Goal: Task Accomplishment & Management: Use online tool/utility

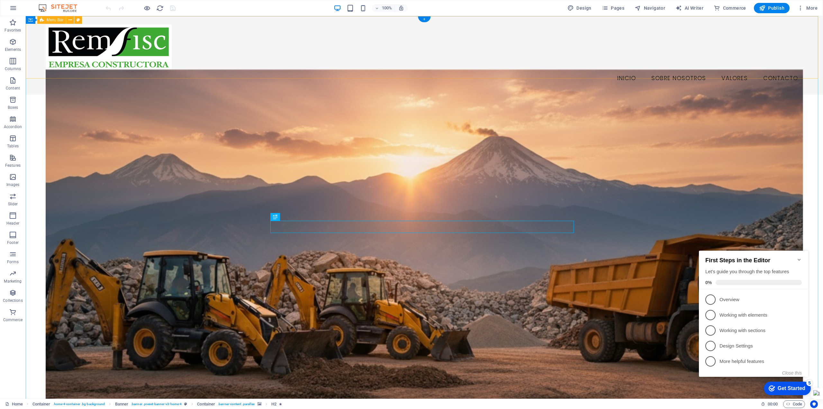
click at [523, 28] on div "Menu Inicio Sobre Nosotros Valores Contacto" at bounding box center [424, 55] width 797 height 78
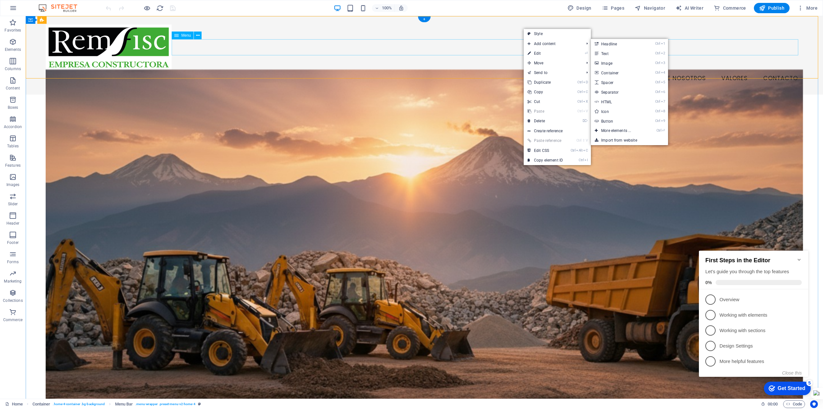
click at [464, 70] on nav "Inicio Sobre Nosotros Valores Contacto" at bounding box center [425, 78] width 758 height 16
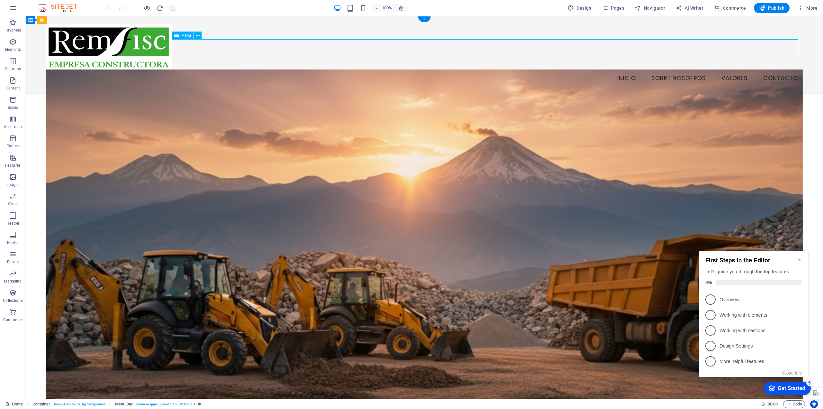
click at [464, 70] on nav "Inicio Sobre Nosotros Valores Contacto" at bounding box center [425, 78] width 758 height 16
select select
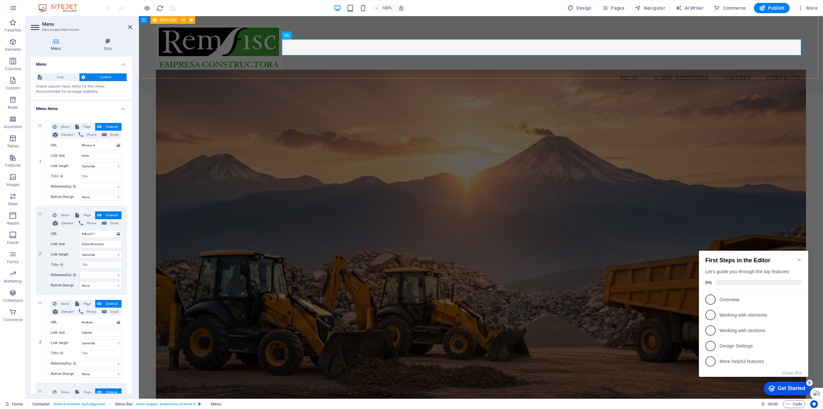
click at [507, 28] on div "Menu Inicio Sobre Nosotros Valores Contacto" at bounding box center [481, 55] width 684 height 78
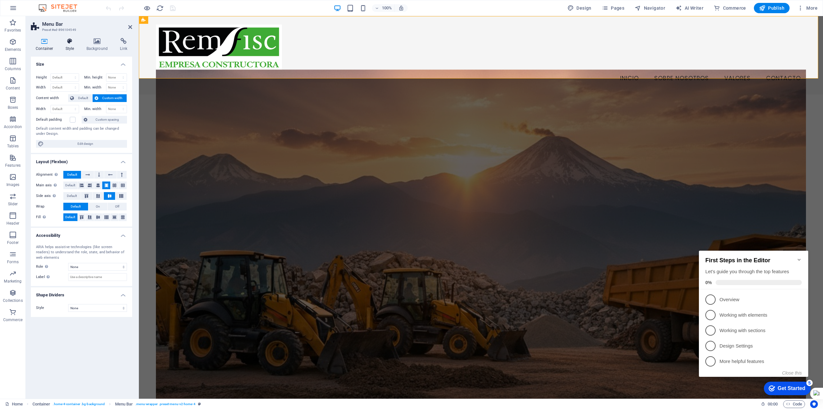
click at [68, 44] on h4 "Style" at bounding box center [71, 45] width 21 height 14
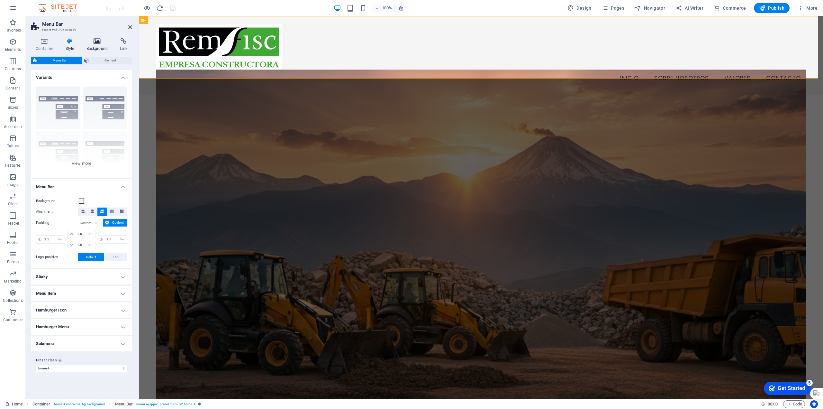
click at [98, 42] on icon at bounding box center [97, 41] width 31 height 6
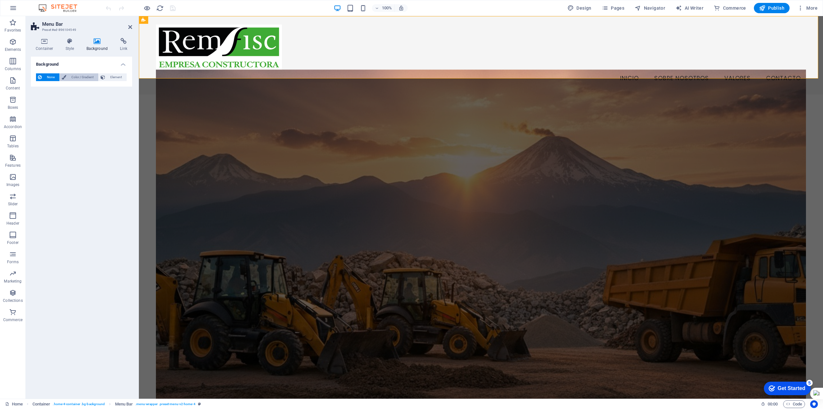
click at [79, 79] on span "Color / Gradient" at bounding box center [82, 77] width 28 height 8
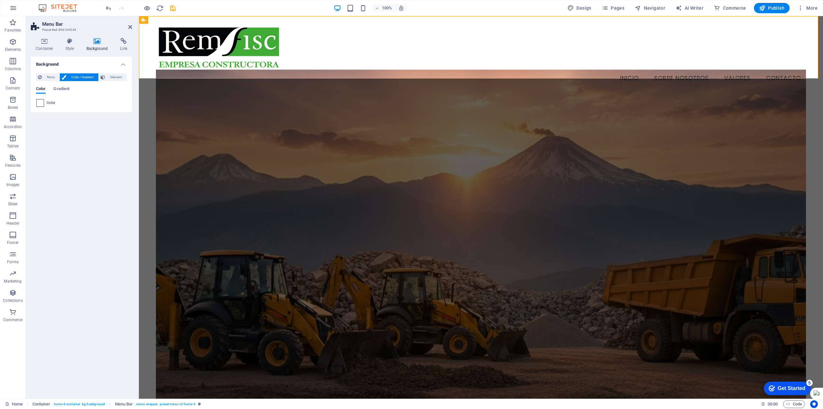
click at [41, 104] on span at bounding box center [40, 102] width 7 height 7
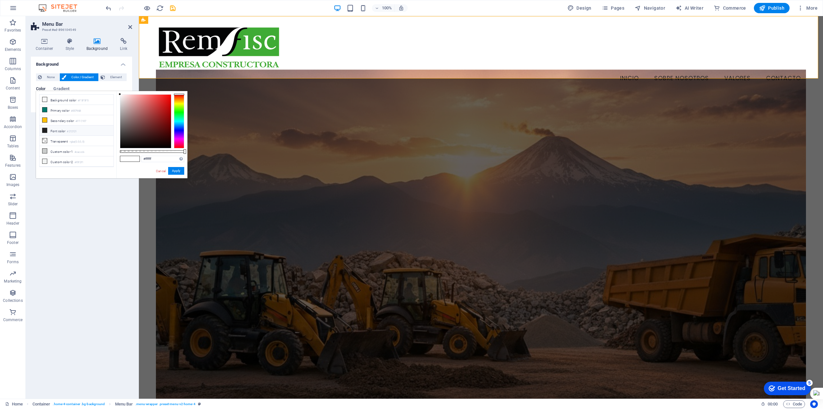
click at [69, 132] on small "#212121" at bounding box center [72, 131] width 10 height 5
type input "#212121"
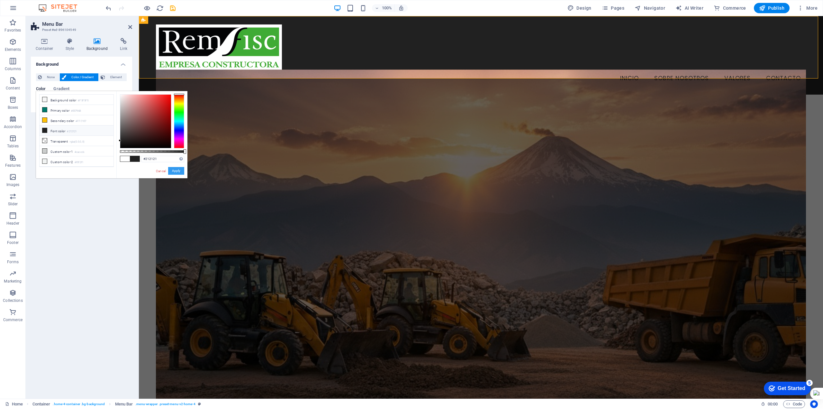
click at [174, 171] on button "Apply" at bounding box center [176, 171] width 16 height 8
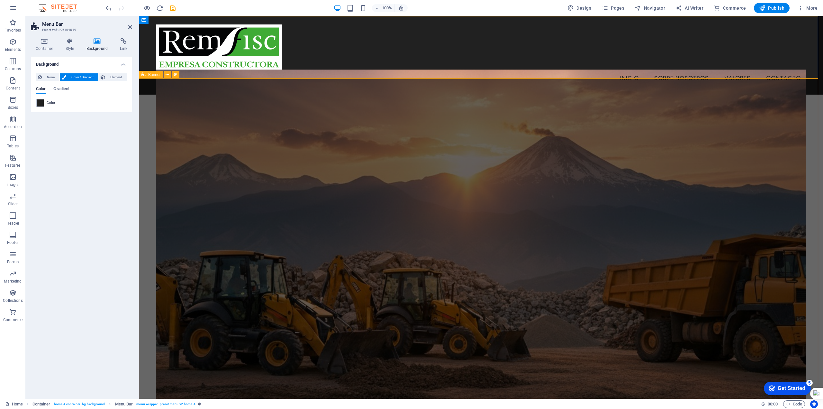
click at [139, 129] on div "Bienvenidos a CONSTRUCTORA REMFISC LIMITADA Construyendo infraestructuras de ca…" at bounding box center [481, 315] width 684 height 441
click at [262, 127] on figure at bounding box center [481, 243] width 650 height 348
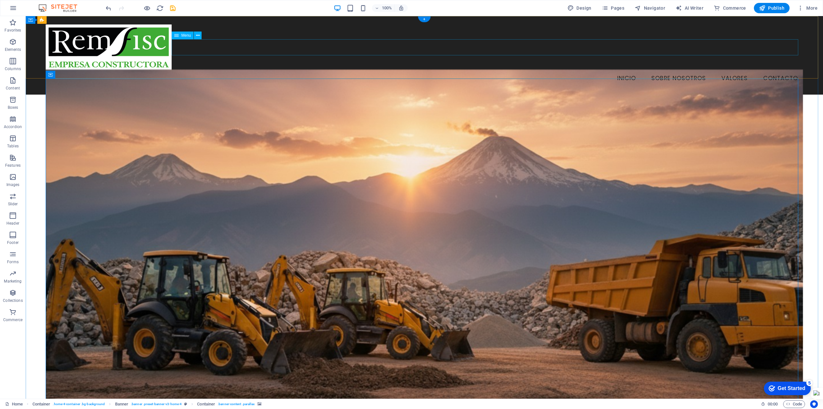
click at [535, 70] on nav "Inicio Sobre Nosotros Valores Contacto" at bounding box center [425, 78] width 758 height 16
click at [513, 70] on nav "Inicio Sobre Nosotros Valores Contacto" at bounding box center [425, 78] width 758 height 16
select select
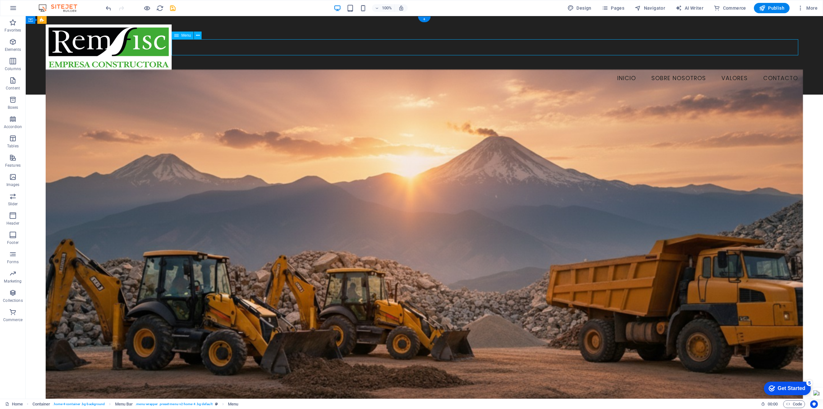
select select
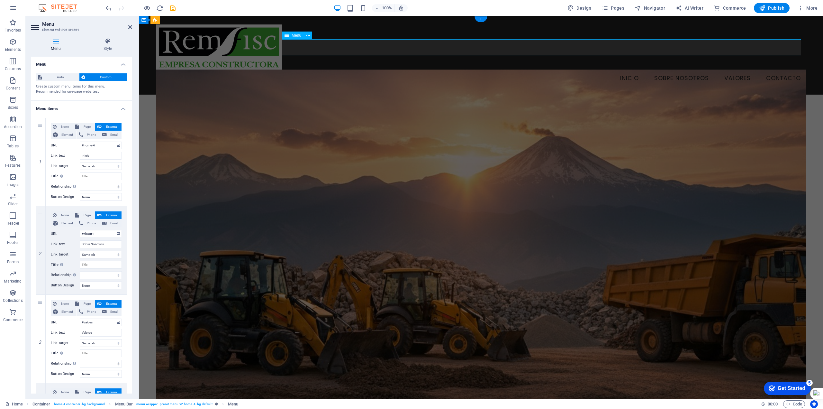
click at [492, 70] on nav "Inicio Sobre Nosotros Valores Contacto" at bounding box center [481, 78] width 650 height 16
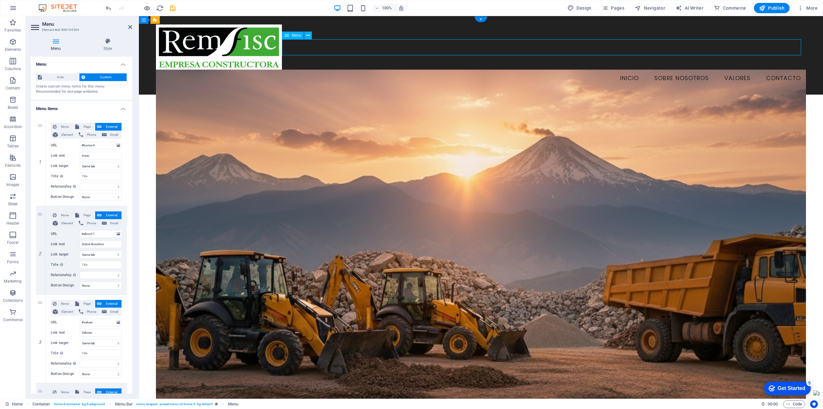
drag, startPoint x: 494, startPoint y: 47, endPoint x: 639, endPoint y: 50, distance: 145.4
click at [677, 70] on nav "Inicio Sobre Nosotros Valores Contacto" at bounding box center [481, 78] width 650 height 16
drag, startPoint x: 293, startPoint y: 46, endPoint x: 298, endPoint y: 46, distance: 5.8
click at [292, 70] on nav "Inicio Sobre Nosotros Valores Contacto" at bounding box center [481, 78] width 650 height 16
drag, startPoint x: 353, startPoint y: 71, endPoint x: 472, endPoint y: 70, distance: 119.3
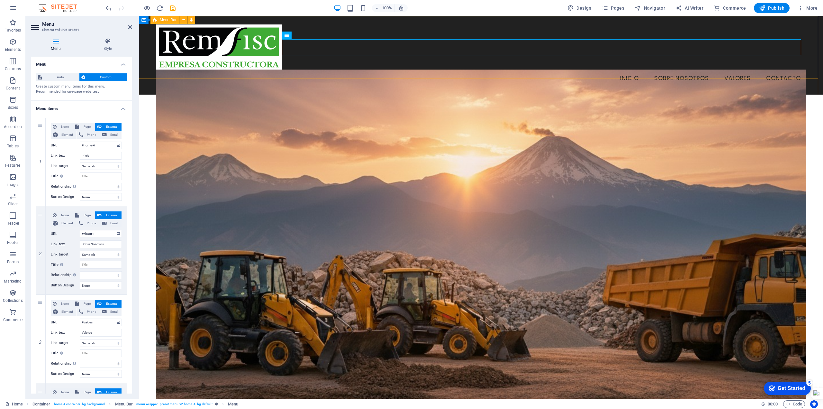
click at [467, 70] on div "Menu Inicio Sobre Nosotros Valores Contacto" at bounding box center [481, 55] width 684 height 78
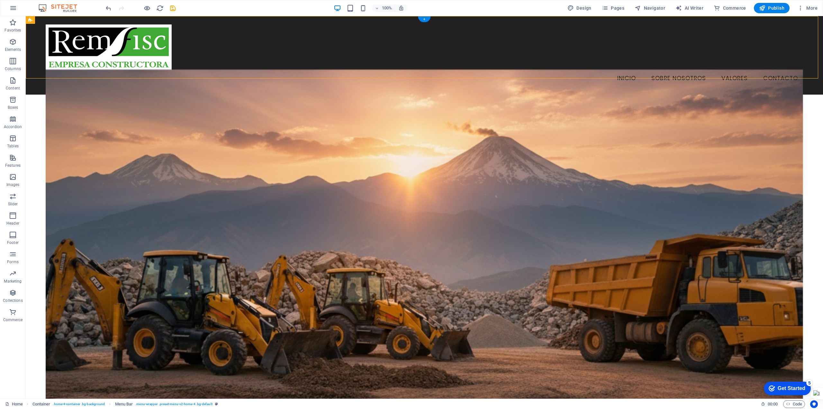
click at [695, 184] on figure at bounding box center [425, 243] width 758 height 348
click at [222, 59] on div "Menu Inicio Sobre Nosotros Valores Contacto" at bounding box center [424, 55] width 797 height 78
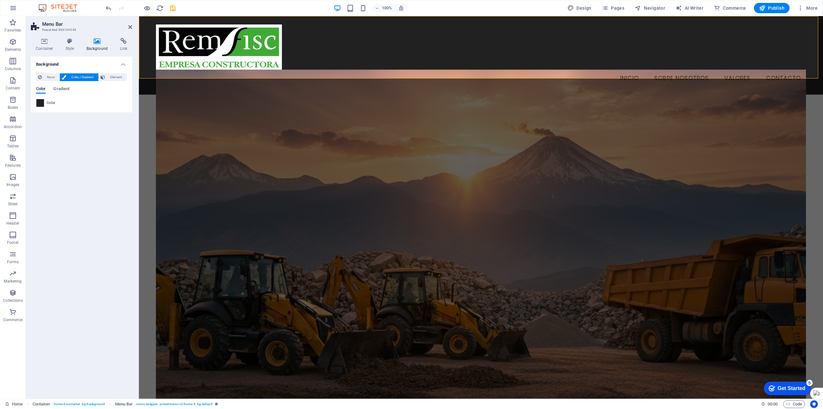
click at [39, 102] on span at bounding box center [40, 102] width 7 height 7
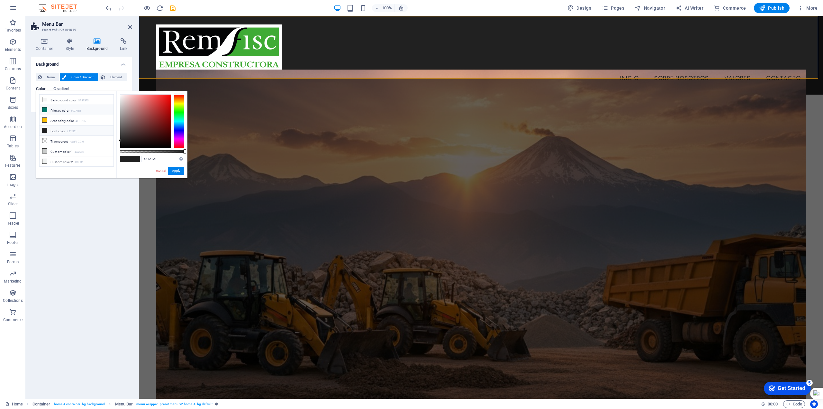
click at [44, 110] on icon at bounding box center [44, 109] width 5 height 5
type input "#00796b"
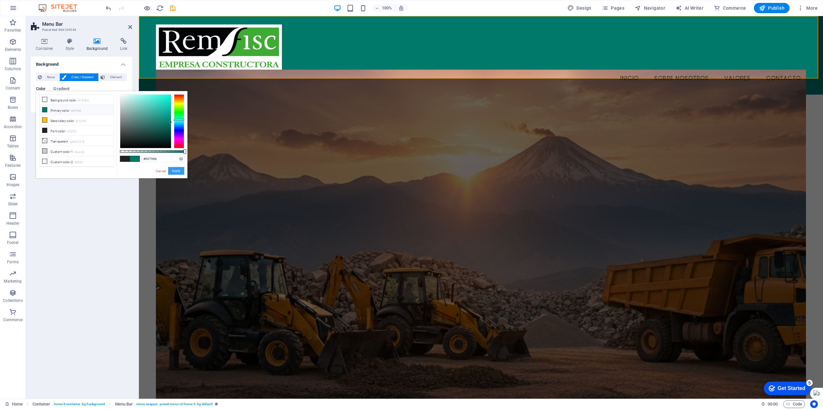
drag, startPoint x: 173, startPoint y: 170, endPoint x: 27, endPoint y: 157, distance: 146.3
click at [173, 170] on button "Apply" at bounding box center [176, 171] width 16 height 8
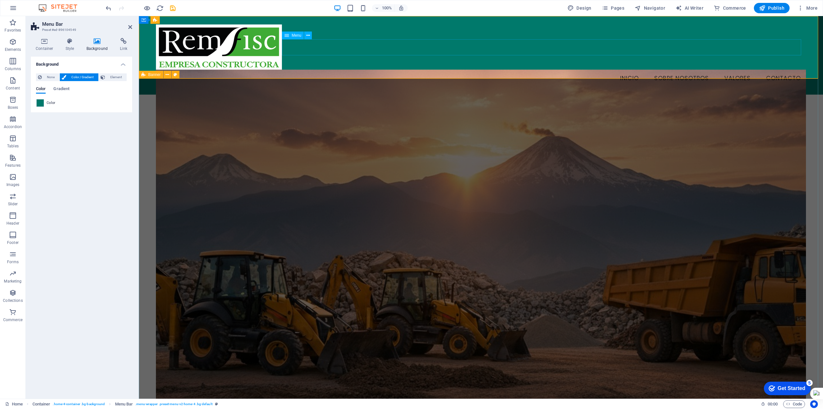
click at [625, 70] on nav "Inicio Sobre Nosotros Valores Contacto" at bounding box center [481, 78] width 650 height 16
click at [629, 70] on nav "Inicio Sobre Nosotros Valores Contacto" at bounding box center [481, 78] width 650 height 16
select select
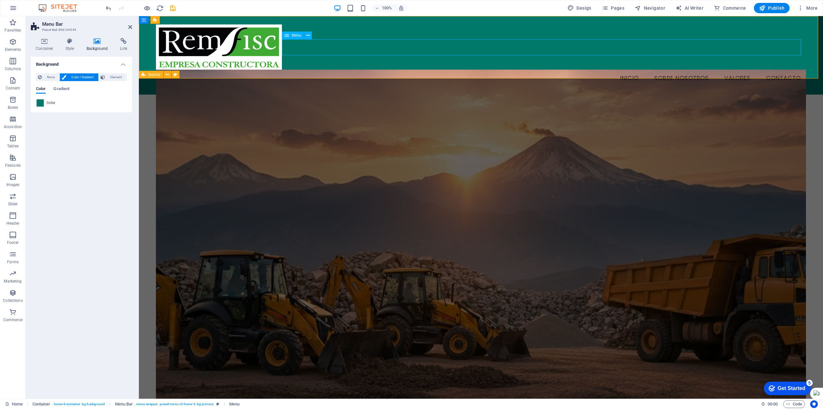
select select
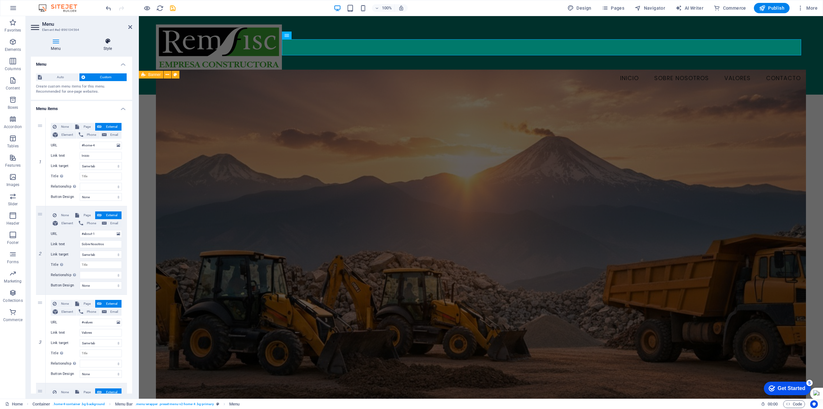
click at [109, 44] on icon at bounding box center [107, 41] width 49 height 6
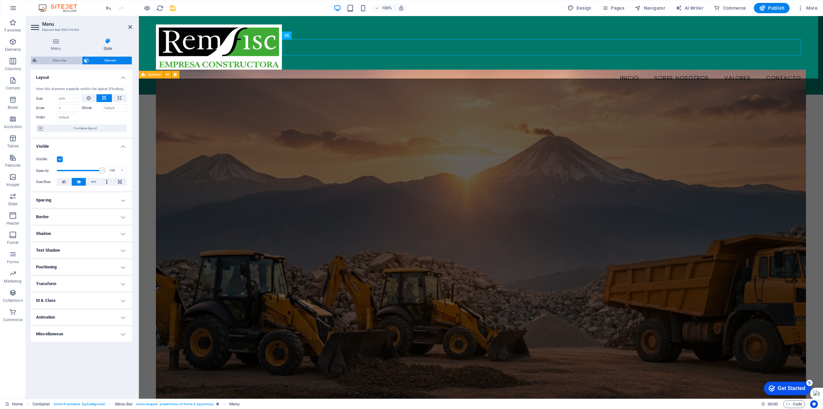
click at [63, 61] on span "Menu Bar" at bounding box center [59, 61] width 41 height 8
select select "vw"
select select "rem"
select select "vw"
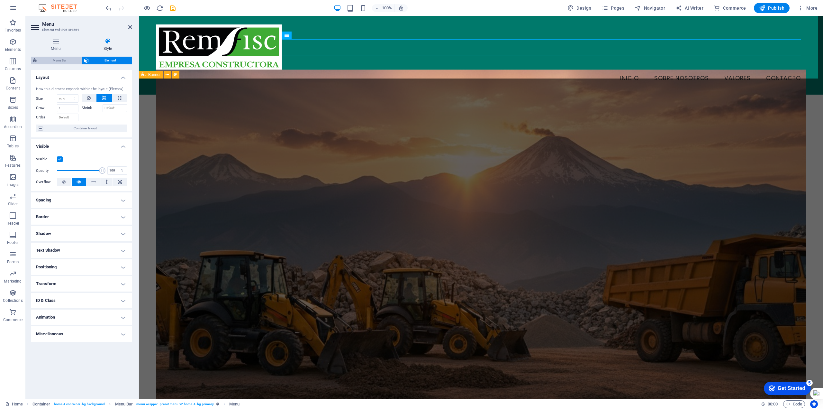
select select "preset-menu-v2-home-4"
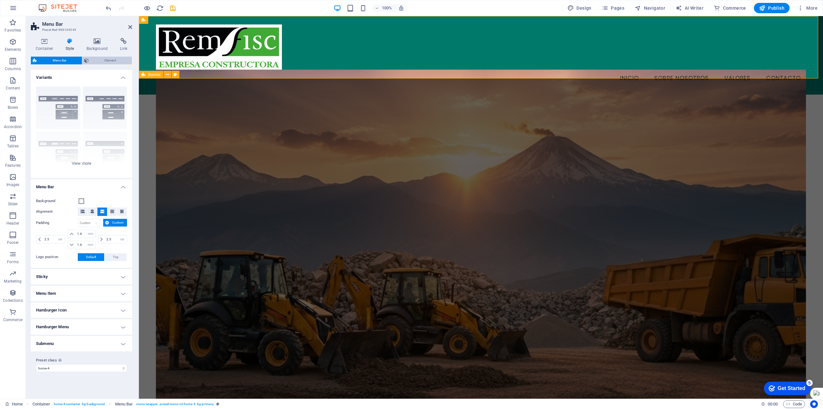
click at [109, 62] on span "Element" at bounding box center [110, 61] width 39 height 8
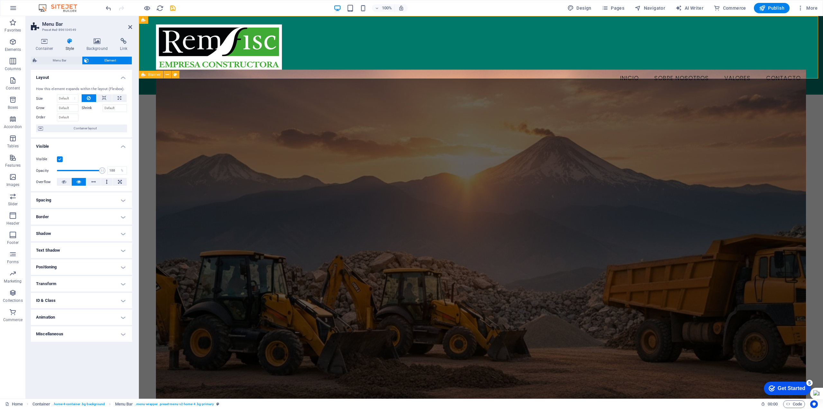
click at [70, 43] on icon at bounding box center [70, 41] width 18 height 6
click at [616, 70] on nav "Inicio Sobre Nosotros Valores Contacto" at bounding box center [481, 78] width 650 height 16
click at [624, 70] on nav "Inicio Sobre Nosotros Valores Contacto" at bounding box center [481, 78] width 650 height 16
click at [614, 70] on nav "Inicio Sobre Nosotros Valores Contacto" at bounding box center [481, 78] width 650 height 16
click at [310, 36] on button at bounding box center [308, 36] width 8 height 8
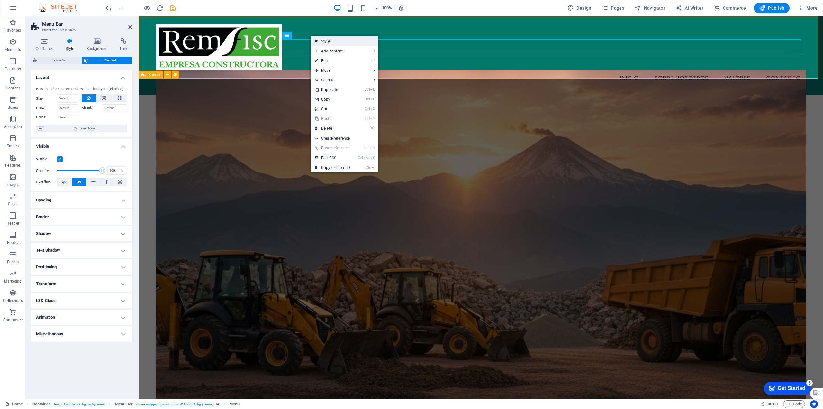
click at [326, 41] on link "Style" at bounding box center [344, 41] width 67 height 10
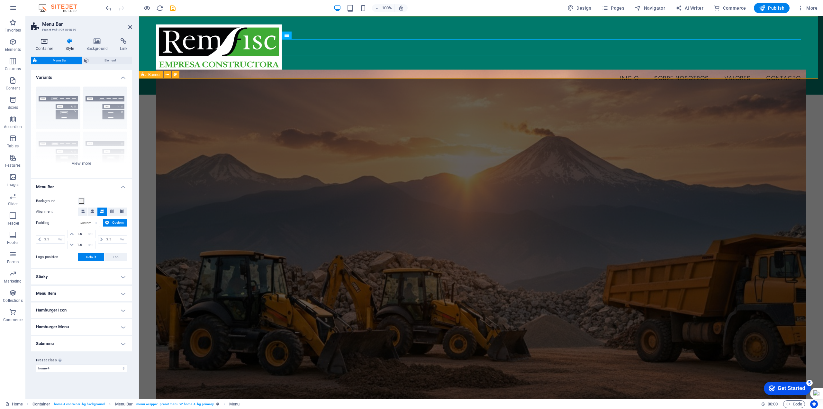
click at [47, 44] on icon at bounding box center [44, 41] width 27 height 6
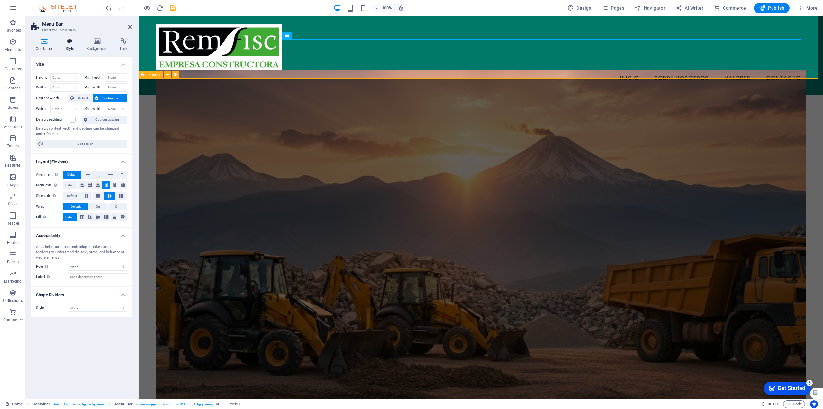
click at [69, 44] on icon at bounding box center [70, 41] width 18 height 6
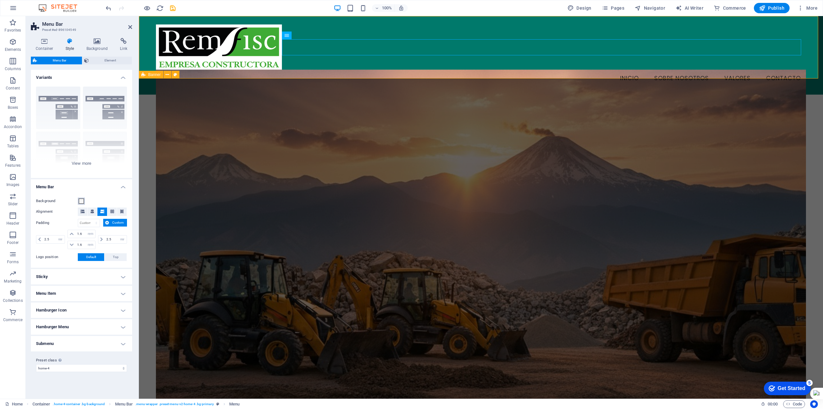
click at [83, 202] on span at bounding box center [81, 200] width 5 height 5
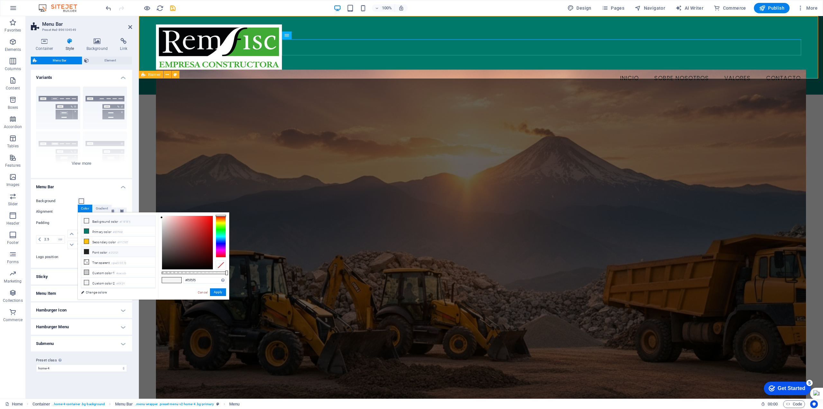
click at [87, 251] on icon at bounding box center [86, 251] width 5 height 5
type input "#000000"
drag, startPoint x: 168, startPoint y: 265, endPoint x: 157, endPoint y: 274, distance: 13.9
click at [157, 274] on div "less Background color #F5F5F5 Primary color #00796B Secondary color #FFC107 Fon…" at bounding box center [153, 255] width 151 height 87
click at [216, 292] on button "Apply" at bounding box center [218, 292] width 16 height 8
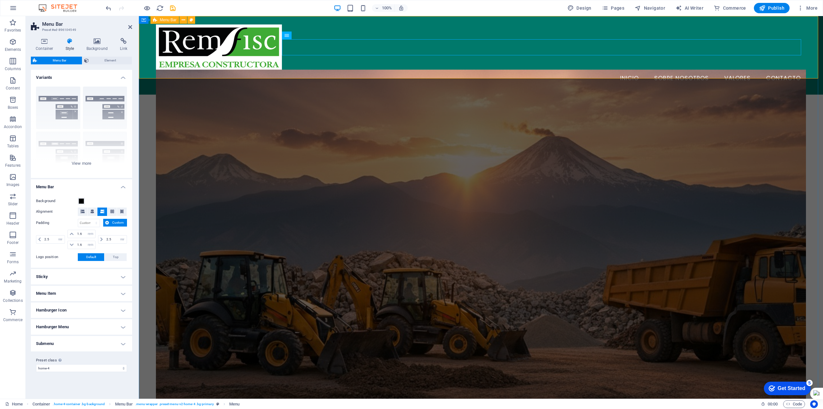
click at [351, 66] on div "Menu Inicio Sobre Nosotros Valores Contacto" at bounding box center [481, 55] width 684 height 78
click at [96, 43] on icon at bounding box center [97, 41] width 31 height 6
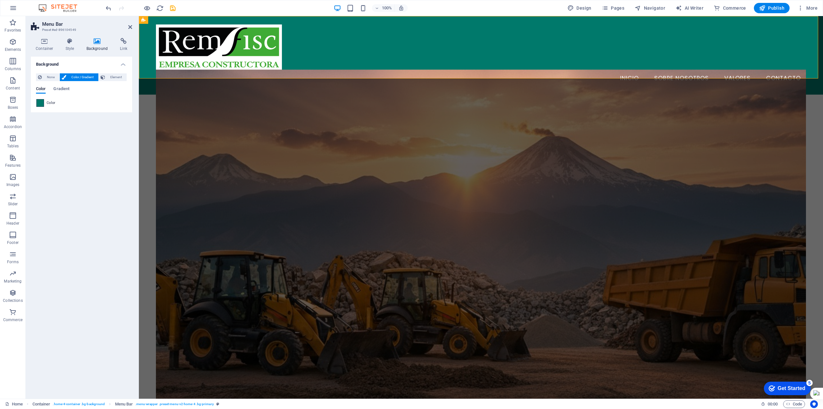
click at [39, 103] on span at bounding box center [40, 102] width 7 height 7
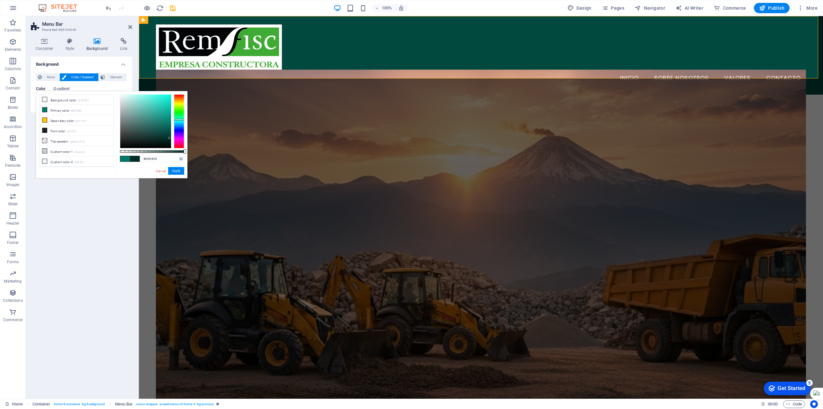
type input "#000000"
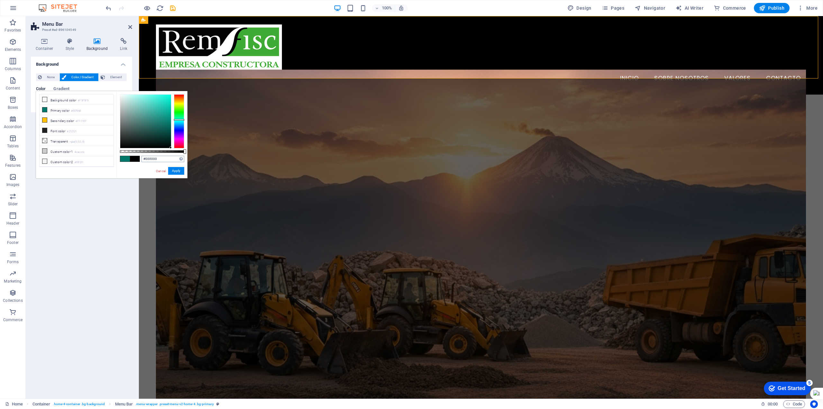
drag, startPoint x: 170, startPoint y: 125, endPoint x: 171, endPoint y: 158, distance: 33.1
click at [171, 157] on div "#000000 Supported formats #0852ed rgb(8, 82, 237) rgba(8, 82, 237, 90%) hsv(221…" at bounding box center [151, 181] width 71 height 180
click at [176, 171] on button "Apply" at bounding box center [176, 171] width 16 height 8
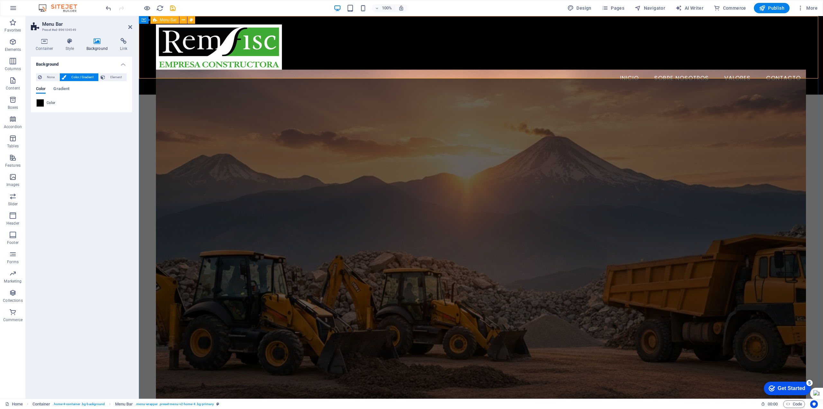
click at [451, 70] on nav "Inicio Sobre Nosotros Valores Contacto" at bounding box center [481, 78] width 650 height 16
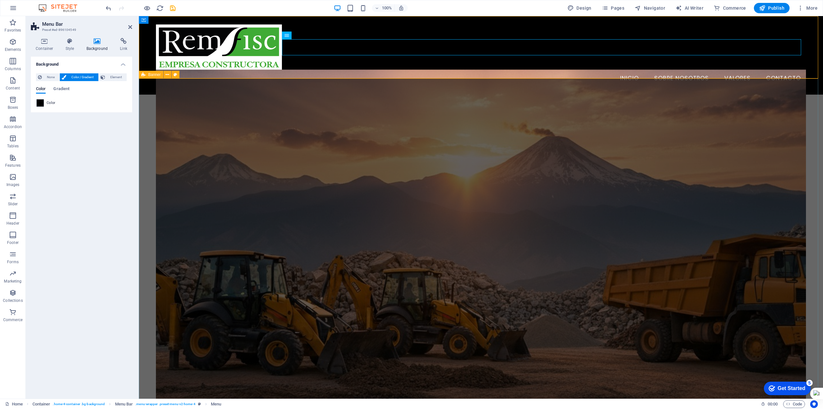
click at [810, 133] on div "Bienvenidos a CONSTRUCTORA REMFISC LIMITADA Construyendo infraestructuras de ca…" at bounding box center [481, 315] width 684 height 441
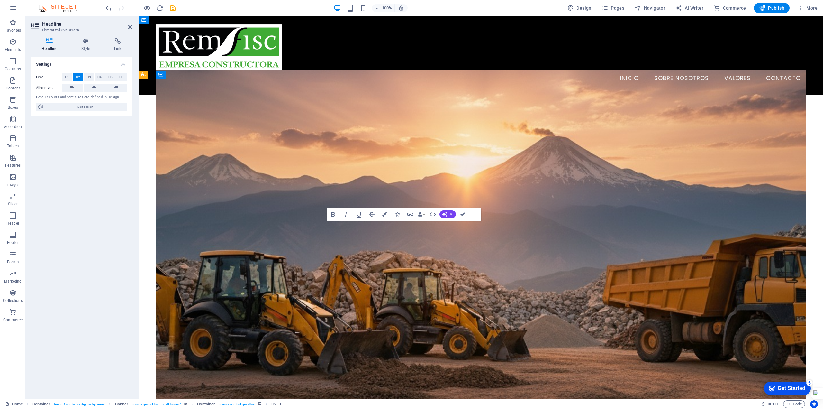
drag, startPoint x: 431, startPoint y: 224, endPoint x: 360, endPoint y: 216, distance: 70.5
click at [360, 216] on div "Bienvenidos a CONSTRUCTORA REMFISC LIMITADA Construyendo infraestructuras de ca…" at bounding box center [481, 315] width 650 height 441
drag, startPoint x: 566, startPoint y: 226, endPoint x: 378, endPoint y: 222, distance: 187.2
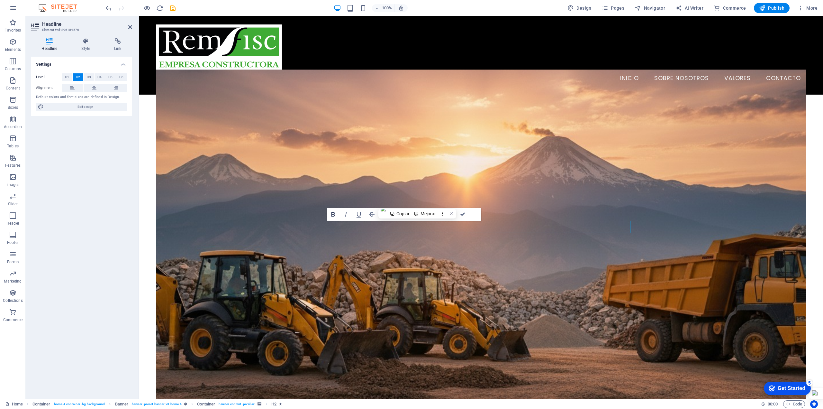
click at [333, 214] on icon "button" at bounding box center [333, 214] width 4 height 5
click at [100, 77] on span "H4" at bounding box center [99, 77] width 4 height 8
click at [68, 77] on span "H1" at bounding box center [67, 77] width 4 height 8
click at [84, 78] on button "H3" at bounding box center [89, 77] width 11 height 8
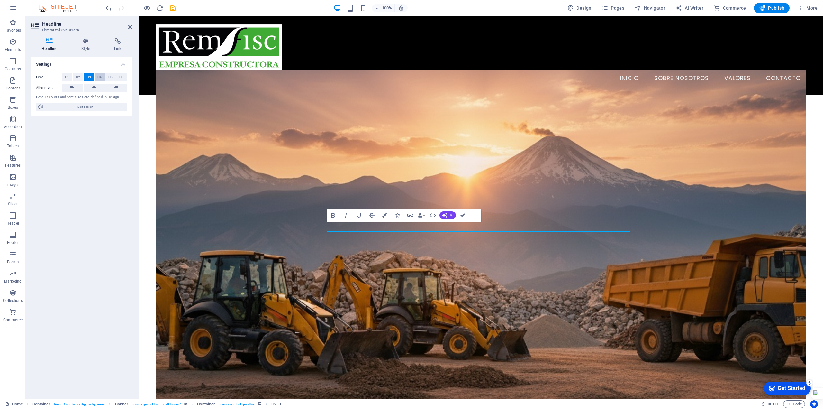
click at [100, 78] on span "H4" at bounding box center [99, 77] width 4 height 8
click at [120, 78] on span "H6" at bounding box center [121, 77] width 4 height 8
drag, startPoint x: 65, startPoint y: 77, endPoint x: 71, endPoint y: 78, distance: 6.2
click at [66, 77] on button "H1" at bounding box center [67, 77] width 11 height 8
click at [482, 184] on figure at bounding box center [481, 243] width 650 height 348
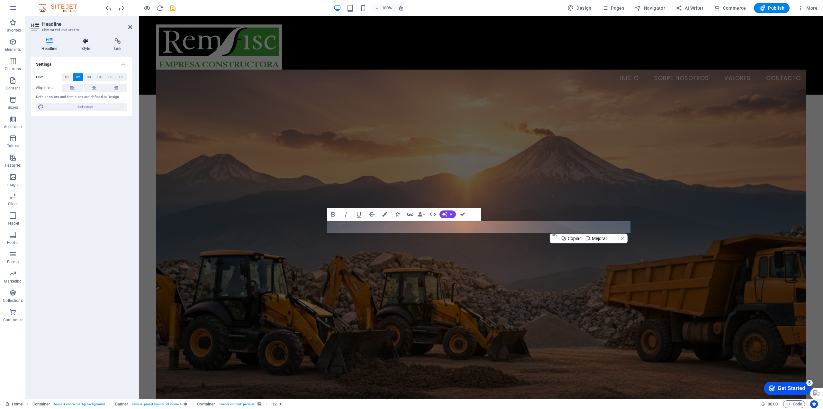
click at [84, 45] on h4 "Style" at bounding box center [87, 45] width 33 height 14
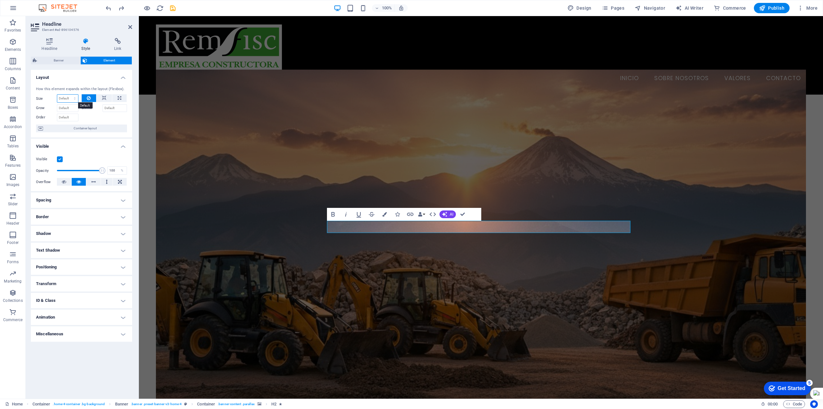
click at [73, 100] on select "Default auto px % 1/1 1/2 1/3 1/4 1/5 1/6 1/7 1/8 1/9 1/10" at bounding box center [67, 99] width 21 height 8
click at [385, 213] on icon "button" at bounding box center [384, 214] width 5 height 5
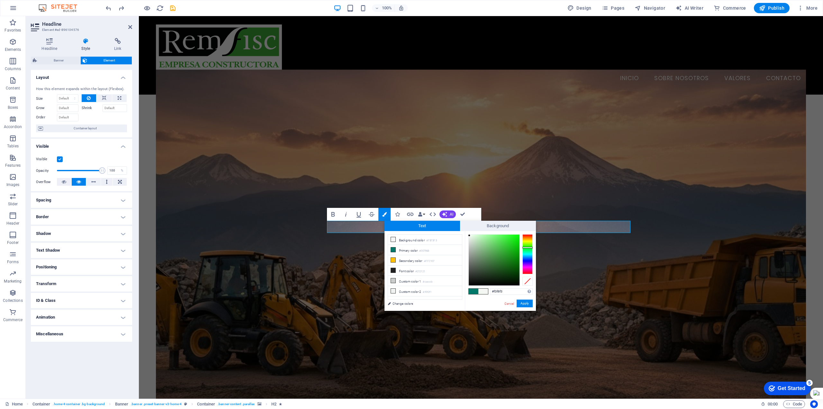
click at [469, 235] on div at bounding box center [494, 259] width 51 height 51
drag, startPoint x: 469, startPoint y: 235, endPoint x: 456, endPoint y: 227, distance: 15.4
click at [456, 227] on div "Text Background less Background color #F5F5F5 Primary color #00796B Secondary c…" at bounding box center [460, 266] width 151 height 90
click at [469, 233] on div at bounding box center [469, 234] width 2 height 2
drag, startPoint x: 469, startPoint y: 237, endPoint x: 464, endPoint y: 224, distance: 14.0
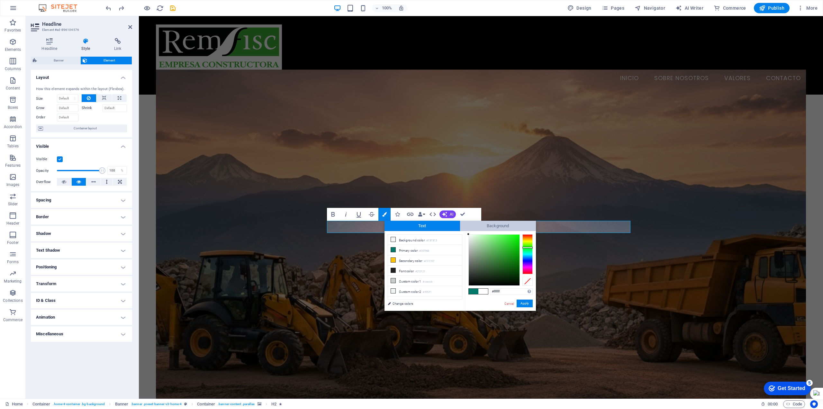
click at [464, 224] on div "Text Background less Background color #F5F5F5 Primary color #00796B Secondary c…" at bounding box center [460, 266] width 151 height 90
type input "#ffffff"
click at [464, 226] on span "Background" at bounding box center [498, 226] width 76 height 10
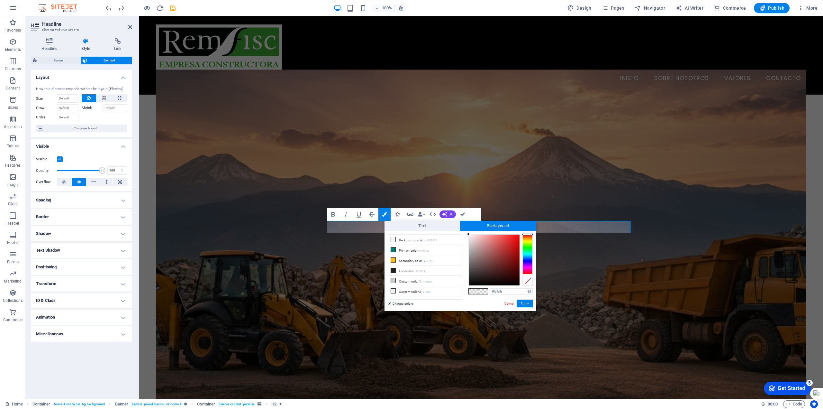
click at [469, 235] on div at bounding box center [468, 234] width 2 height 2
type input "#ffffff"
click at [468, 234] on div at bounding box center [468, 234] width 2 height 2
click at [525, 303] on button "Apply" at bounding box center [525, 303] width 16 height 8
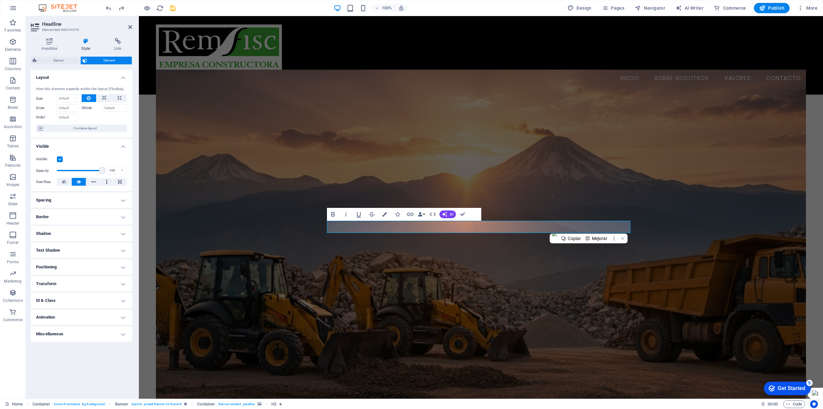
click at [563, 287] on figure at bounding box center [481, 243] width 650 height 348
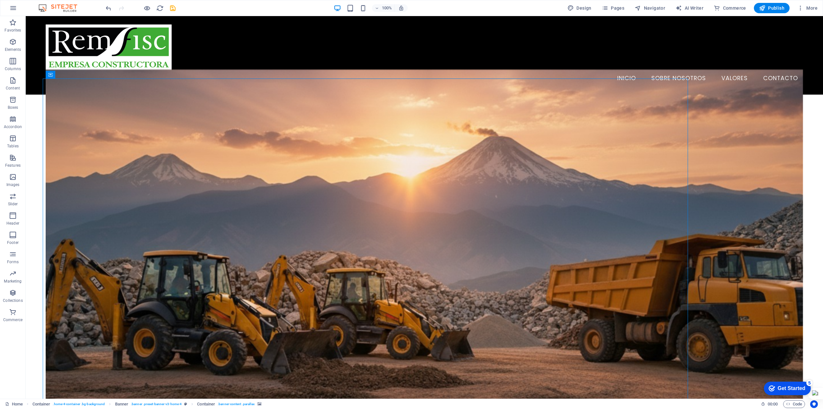
click at [580, 292] on figure at bounding box center [425, 243] width 758 height 348
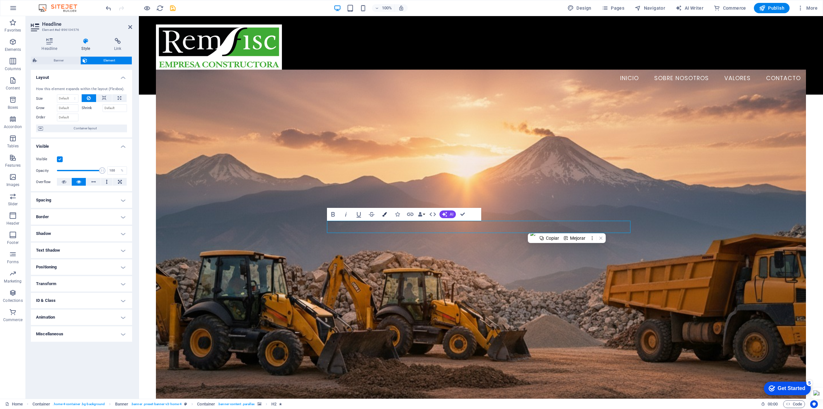
click at [383, 214] on icon "button" at bounding box center [384, 214] width 5 height 5
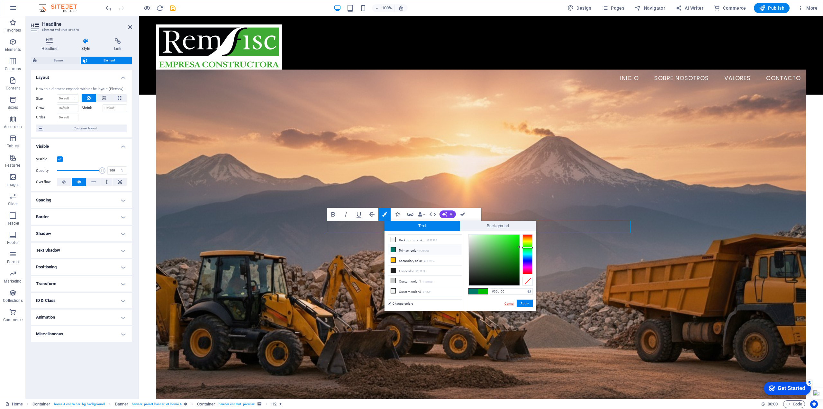
click at [510, 304] on link "Cancel" at bounding box center [509, 303] width 11 height 5
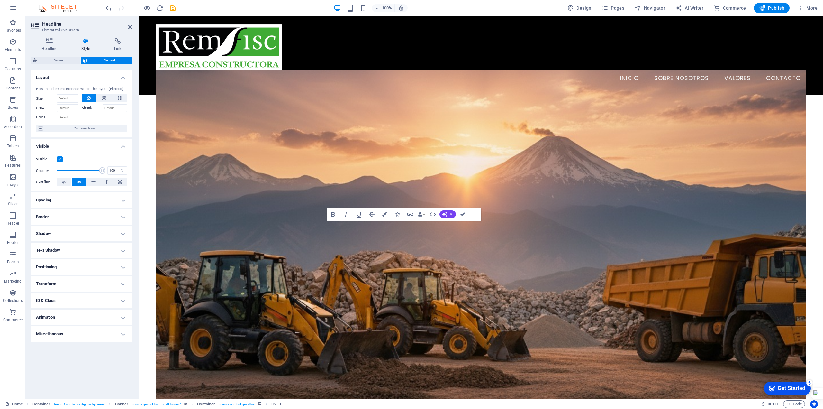
click at [563, 301] on figure at bounding box center [481, 243] width 650 height 348
click at [577, 300] on figure at bounding box center [481, 243] width 650 height 348
click at [693, 280] on figure at bounding box center [481, 243] width 650 height 348
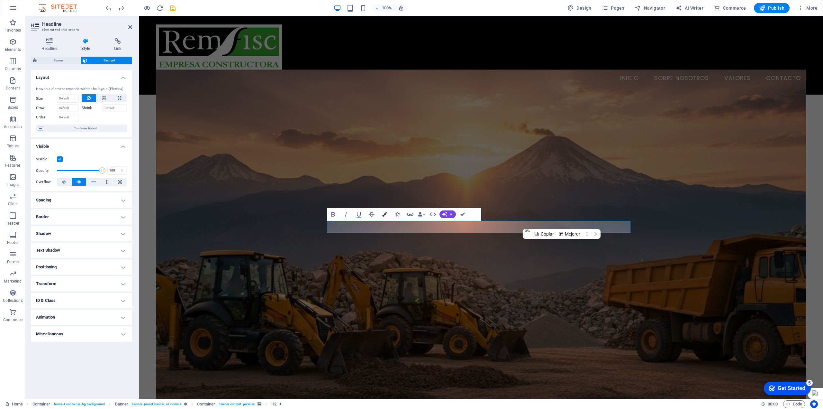
click at [381, 214] on button "Colors" at bounding box center [384, 214] width 12 height 13
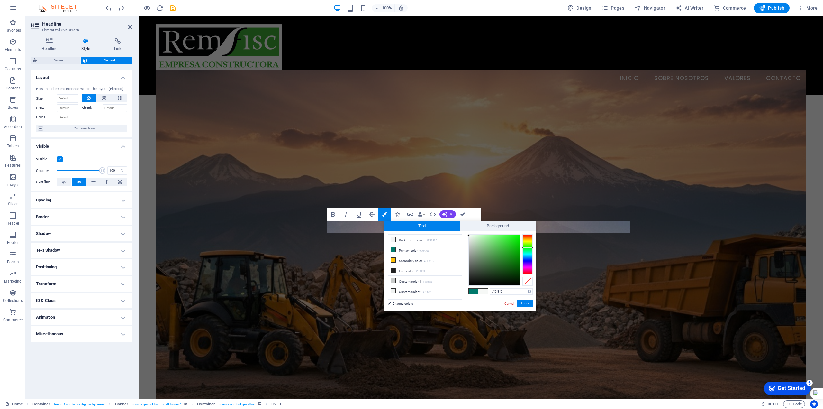
click at [469, 235] on div at bounding box center [494, 259] width 51 height 51
type input "#ffffff"
click at [468, 234] on div at bounding box center [468, 234] width 2 height 2
click at [521, 302] on button "Apply" at bounding box center [525, 303] width 16 height 8
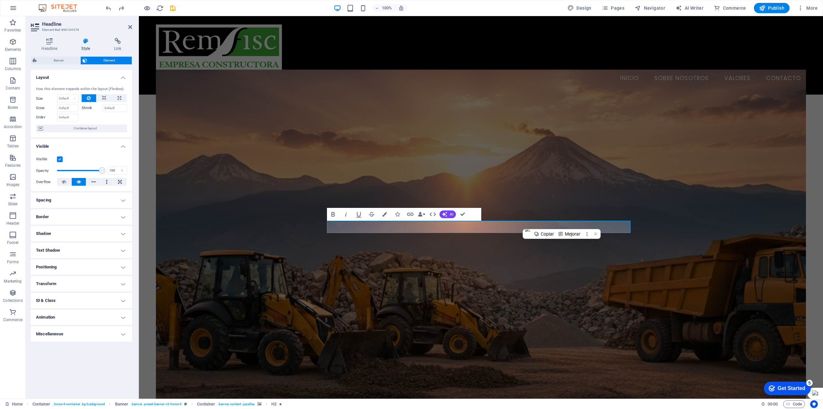
click at [585, 305] on figure at bounding box center [481, 243] width 650 height 348
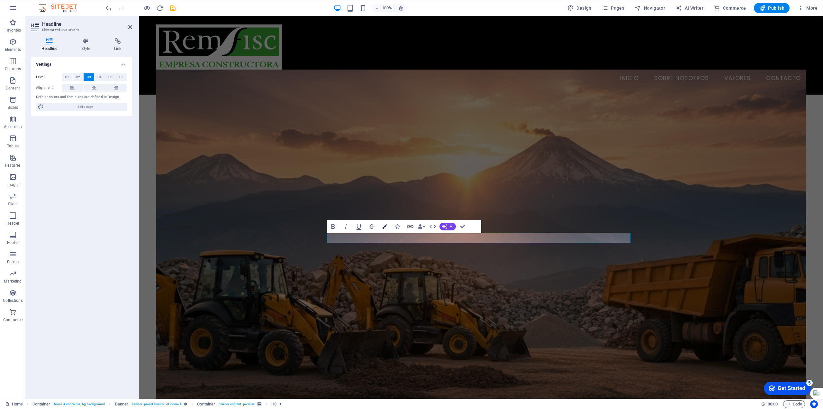
click at [386, 226] on icon "button" at bounding box center [384, 226] width 5 height 5
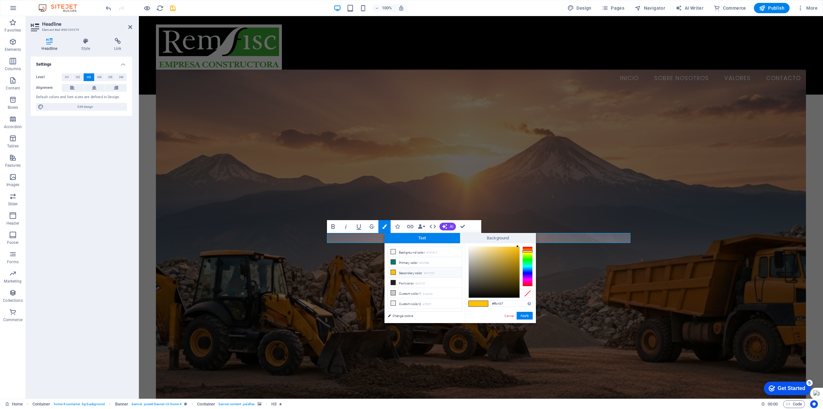
drag, startPoint x: 507, startPoint y: 303, endPoint x: 476, endPoint y: 302, distance: 31.2
click at [476, 302] on div "#ffc107 Supported formats #0852ed rgb(8, 82, 237) rgba(8, 82, 237, 90%) hsv(221…" at bounding box center [500, 329] width 71 height 173
drag, startPoint x: 509, startPoint y: 303, endPoint x: 489, endPoint y: 303, distance: 20.6
click at [489, 303] on div "#00bf00 Supported formats #0852ed rgb(8, 82, 237) rgba(8, 82, 237, 90%) hsv(221…" at bounding box center [500, 329] width 71 height 173
type input "#00bf00"
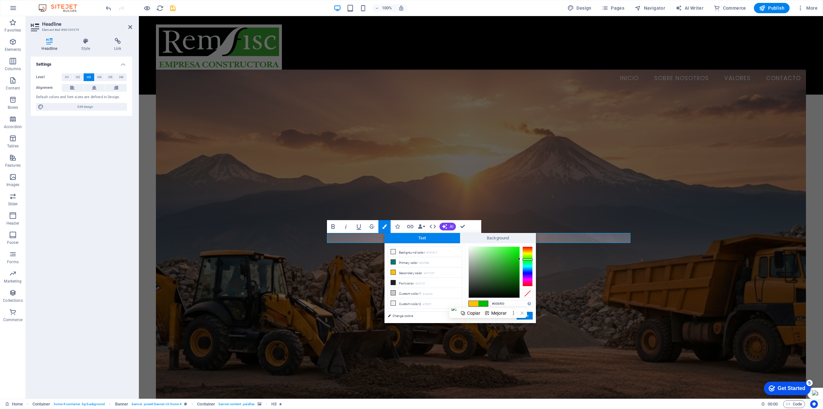
click at [526, 316] on div at bounding box center [522, 313] width 8 height 8
click at [527, 316] on div "Copiar Mejorar" at bounding box center [488, 313] width 78 height 10
click at [531, 315] on button "Apply" at bounding box center [525, 316] width 16 height 8
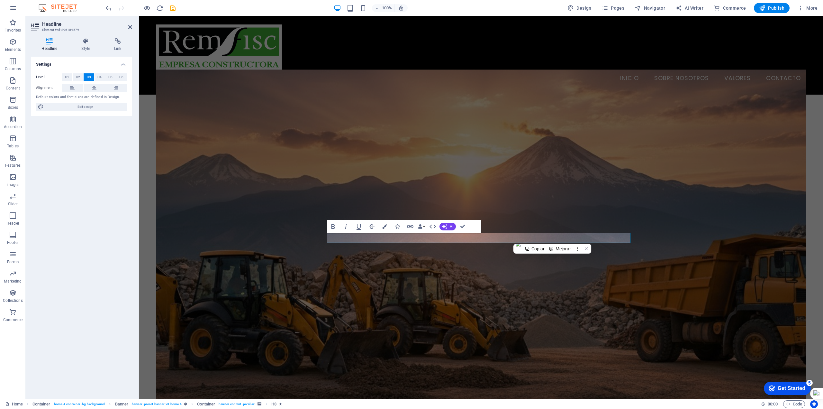
click at [562, 313] on figure at bounding box center [481, 243] width 650 height 348
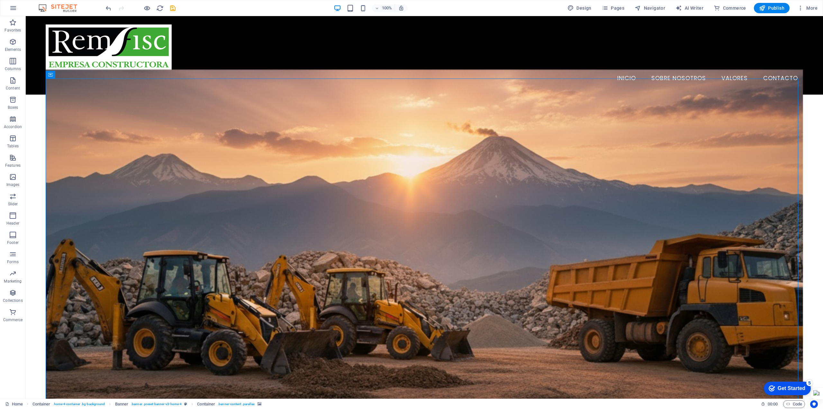
click at [576, 295] on figure at bounding box center [425, 243] width 758 height 348
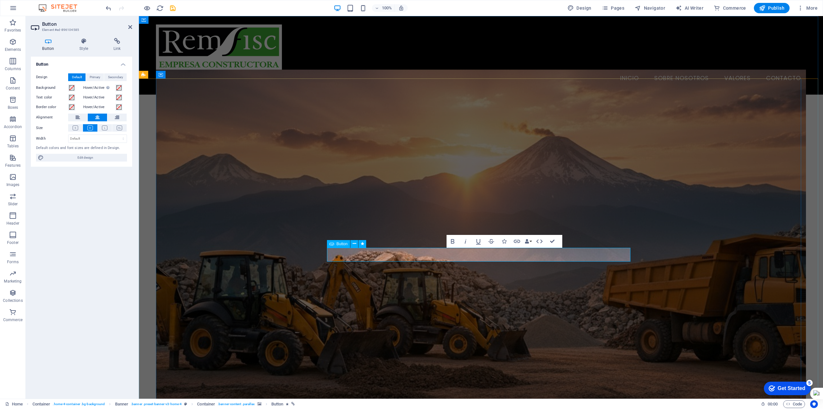
click at [354, 245] on icon at bounding box center [355, 243] width 4 height 7
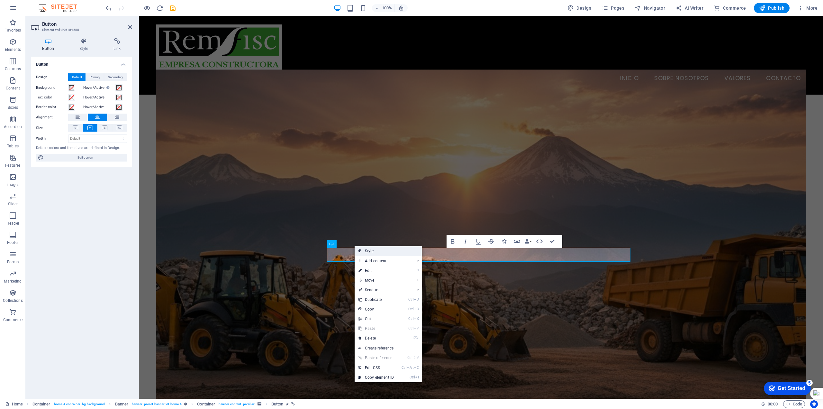
click at [366, 251] on link "Style" at bounding box center [388, 251] width 67 height 10
select select "preset-banner-v3-home-4"
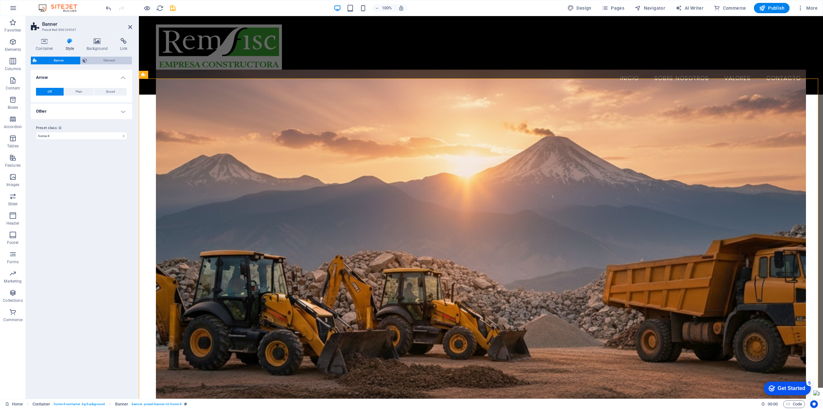
click at [98, 61] on span "Element" at bounding box center [109, 61] width 41 height 8
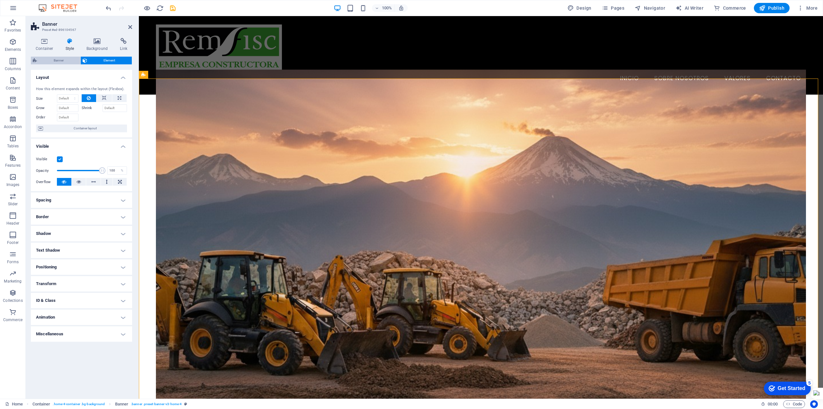
click at [64, 58] on span "Banner" at bounding box center [59, 61] width 40 height 8
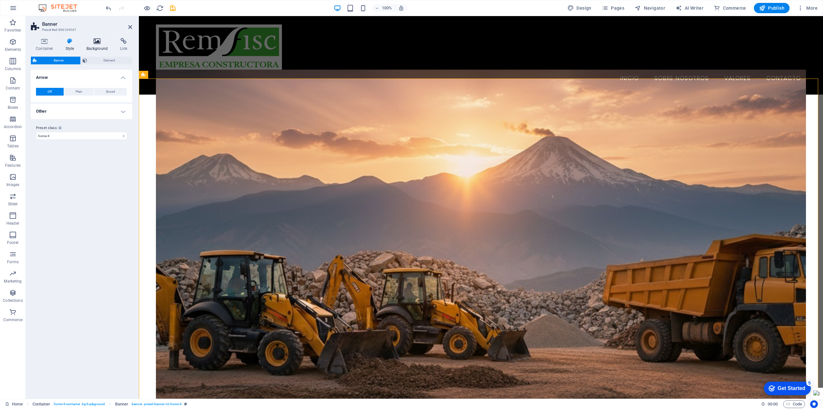
click at [92, 42] on icon at bounding box center [97, 41] width 31 height 6
click at [41, 106] on span at bounding box center [40, 102] width 7 height 7
type input "#ffffff"
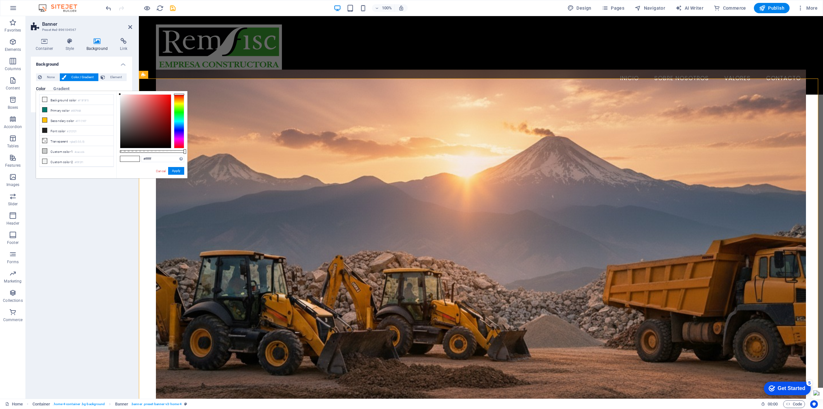
click at [71, 212] on div "Background None Color / Gradient Element Stretch background to full-width Color…" at bounding box center [81, 225] width 101 height 337
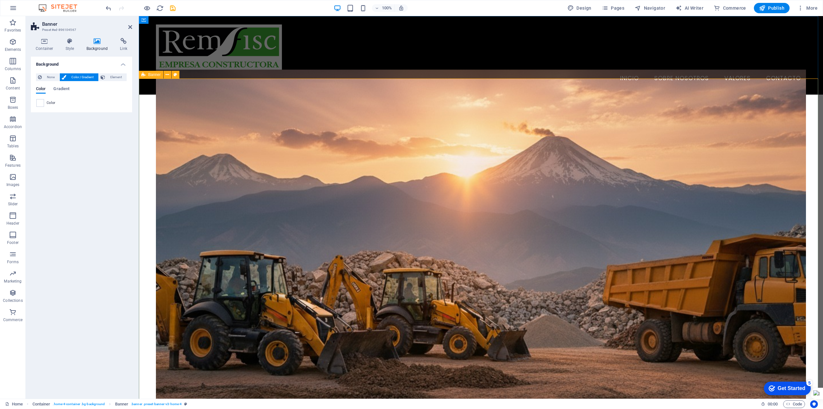
click at [454, 204] on figure at bounding box center [481, 243] width 650 height 348
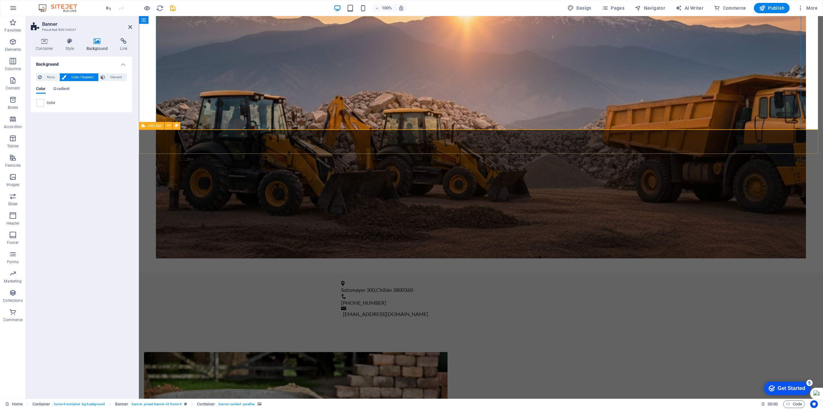
scroll to position [354, 0]
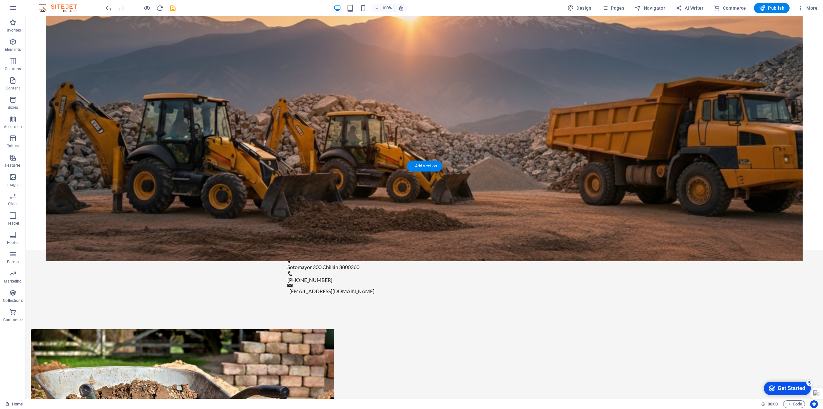
scroll to position [322, 0]
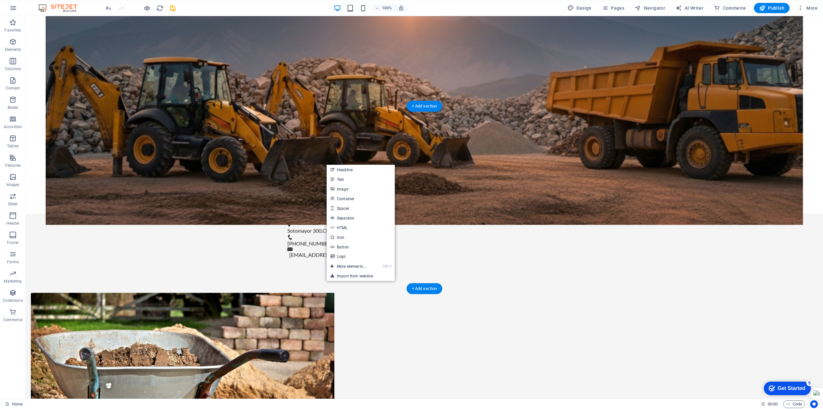
click at [312, 293] on figure at bounding box center [183, 358] width 304 height 131
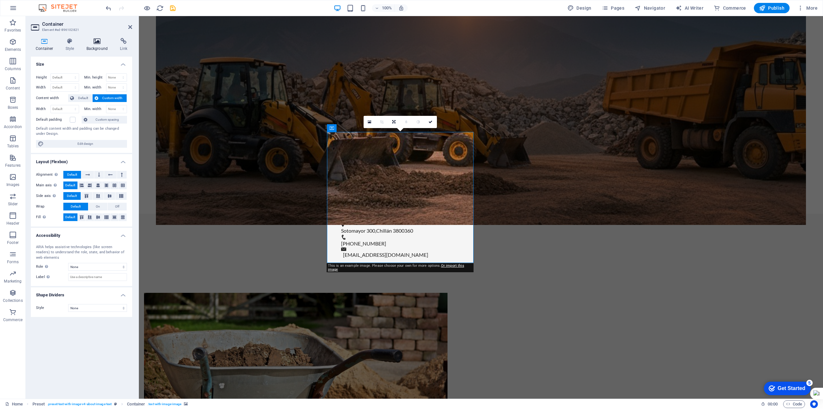
click at [95, 44] on icon at bounding box center [97, 41] width 31 height 6
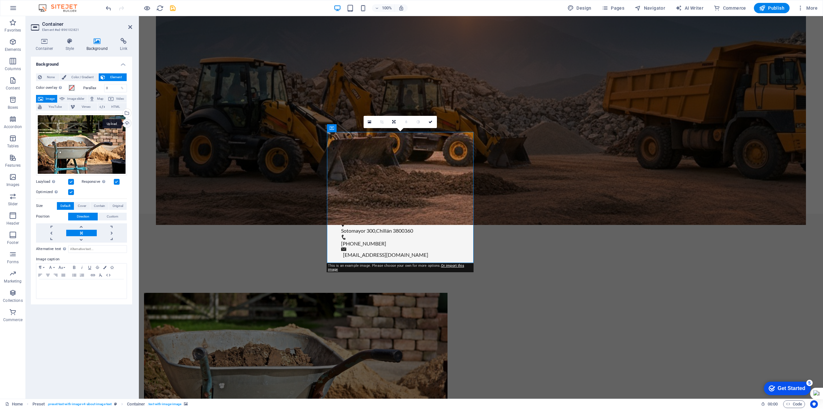
click at [125, 125] on div "Upload" at bounding box center [127, 124] width 10 height 10
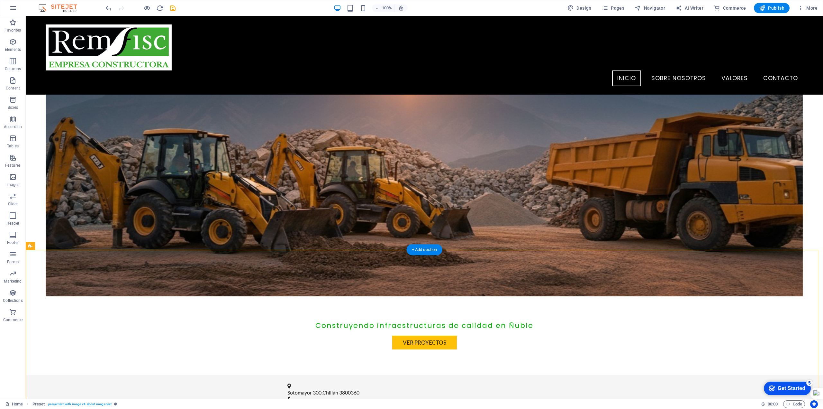
scroll to position [225, 0]
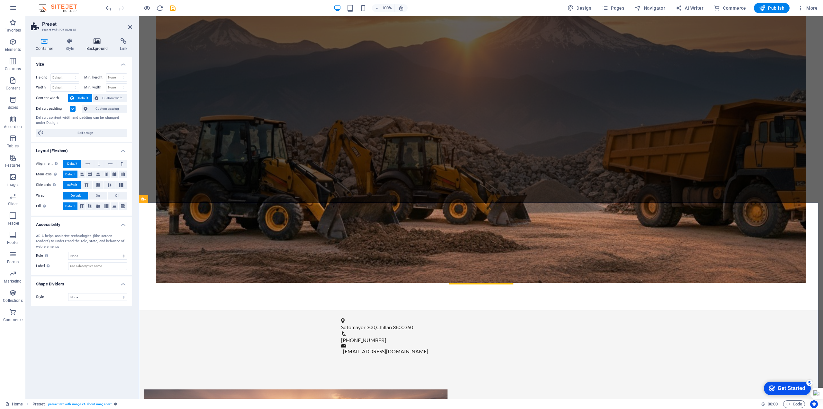
click at [95, 46] on h4 "Background" at bounding box center [99, 45] width 34 height 14
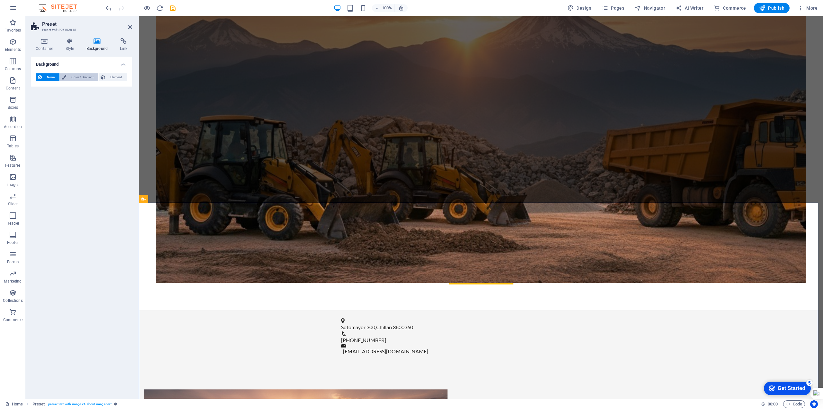
click at [81, 74] on span "Color / Gradient" at bounding box center [82, 77] width 28 height 8
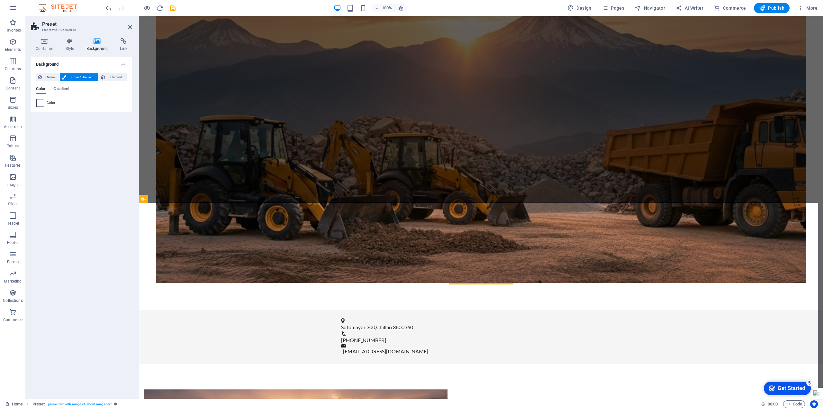
click at [40, 103] on span at bounding box center [40, 102] width 7 height 7
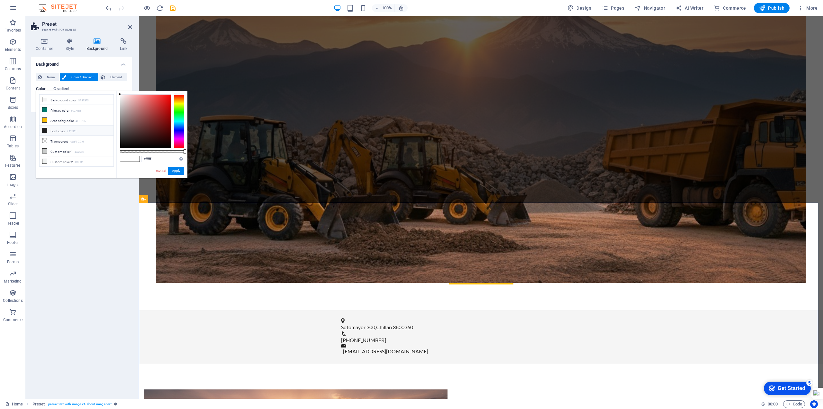
click at [65, 128] on li "Font color #212121" at bounding box center [77, 130] width 74 height 10
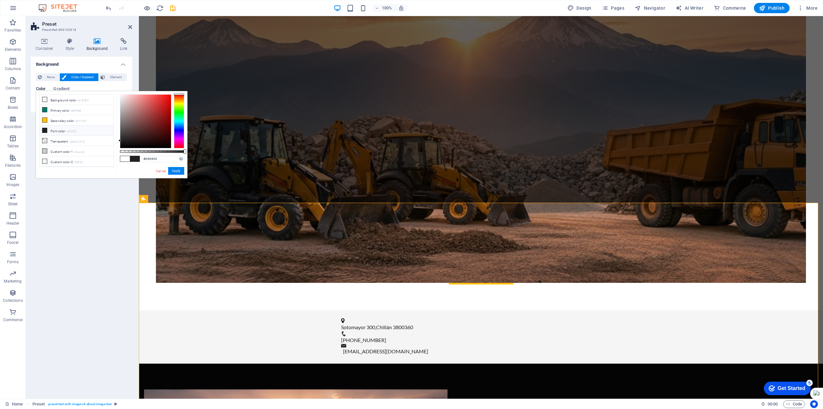
type input "#000000"
drag, startPoint x: 119, startPoint y: 140, endPoint x: 122, endPoint y: 154, distance: 14.1
click at [122, 154] on div "#000000 Supported formats #0852ed rgb(8, 82, 237) rgba(8, 82, 237, 90%) hsv(221…" at bounding box center [151, 181] width 71 height 180
click at [176, 169] on button "Apply" at bounding box center [176, 171] width 16 height 8
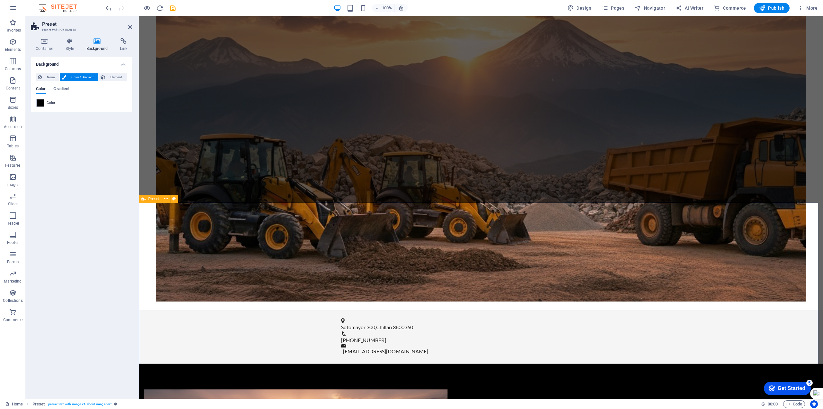
scroll to position [322, 0]
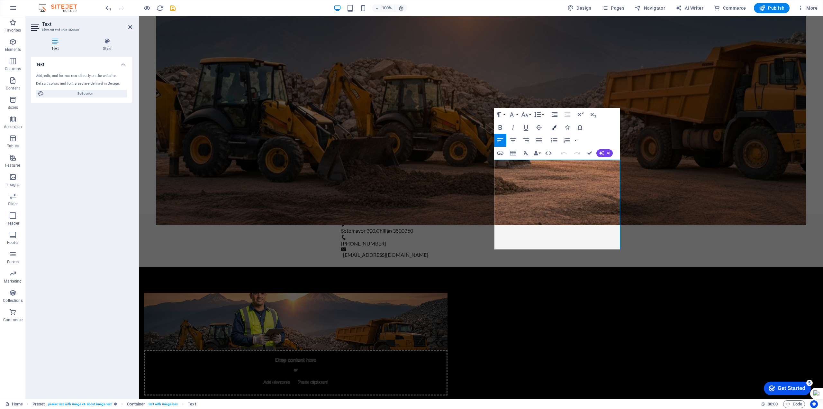
click at [553, 127] on icon "button" at bounding box center [554, 127] width 5 height 5
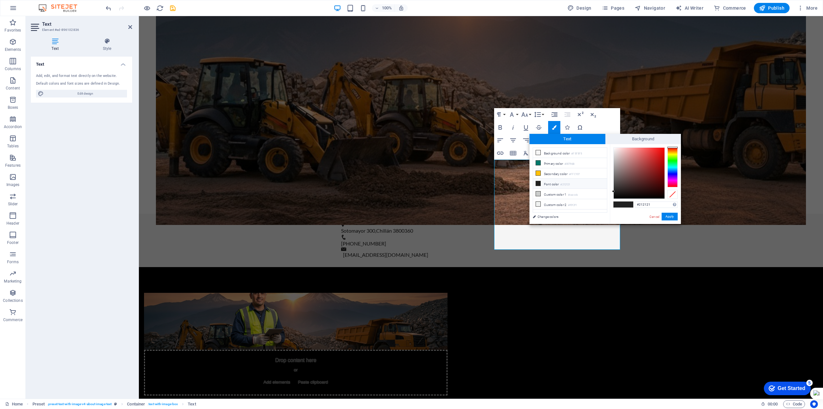
drag, startPoint x: 655, startPoint y: 205, endPoint x: 622, endPoint y: 204, distance: 32.8
click at [622, 204] on div "#212121 Supported formats #0852ed rgb(8, 82, 237) rgba(8, 82, 237, 90%) hsv(221…" at bounding box center [645, 230] width 71 height 173
type input "#00bf00"
click at [669, 217] on button "Apply" at bounding box center [670, 217] width 16 height 8
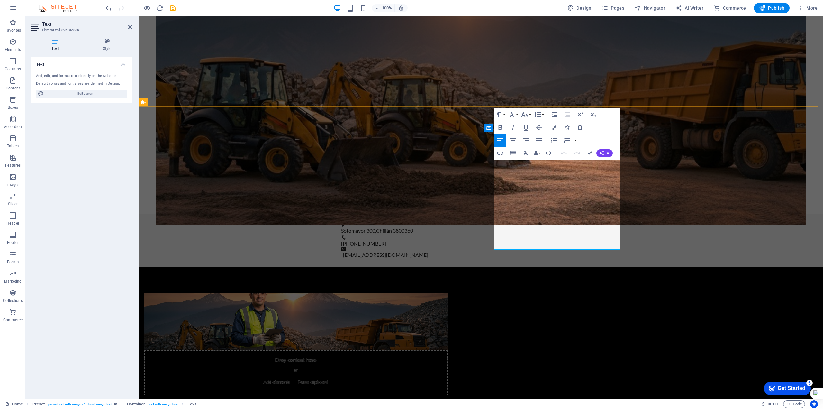
drag, startPoint x: 570, startPoint y: 245, endPoint x: 578, endPoint y: 245, distance: 8.7
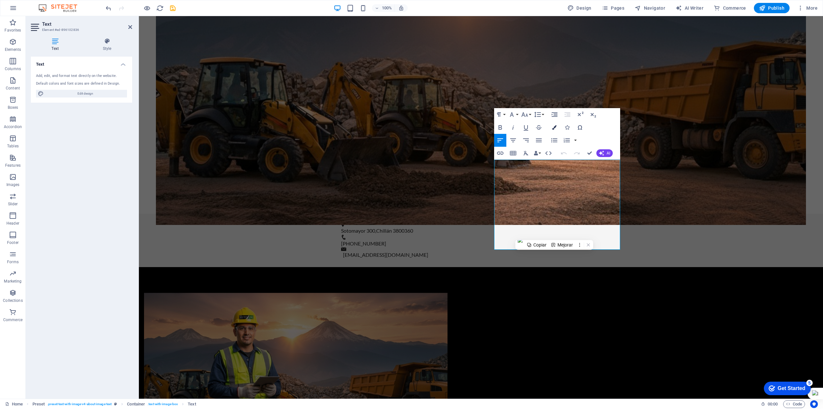
click at [554, 129] on icon "button" at bounding box center [554, 127] width 5 height 5
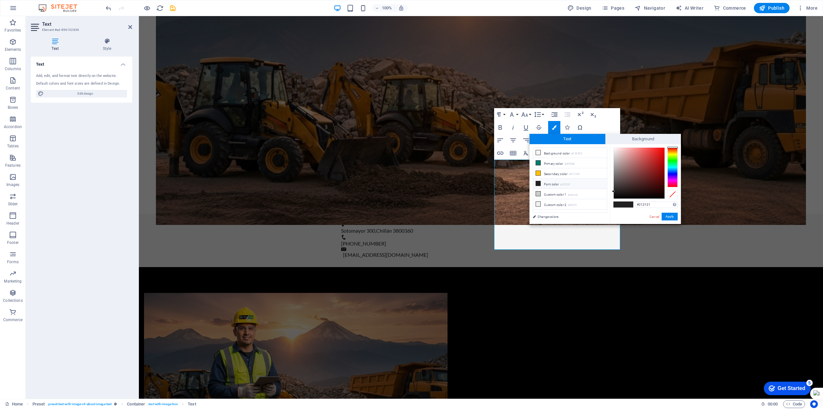
drag, startPoint x: 651, startPoint y: 205, endPoint x: 632, endPoint y: 205, distance: 18.3
click at [632, 205] on div "#212121 Supported formats #0852ed rgb(8, 82, 237) rgba(8, 82, 237, 90%) hsv(221…" at bounding box center [645, 230] width 71 height 173
type input "#00bf00"
drag, startPoint x: 667, startPoint y: 217, endPoint x: 522, endPoint y: 233, distance: 145.9
click at [667, 217] on button "Apply" at bounding box center [670, 217] width 16 height 8
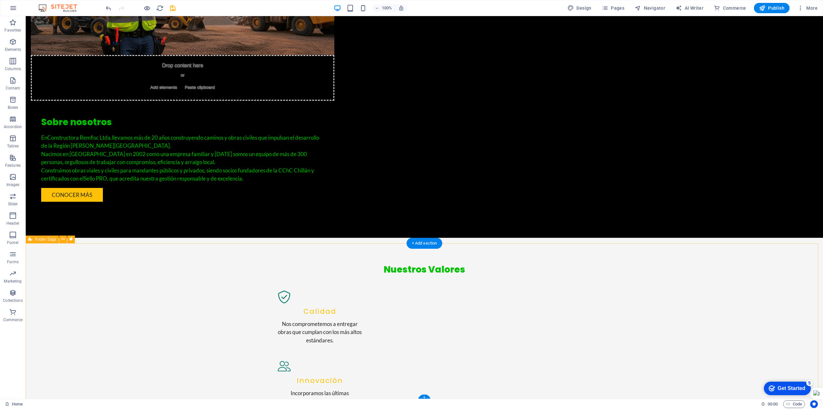
scroll to position [712, 0]
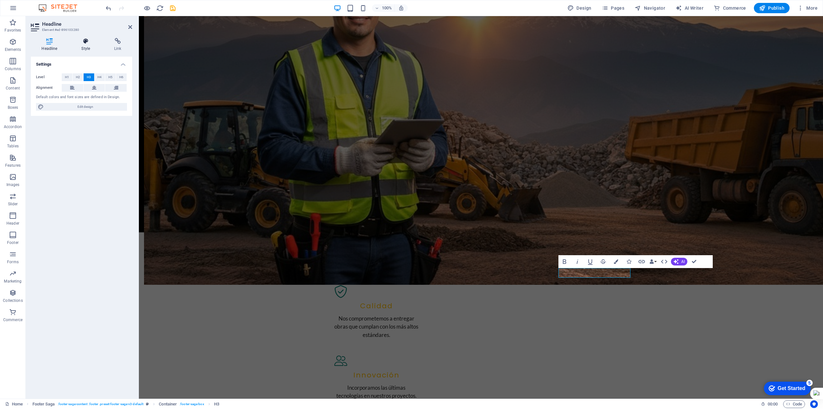
click at [77, 40] on icon at bounding box center [86, 41] width 30 height 6
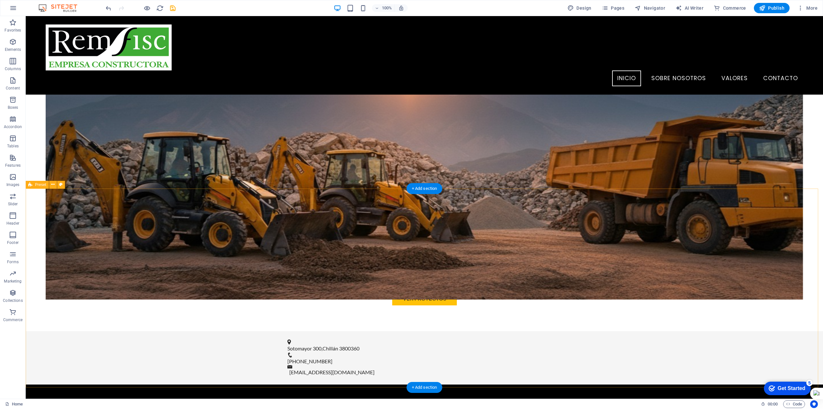
scroll to position [168, 0]
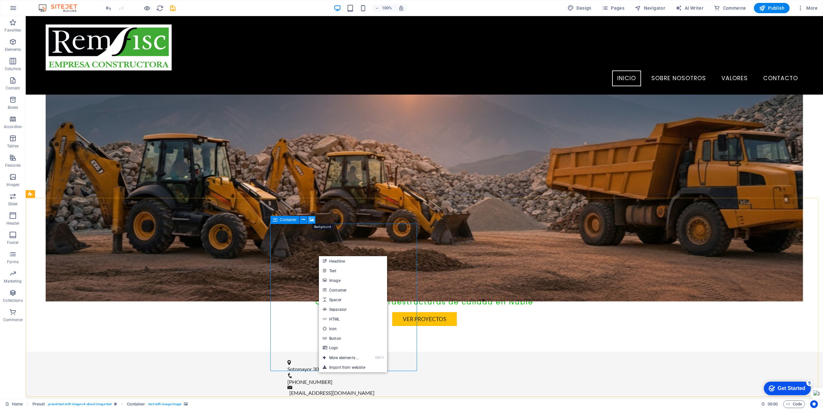
click at [312, 218] on icon at bounding box center [311, 219] width 5 height 7
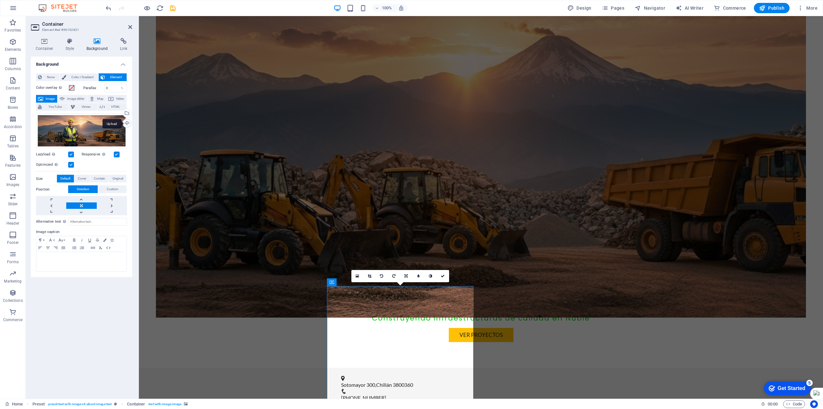
click at [124, 122] on div "Upload" at bounding box center [127, 124] width 10 height 10
click at [692, 368] on div "Sotomayor 300 , Chillán 3800360 +56 422 279330 contacto@remfisc.cl" at bounding box center [481, 394] width 684 height 53
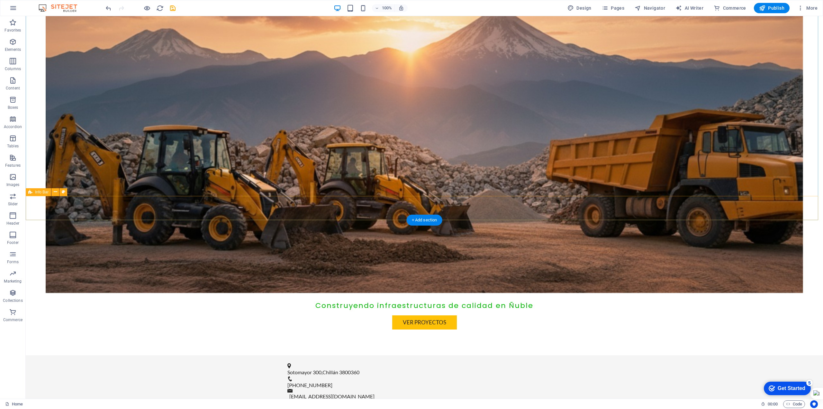
scroll to position [289, 0]
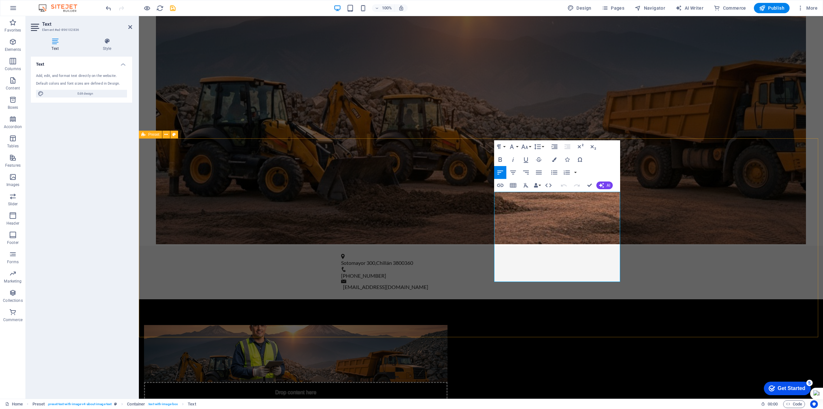
drag, startPoint x: 619, startPoint y: 278, endPoint x: 482, endPoint y: 196, distance: 160.3
click at [555, 158] on icon "button" at bounding box center [554, 159] width 5 height 5
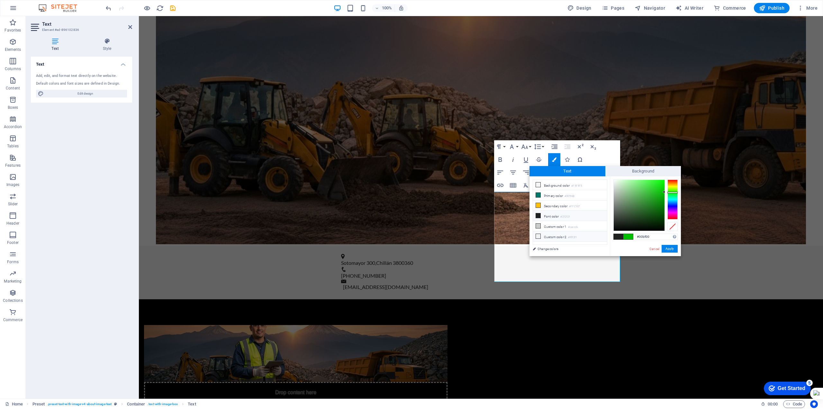
click at [546, 236] on li "Custom color 2 #f0f2f1" at bounding box center [570, 236] width 74 height 10
type input "#f0f2f1"
click at [665, 247] on button "Apply" at bounding box center [670, 249] width 16 height 8
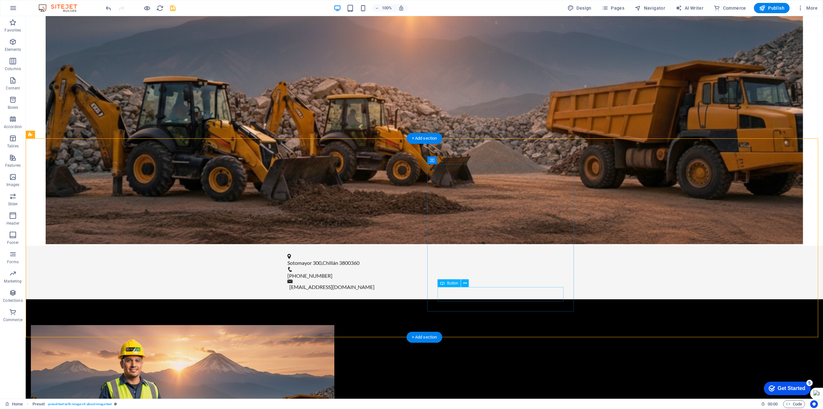
click at [465, 284] on icon at bounding box center [465, 283] width 4 height 7
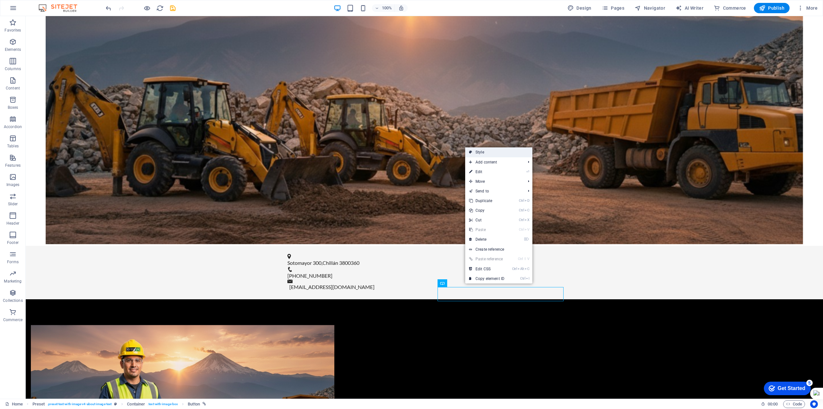
click at [480, 150] on link "Style" at bounding box center [498, 152] width 67 height 10
select select "rem"
select select "px"
select select "preset-text-with-image-v4-about-image-text"
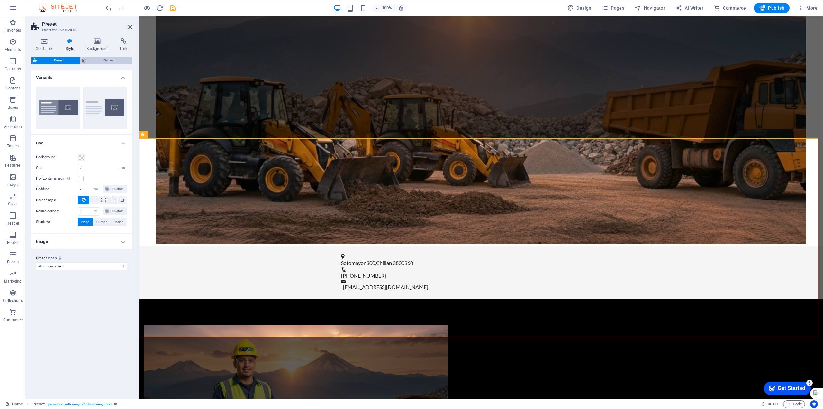
click at [104, 61] on span "Element" at bounding box center [109, 61] width 42 height 8
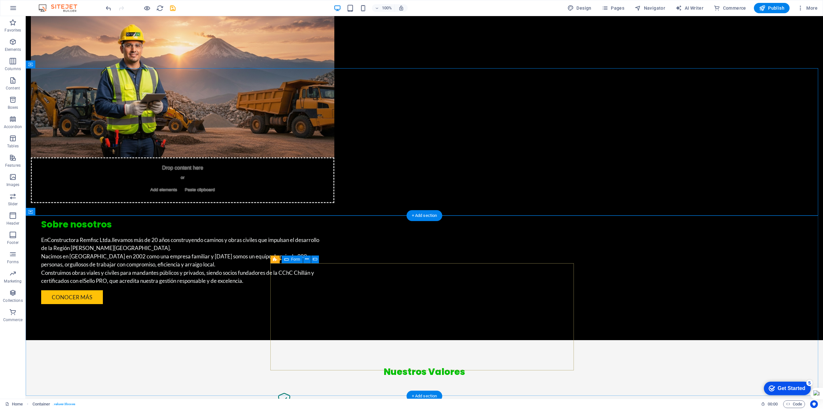
scroll to position [643, 0]
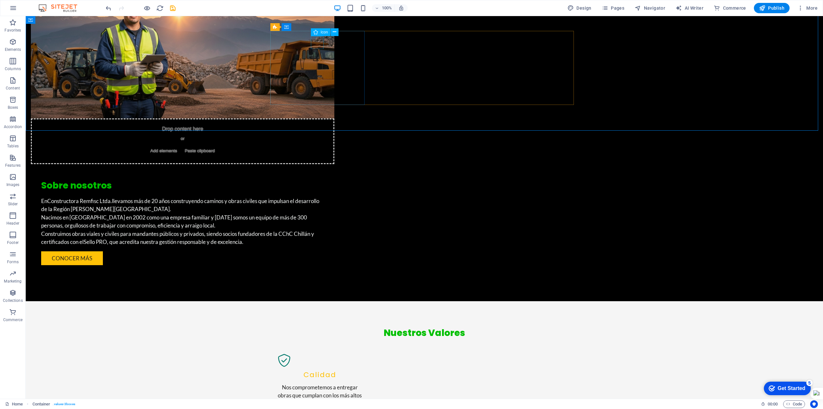
click at [319, 31] on div "Icon" at bounding box center [321, 32] width 20 height 8
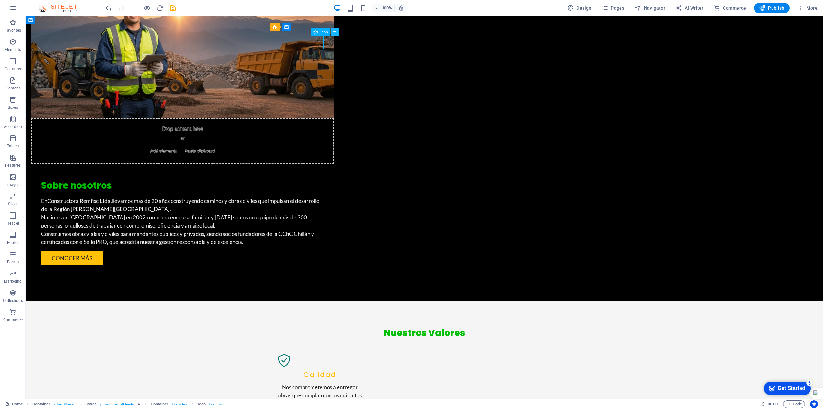
click at [335, 32] on icon at bounding box center [335, 32] width 4 height 7
click at [316, 354] on figure at bounding box center [320, 360] width 84 height 13
select select "xMidYMid"
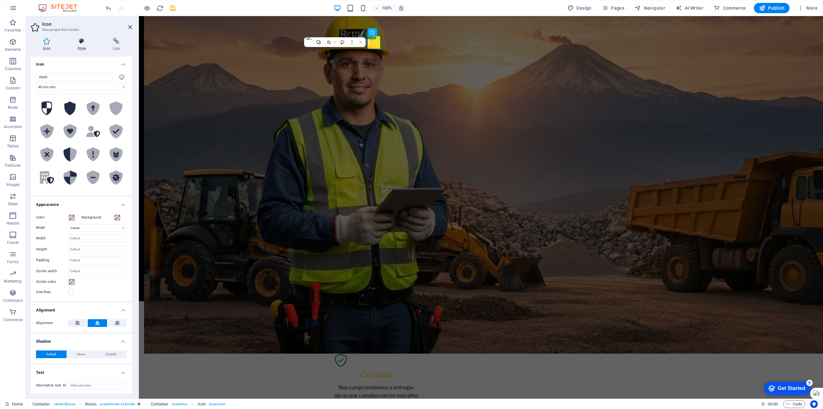
click at [79, 44] on h4 "Style" at bounding box center [82, 45] width 35 height 14
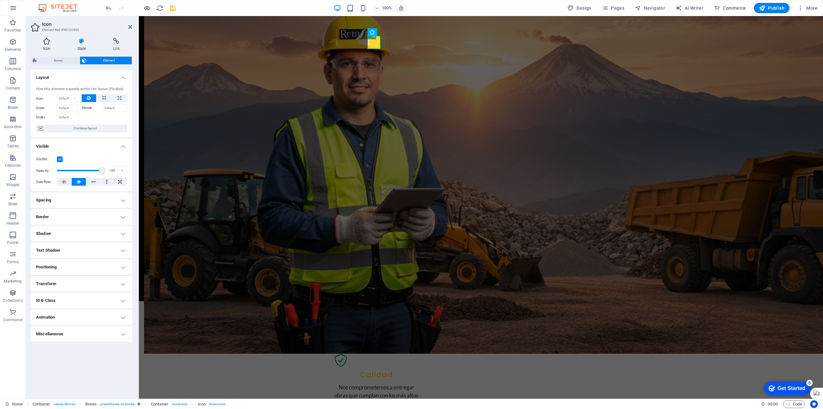
click at [52, 46] on h4 "Icon" at bounding box center [48, 45] width 34 height 14
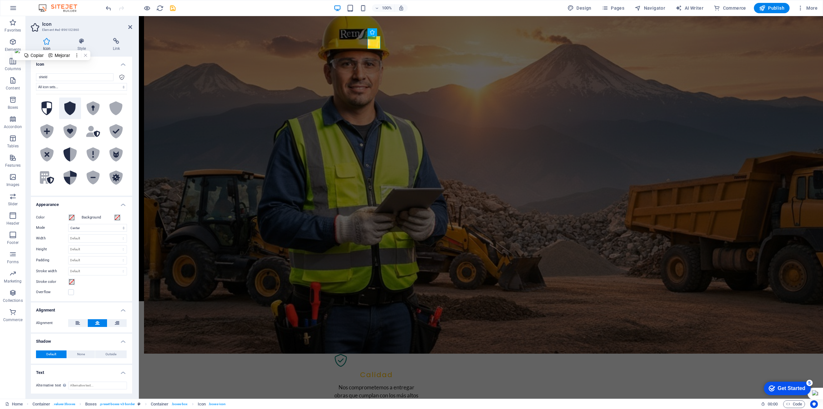
click at [70, 103] on icon at bounding box center [70, 108] width 12 height 14
click at [70, 130] on icon at bounding box center [70, 131] width 6 height 5
click at [71, 216] on span at bounding box center [71, 216] width 5 height 5
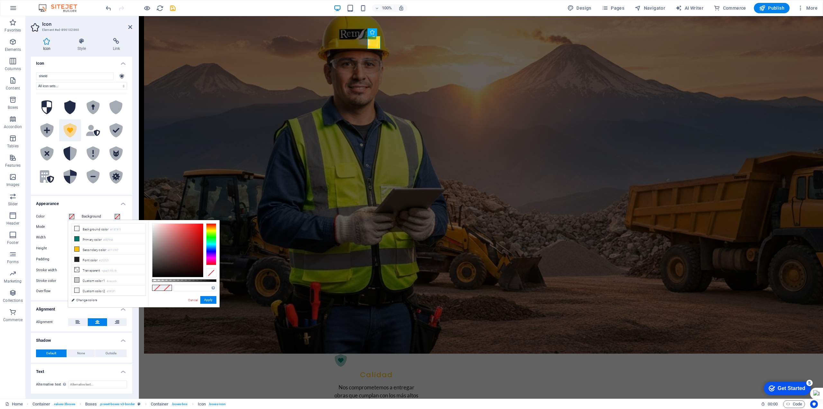
click at [73, 215] on span at bounding box center [71, 216] width 5 height 5
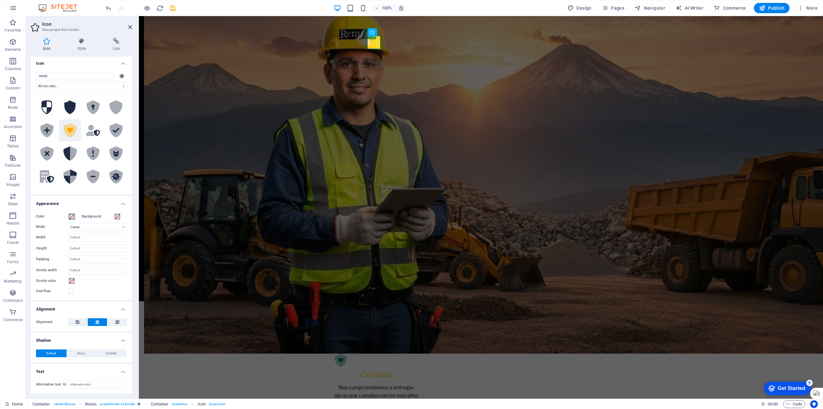
scroll to position [0, 0]
click at [130, 27] on icon at bounding box center [130, 26] width 4 height 5
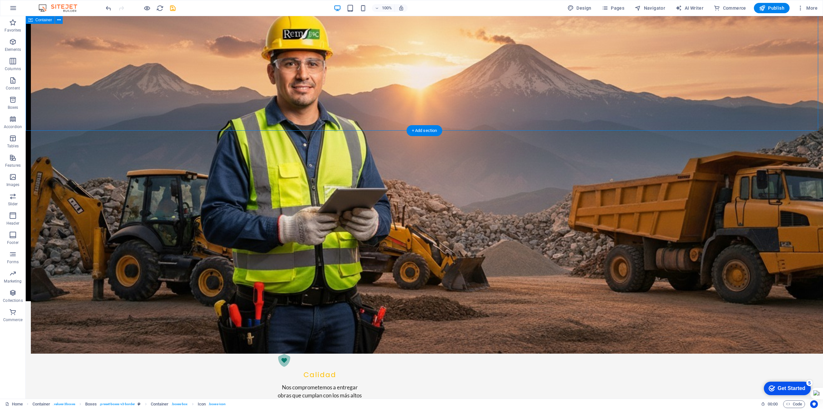
click at [319, 354] on figure at bounding box center [320, 360] width 84 height 13
select select "xMidYMid"
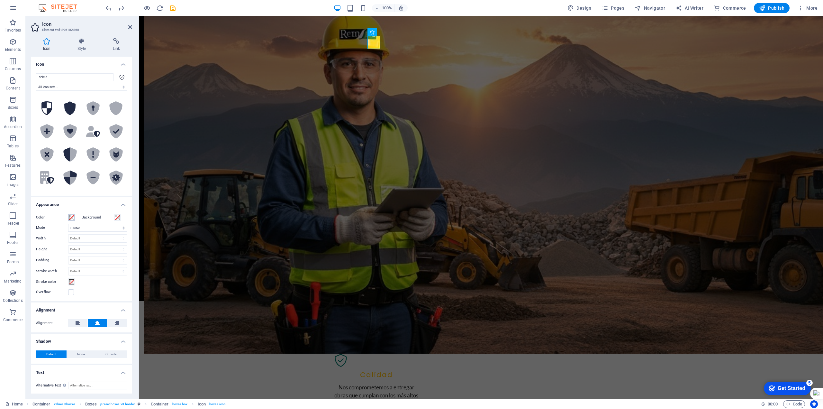
click at [71, 218] on span at bounding box center [71, 217] width 5 height 5
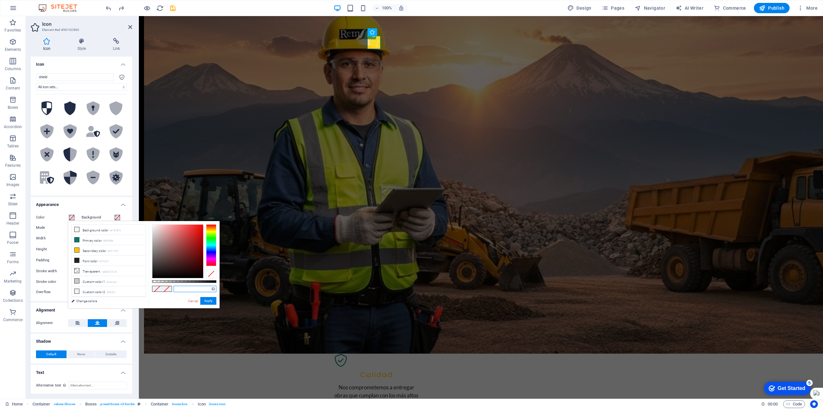
click at [191, 290] on input "text" at bounding box center [195, 289] width 43 height 6
type input "V"
paste input "#00bf00"
type input "#00bf00"
click at [206, 302] on button "Apply" at bounding box center [208, 301] width 16 height 8
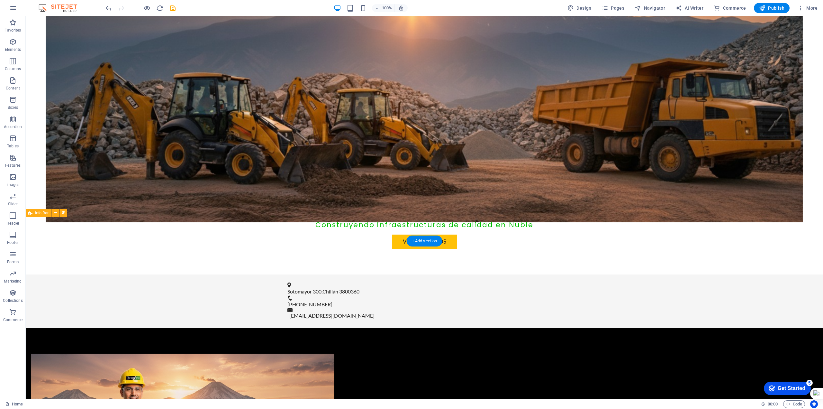
scroll to position [291, 0]
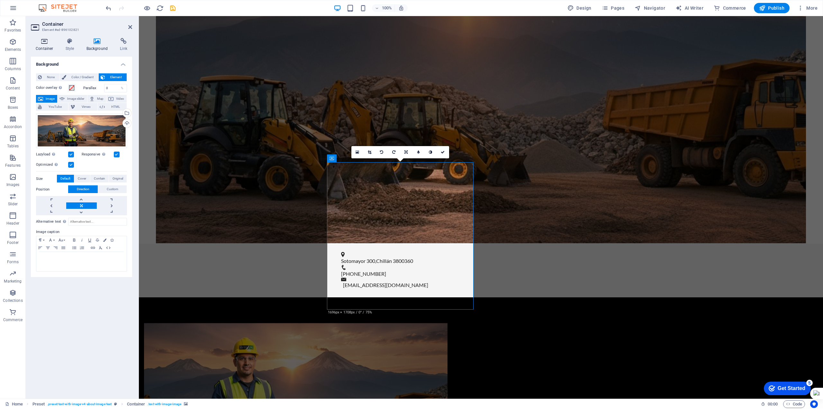
click at [43, 45] on h4 "Container" at bounding box center [46, 45] width 30 height 14
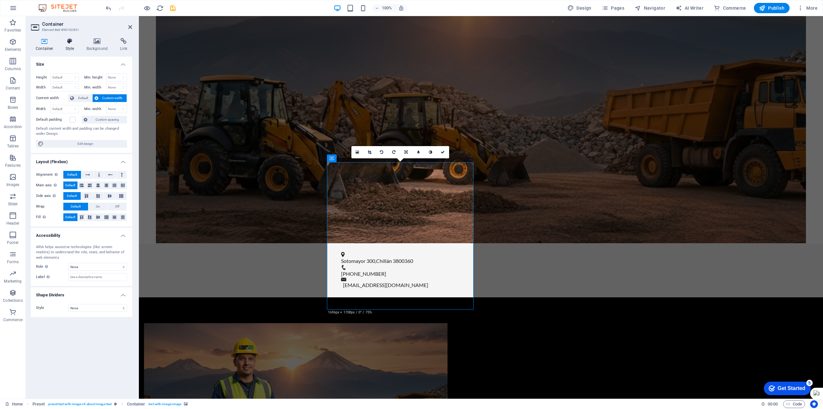
click at [68, 45] on h4 "Style" at bounding box center [71, 45] width 21 height 14
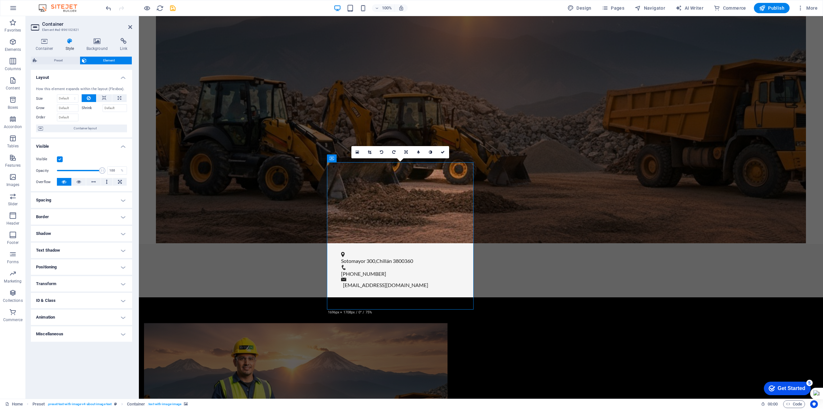
click at [60, 159] on label at bounding box center [60, 159] width 6 height 6
click at [0, 0] on input "Visible" at bounding box center [0, 0] width 0 height 0
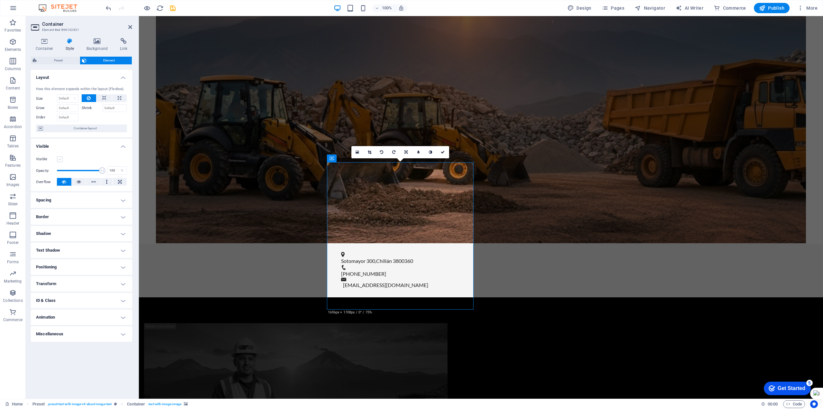
click at [60, 159] on label at bounding box center [60, 159] width 6 height 6
click at [0, 0] on input "Visible" at bounding box center [0, 0] width 0 height 0
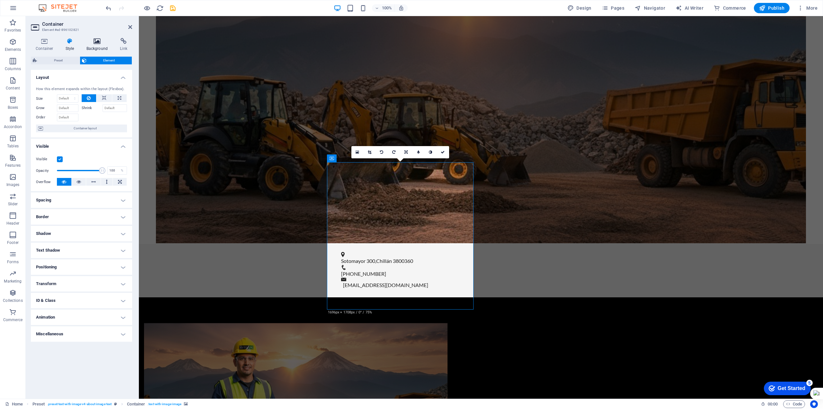
click at [101, 44] on icon at bounding box center [97, 41] width 31 height 6
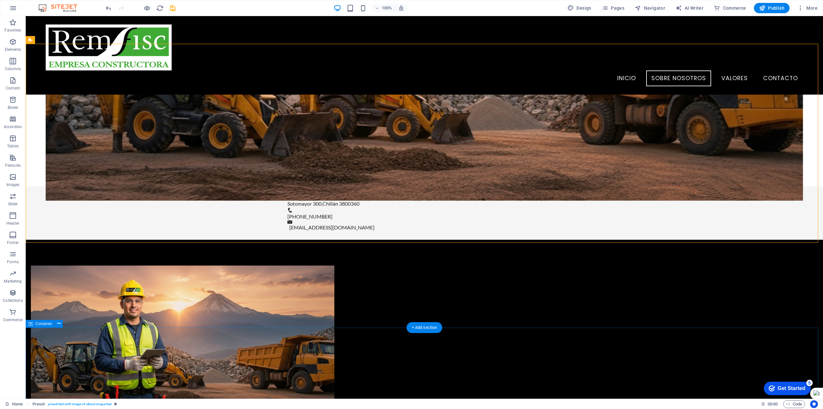
scroll to position [324, 0]
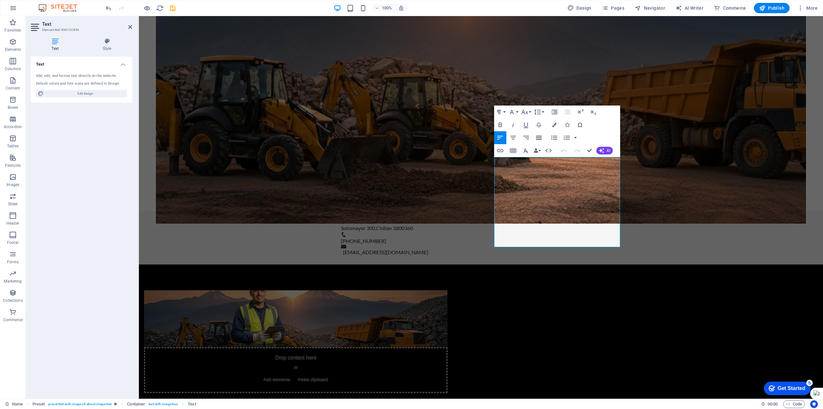
click at [539, 139] on icon "button" at bounding box center [539, 138] width 8 height 8
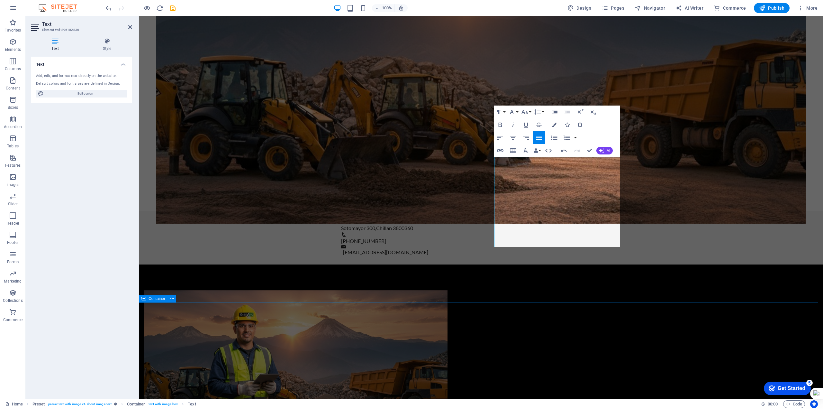
drag, startPoint x: 638, startPoint y: 343, endPoint x: 751, endPoint y: 342, distance: 113.2
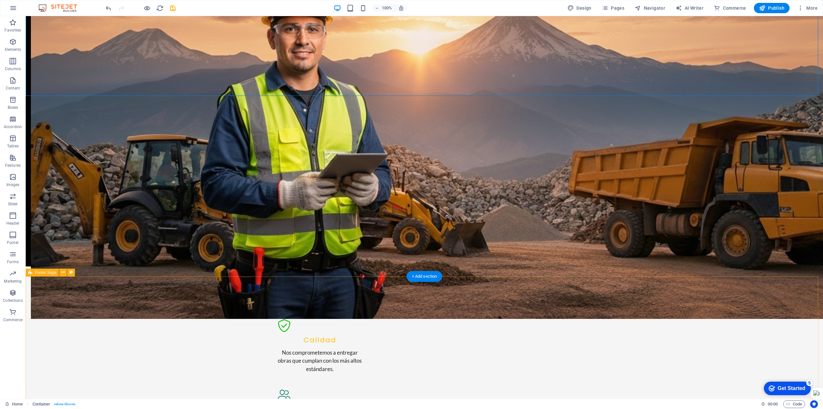
scroll to position [713, 0]
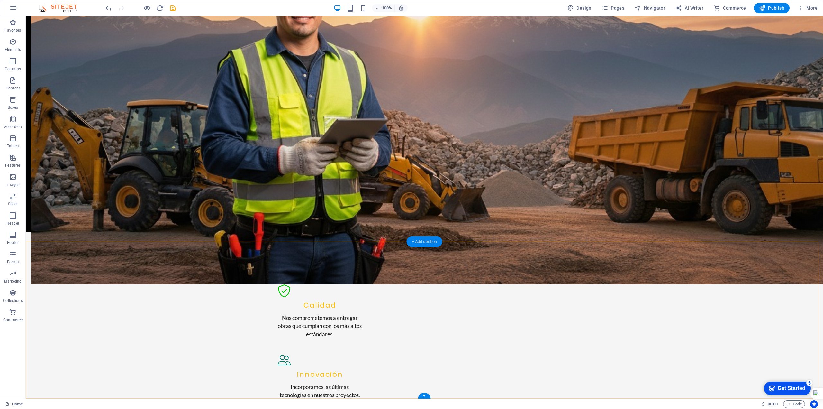
click at [429, 244] on div "+ Add section" at bounding box center [425, 241] width 36 height 11
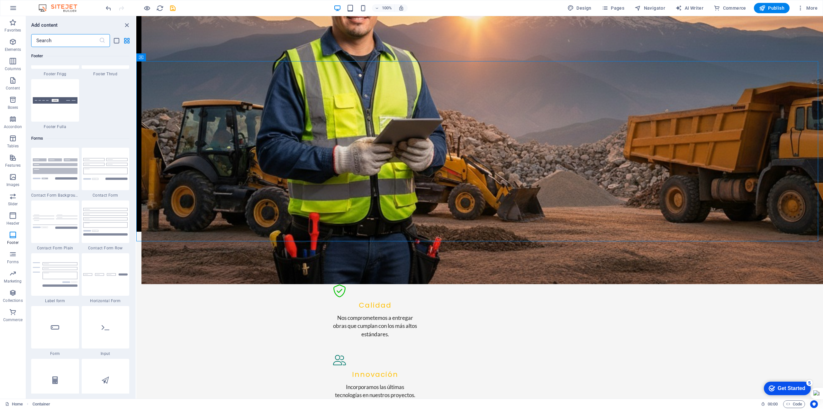
scroll to position [4600, 0]
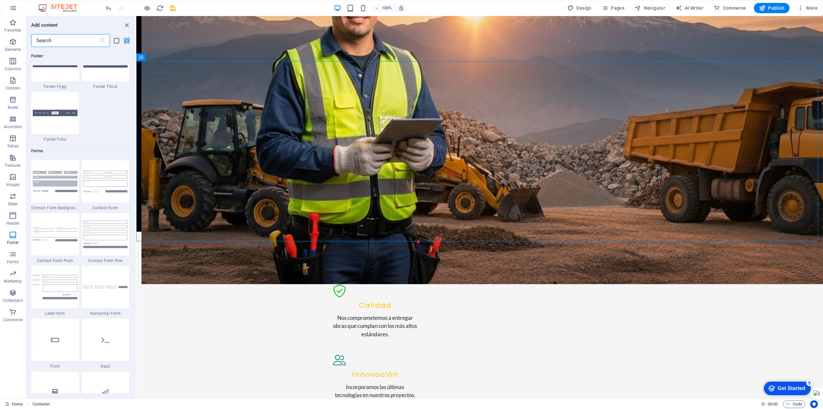
drag, startPoint x: 135, startPoint y: 150, endPoint x: 1, endPoint y: 279, distance: 186.0
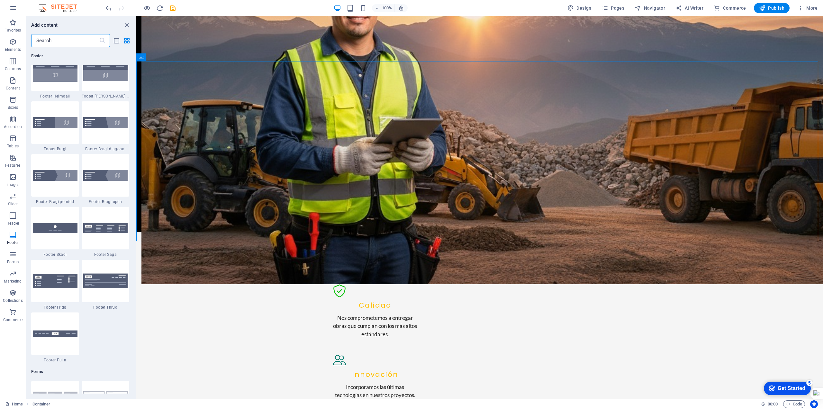
scroll to position [4349, 0]
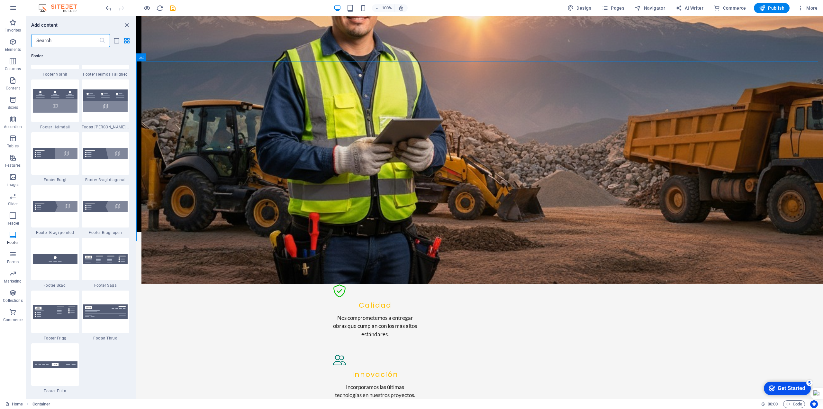
drag, startPoint x: 134, startPoint y: 300, endPoint x: 0, endPoint y: 271, distance: 137.2
click at [115, 265] on div at bounding box center [106, 259] width 48 height 42
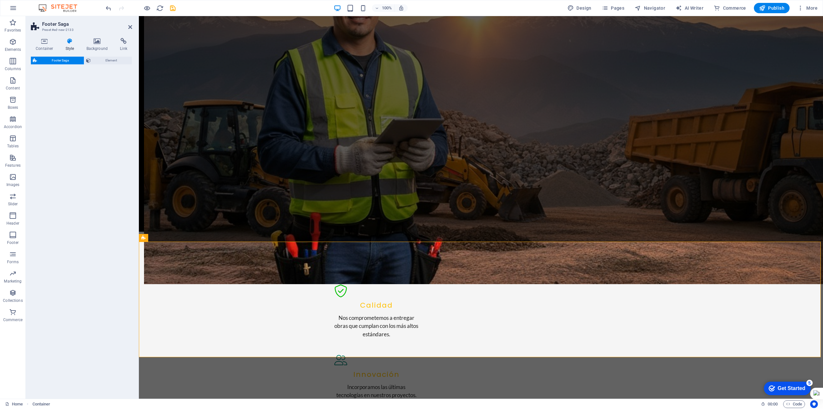
click at [106, 257] on div "Footer Saga Element" at bounding box center [81, 225] width 101 height 337
select select "rem"
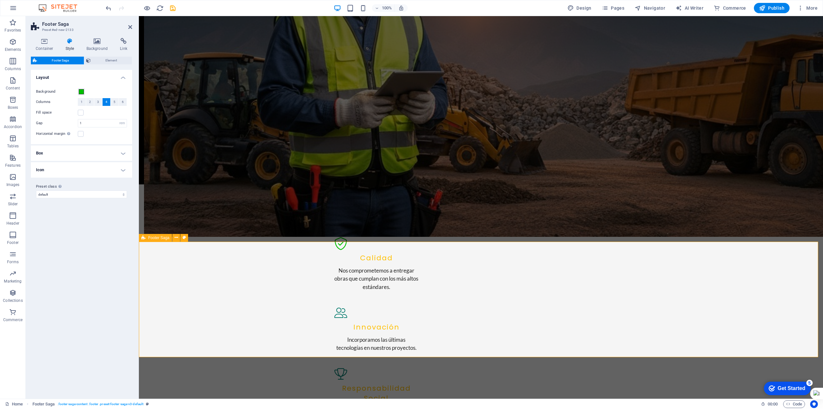
scroll to position [828, 0]
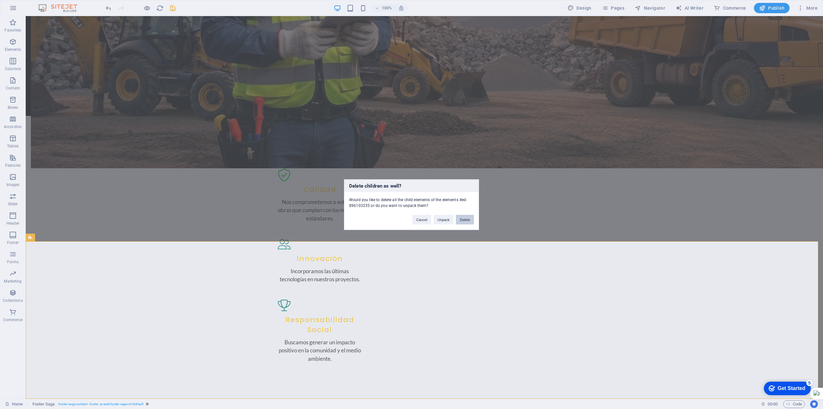
click at [463, 220] on button "Delete" at bounding box center [465, 219] width 18 height 10
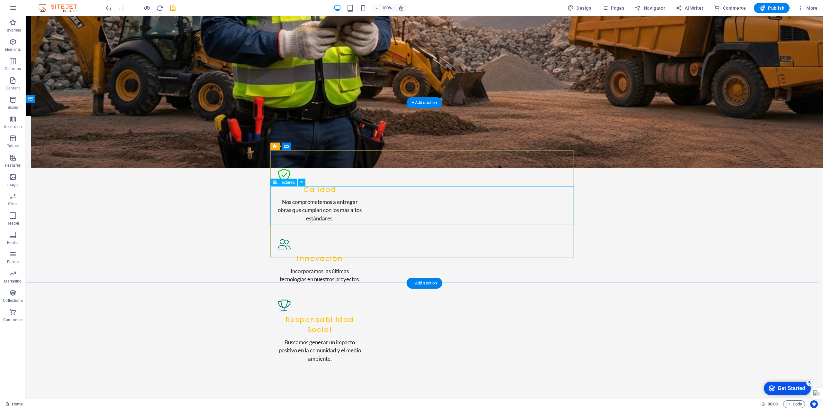
scroll to position [671, 0]
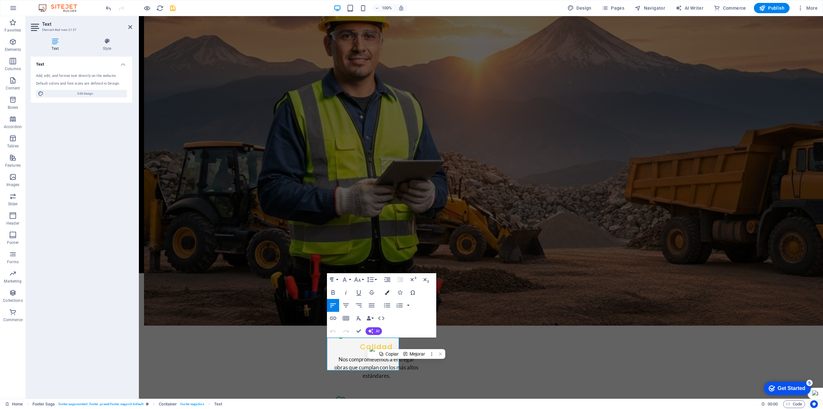
click at [388, 292] on icon "button" at bounding box center [387, 292] width 5 height 5
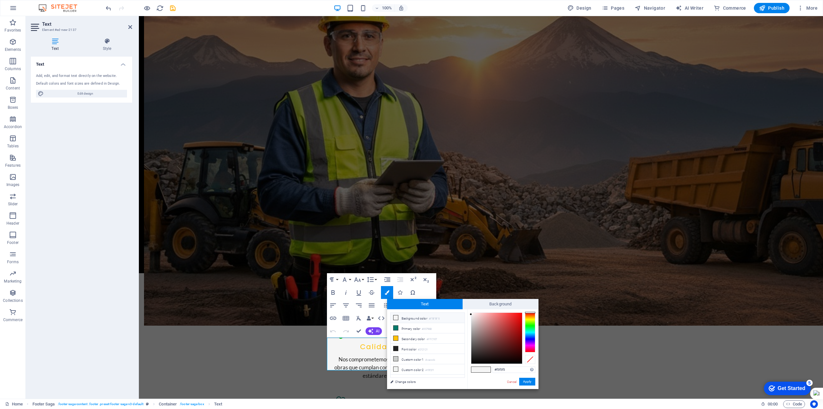
click at [396, 317] on icon at bounding box center [396, 317] width 5 height 5
click at [396, 318] on icon at bounding box center [396, 317] width 5 height 5
click at [415, 317] on li "Background color #F5F5F5" at bounding box center [428, 318] width 74 height 10
click at [396, 318] on icon at bounding box center [396, 317] width 5 height 5
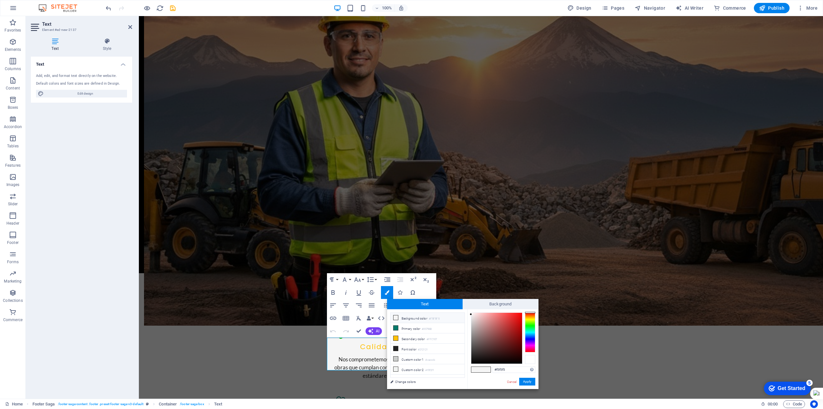
click at [531, 360] on div at bounding box center [530, 359] width 10 height 9
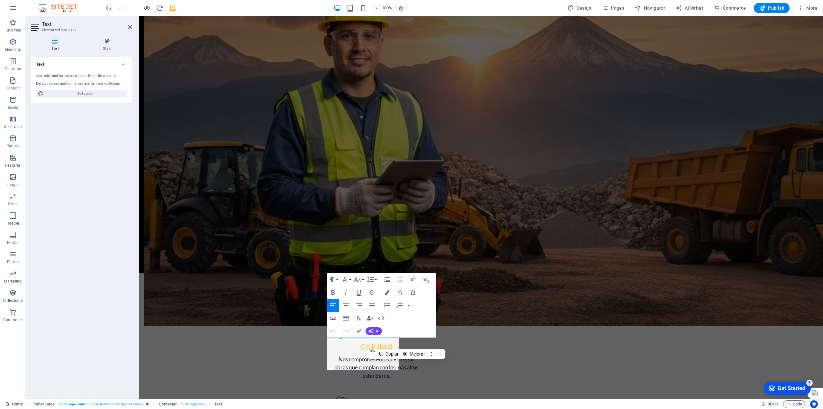
click at [386, 291] on icon "button" at bounding box center [387, 292] width 5 height 5
type input "#f5f5f5"
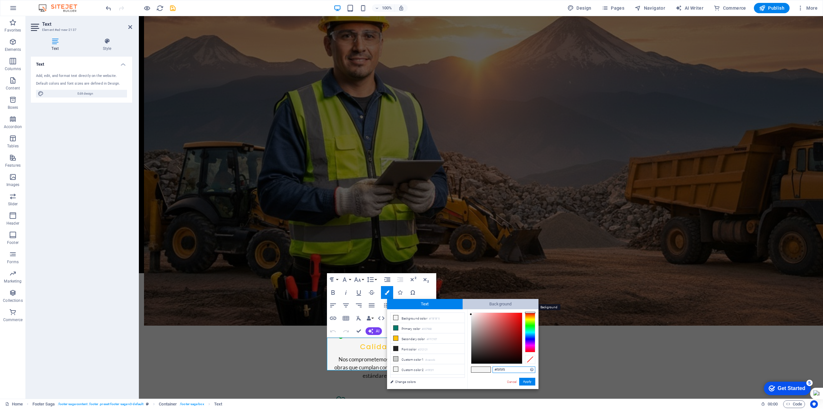
click at [484, 306] on span "Background" at bounding box center [501, 304] width 76 height 10
click at [411, 368] on li "Custom color 2 #f0f2f1" at bounding box center [428, 369] width 74 height 10
type input "rgba(240, 242, 241, 0)"
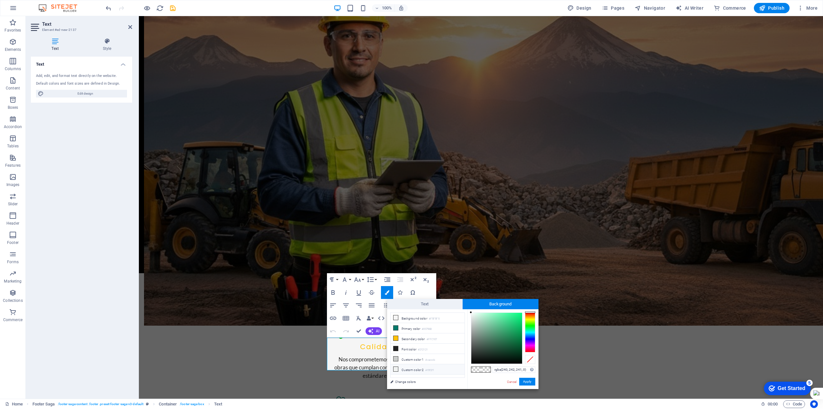
drag, startPoint x: 422, startPoint y: 311, endPoint x: 426, endPoint y: 307, distance: 5.9
click at [422, 310] on div "less Background color #F5F5F5 Primary color #00796B Secondary color #FFC107 Fon…" at bounding box center [462, 349] width 151 height 80
click at [426, 306] on span "Text" at bounding box center [425, 304] width 76 height 10
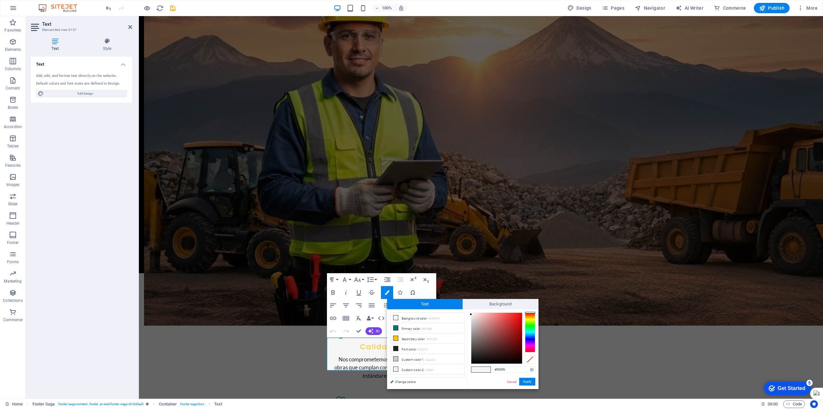
type input "#282222"
click at [479, 355] on div at bounding box center [496, 338] width 51 height 51
click at [523, 380] on button "Apply" at bounding box center [527, 382] width 16 height 8
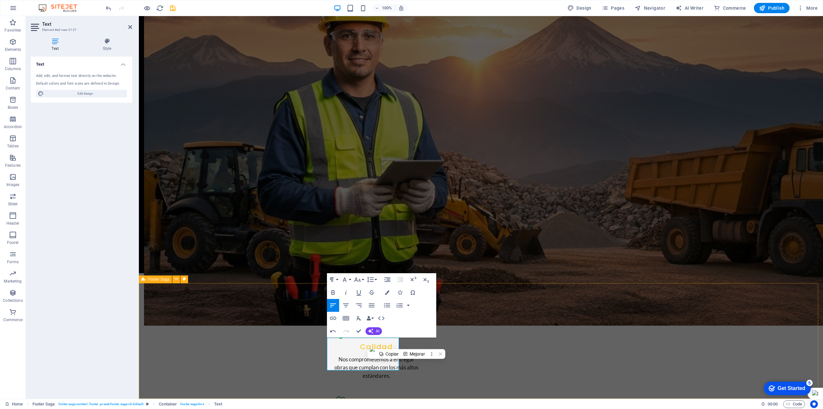
drag, startPoint x: 553, startPoint y: 381, endPoint x: 559, endPoint y: 381, distance: 6.1
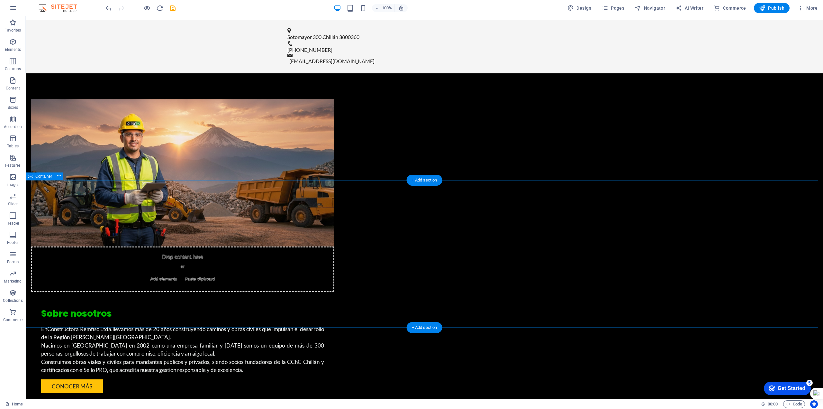
scroll to position [509, 0]
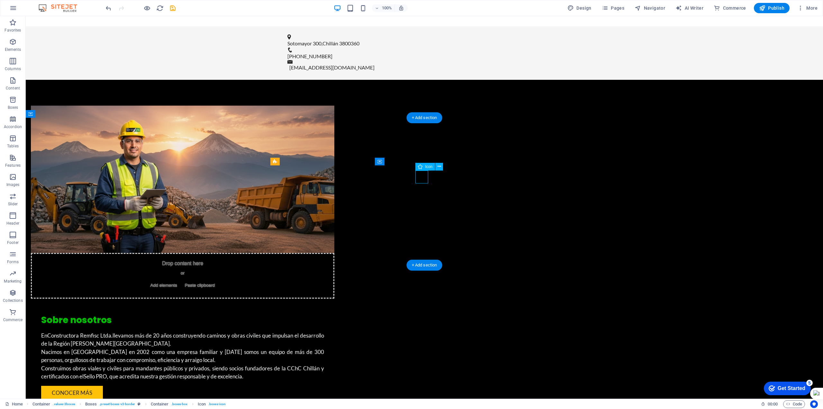
select select "xMidYMid"
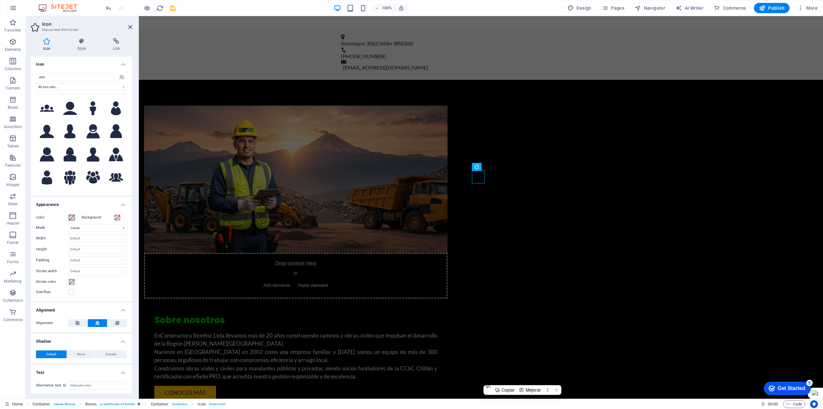
click at [71, 218] on span at bounding box center [71, 217] width 5 height 5
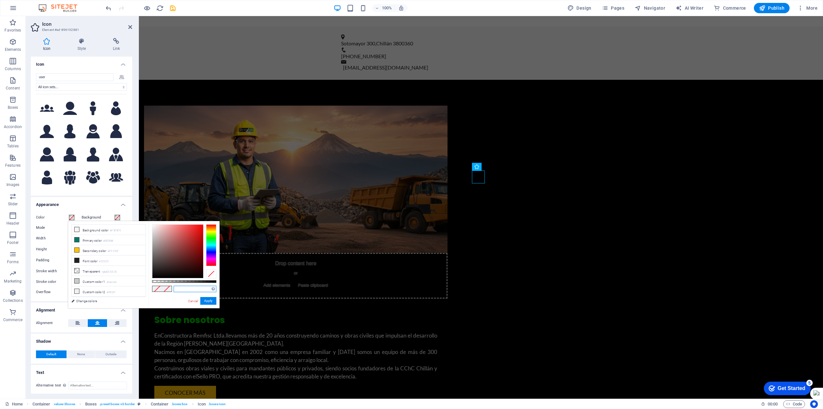
click at [194, 287] on input "text" at bounding box center [195, 289] width 43 height 6
paste input "#00bf00"
type input "#00bf00"
click at [208, 302] on button "Apply" at bounding box center [208, 301] width 16 height 8
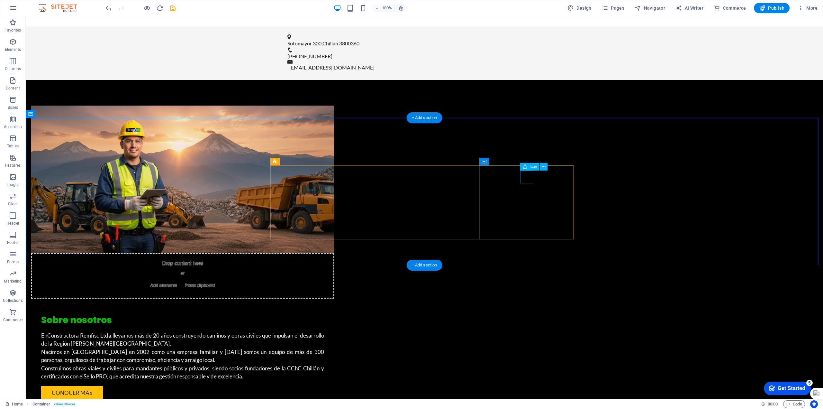
select select "xMidYMid"
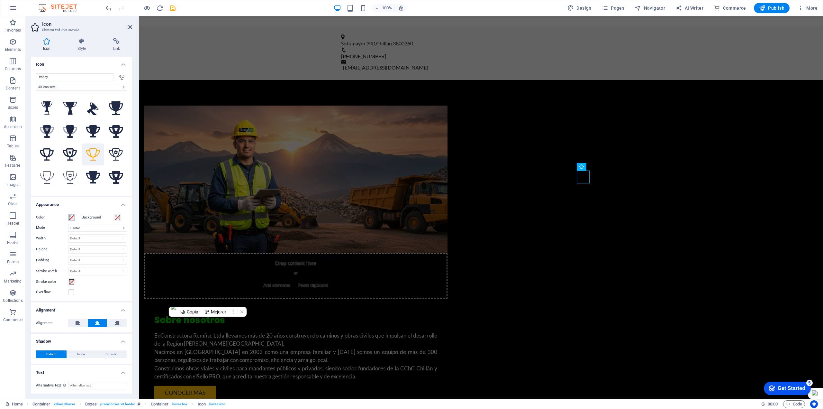
click at [72, 218] on span at bounding box center [71, 217] width 5 height 5
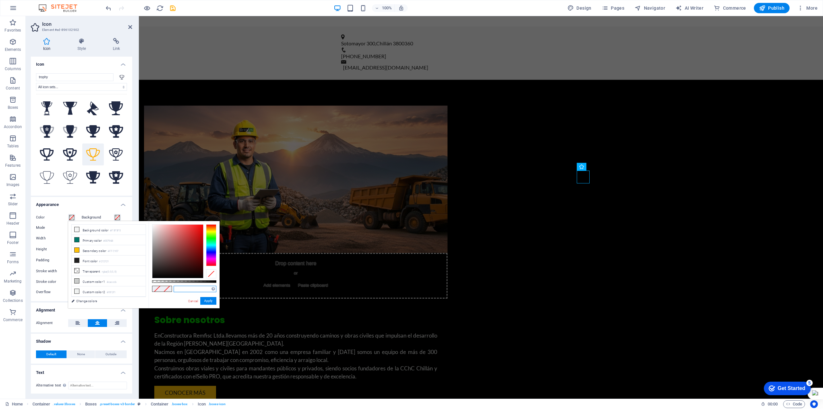
click at [202, 290] on input "text" at bounding box center [195, 289] width 43 height 6
paste input "#00bf00"
type input "#00bf00"
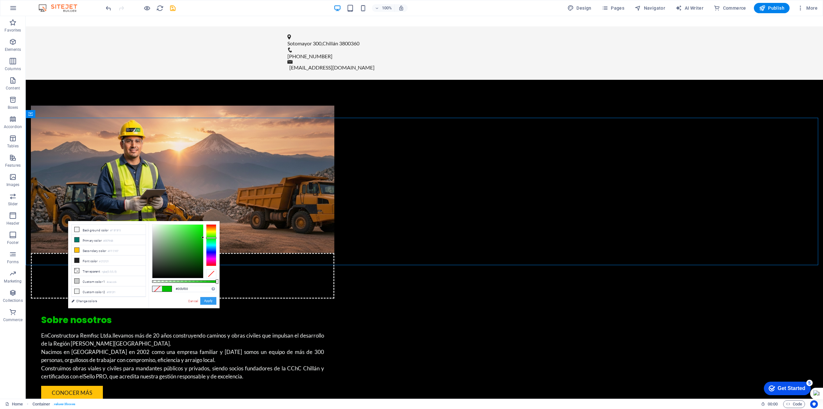
click at [213, 300] on button "Apply" at bounding box center [208, 301] width 16 height 8
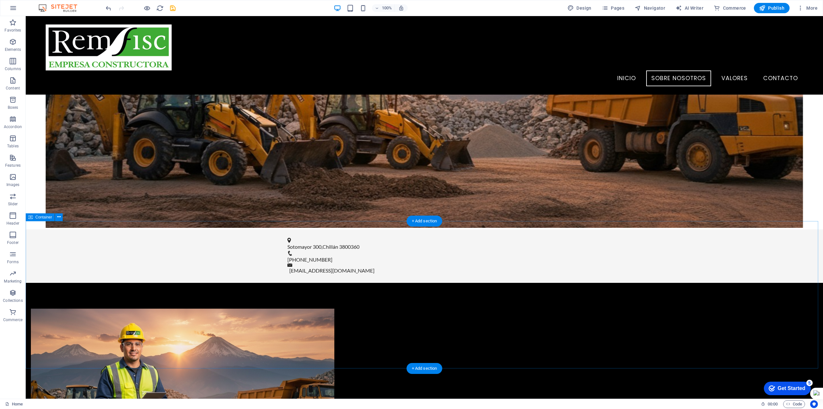
scroll to position [289, 0]
click at [463, 221] on icon at bounding box center [465, 220] width 4 height 7
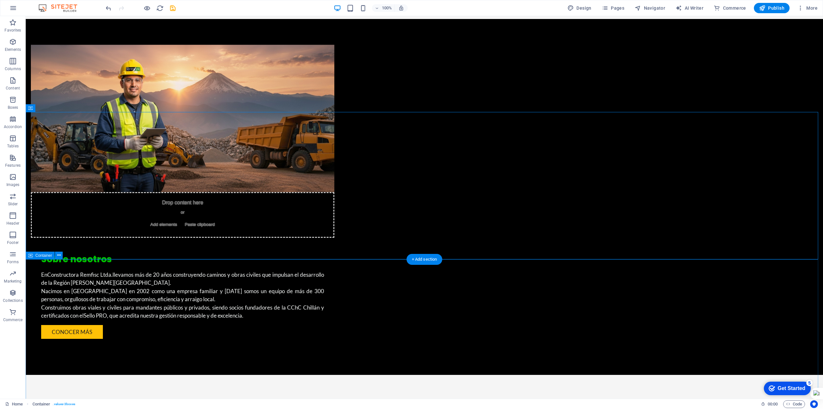
scroll to position [671, 0]
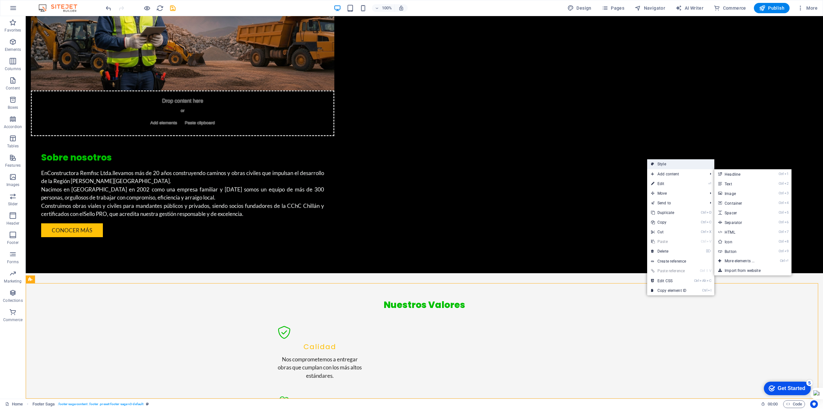
click at [669, 165] on link "Style" at bounding box center [680, 164] width 67 height 10
select select "rem"
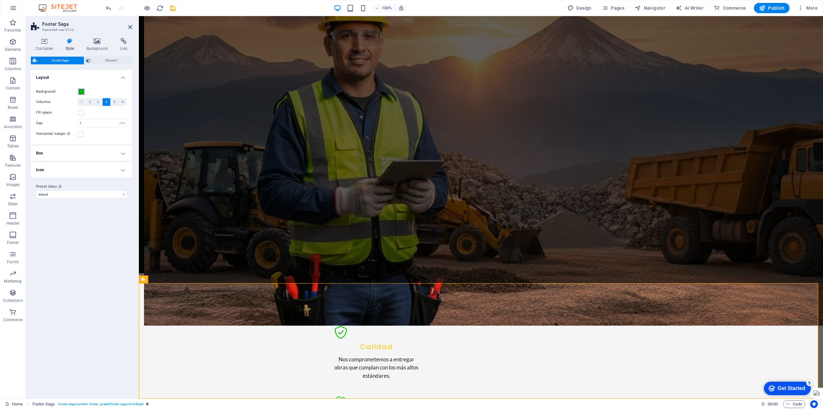
click at [84, 92] on button "Background" at bounding box center [81, 91] width 7 height 7
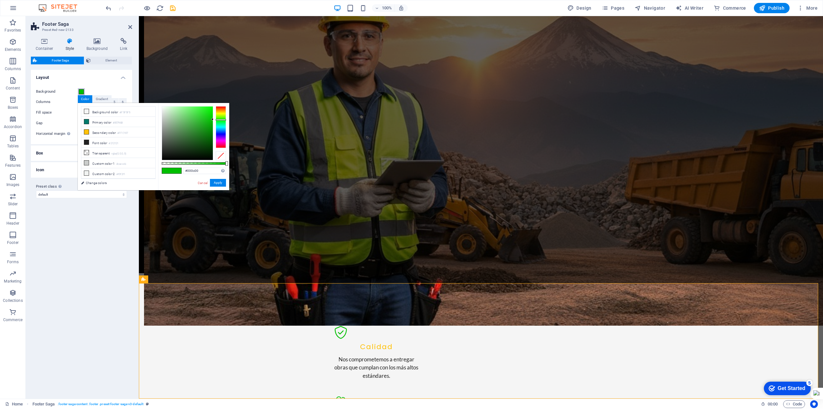
type input "#000000"
drag, startPoint x: 210, startPoint y: 119, endPoint x: 212, endPoint y: 171, distance: 52.1
click at [212, 171] on div "#000000 Supported formats #0852ed rgb(8, 82, 237) rgba(8, 82, 237, 90%) hsv(221…" at bounding box center [193, 193] width 71 height 180
click at [218, 181] on button "Apply" at bounding box center [218, 183] width 16 height 8
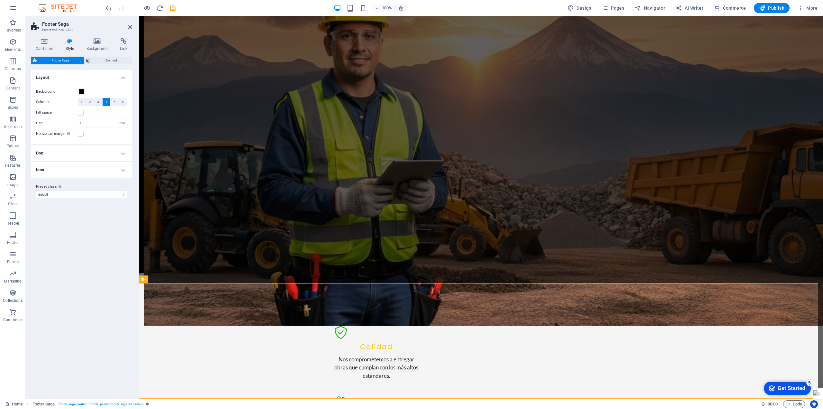
drag, startPoint x: 98, startPoint y: 305, endPoint x: 109, endPoint y: 306, distance: 10.7
click at [101, 305] on div "Variants Default Layout Background Columns 1 2 3 4 5 6 Fill space Gap 1 rem px …" at bounding box center [81, 232] width 101 height 324
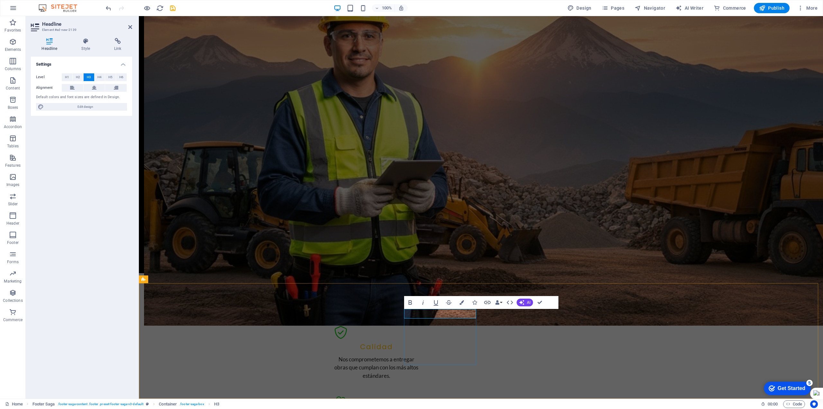
drag, startPoint x: 444, startPoint y: 313, endPoint x: 402, endPoint y: 314, distance: 42.5
click at [463, 303] on icon "button" at bounding box center [462, 302] width 5 height 5
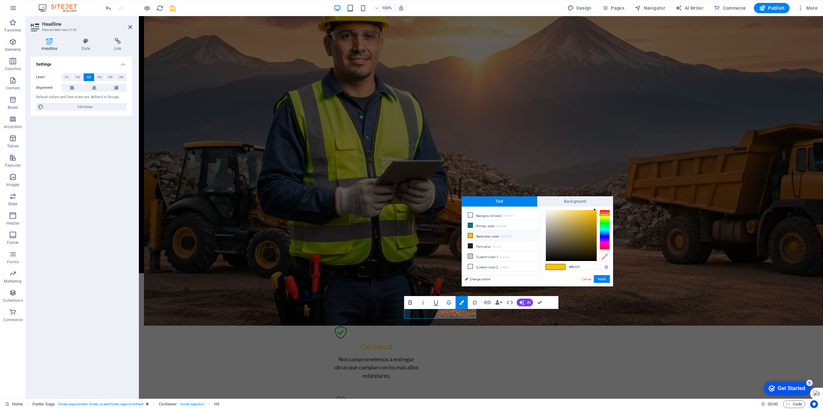
drag, startPoint x: 572, startPoint y: 267, endPoint x: 565, endPoint y: 267, distance: 6.8
click at [565, 267] on div "#ffc107 Supported formats #0852ed rgb(8, 82, 237) rgba(8, 82, 237, 90%) hsv(221…" at bounding box center [577, 292] width 71 height 173
type input "#00bf00"
click at [606, 279] on button "Apply" at bounding box center [602, 279] width 16 height 8
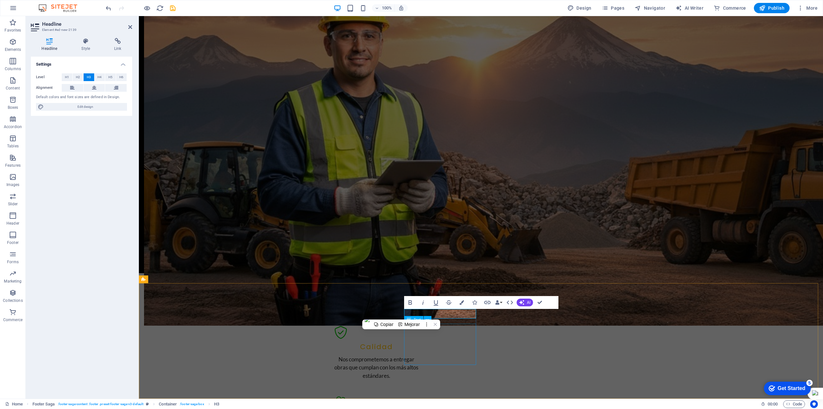
drag, startPoint x: 457, startPoint y: 338, endPoint x: 571, endPoint y: 338, distance: 113.8
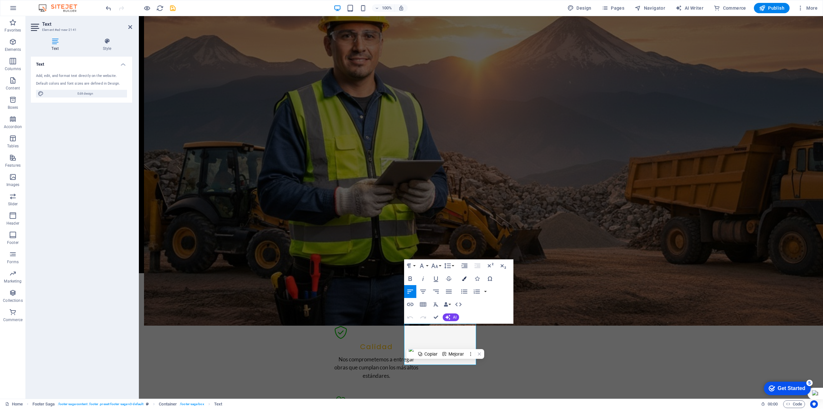
click at [463, 279] on icon "button" at bounding box center [464, 278] width 5 height 5
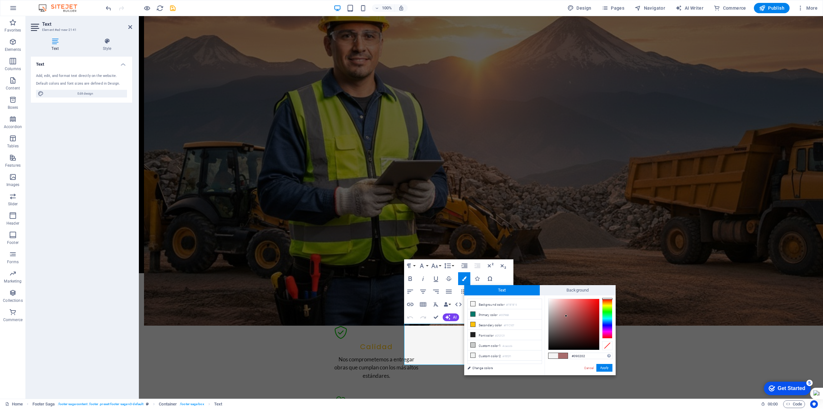
type input "#000000"
drag, startPoint x: 548, startPoint y: 301, endPoint x: 603, endPoint y: 352, distance: 75.1
click at [603, 352] on div "#000000 Supported formats #0852ed rgb(8, 82, 237) rgba(8, 82, 237, 90%) hsv(221…" at bounding box center [580, 381] width 71 height 173
click at [604, 369] on button "Apply" at bounding box center [605, 368] width 16 height 8
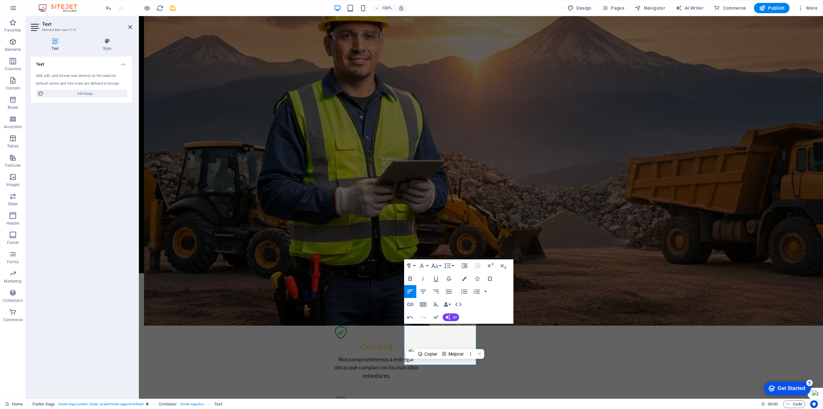
drag, startPoint x: 442, startPoint y: 388, endPoint x: 304, endPoint y: 371, distance: 138.7
click at [442, 388] on div "H2 Container Container Banner Container Button Container Menu Bar Menu Logo Inf…" at bounding box center [481, 207] width 684 height 382
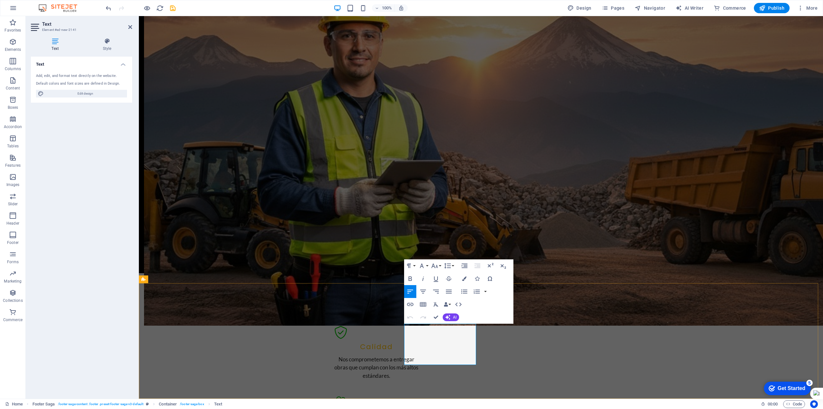
drag, startPoint x: 424, startPoint y: 352, endPoint x: 405, endPoint y: 352, distance: 19.3
drag, startPoint x: 420, startPoint y: 344, endPoint x: 405, endPoint y: 346, distance: 14.6
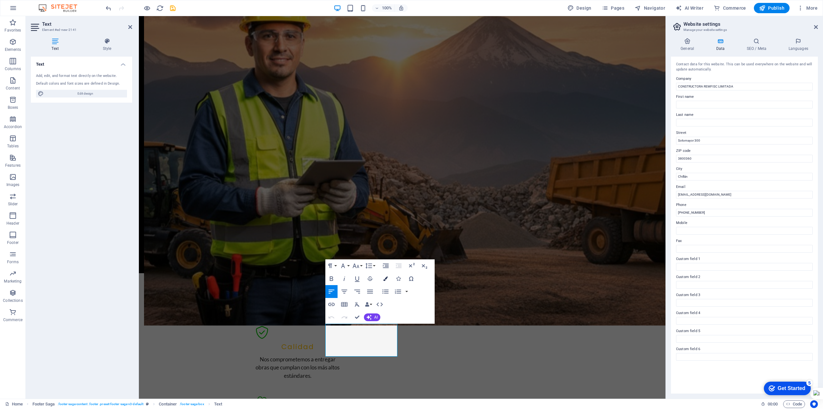
click at [387, 278] on icon "button" at bounding box center [385, 278] width 5 height 5
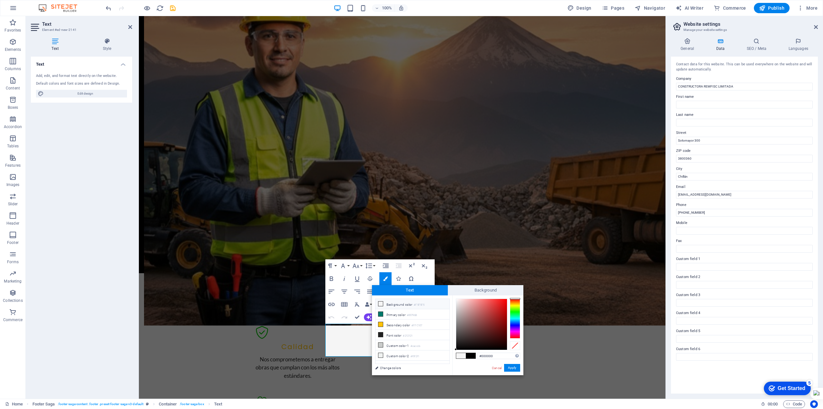
drag, startPoint x: 469, startPoint y: 355, endPoint x: 472, endPoint y: 355, distance: 3.2
click at [469, 355] on span at bounding box center [471, 355] width 10 height 5
drag, startPoint x: 515, startPoint y: 369, endPoint x: 375, endPoint y: 361, distance: 140.8
click at [515, 369] on button "Apply" at bounding box center [512, 368] width 16 height 8
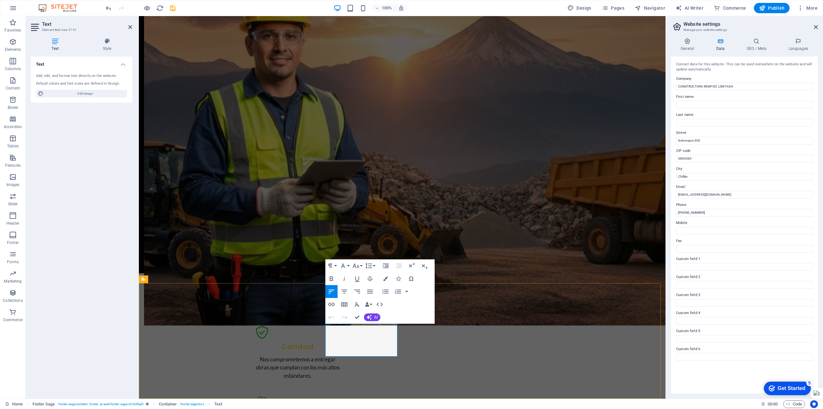
drag, startPoint x: 392, startPoint y: 351, endPoint x: 387, endPoint y: 351, distance: 4.2
drag, startPoint x: 389, startPoint y: 351, endPoint x: 321, endPoint y: 352, distance: 68.2
click at [387, 279] on icon "button" at bounding box center [385, 278] width 5 height 5
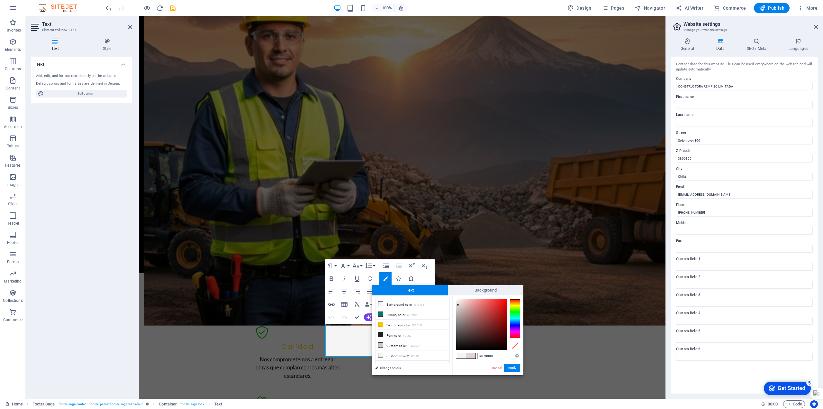
type input "#000000"
drag, startPoint x: 457, startPoint y: 301, endPoint x: 516, endPoint y: 361, distance: 85.0
click at [516, 358] on div "#000000 Supported formats #0852ed rgb(8, 82, 237) rgba(8, 82, 237, 90%) hsv(221…" at bounding box center [487, 381] width 71 height 173
click at [513, 367] on button "Apply" at bounding box center [512, 368] width 16 height 8
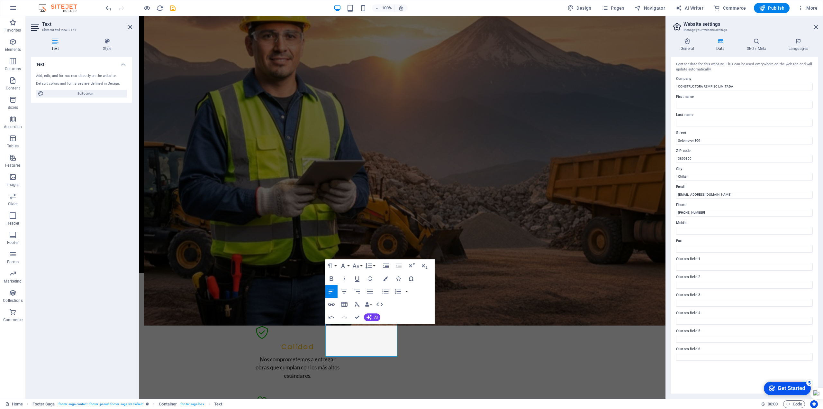
click at [563, 379] on div "H2 Container Container Banner Container Button Container Menu Bar Menu Logo Inf…" at bounding box center [402, 207] width 527 height 382
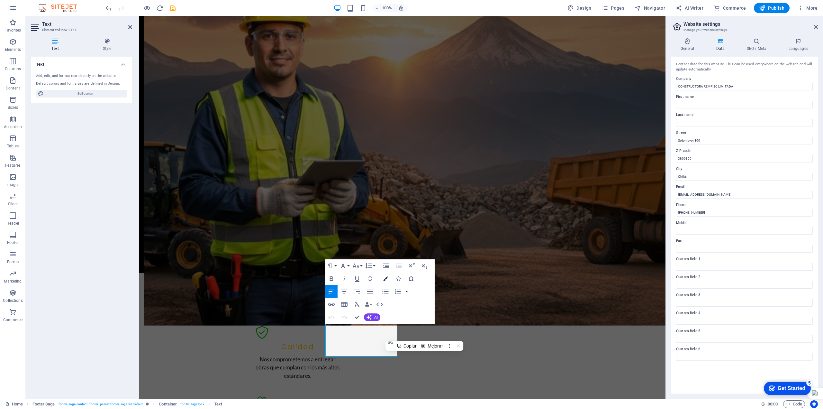
click at [384, 279] on icon "button" at bounding box center [385, 278] width 5 height 5
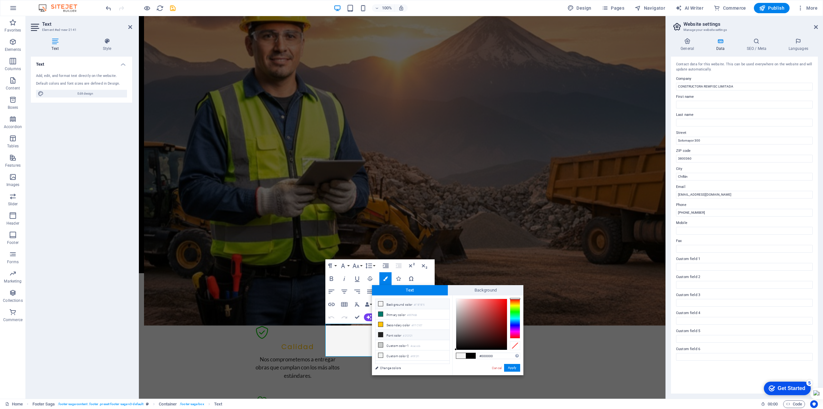
click at [390, 334] on li "Font color #212121" at bounding box center [413, 335] width 74 height 10
type input "#212121"
click at [512, 367] on button "Apply" at bounding box center [512, 368] width 16 height 8
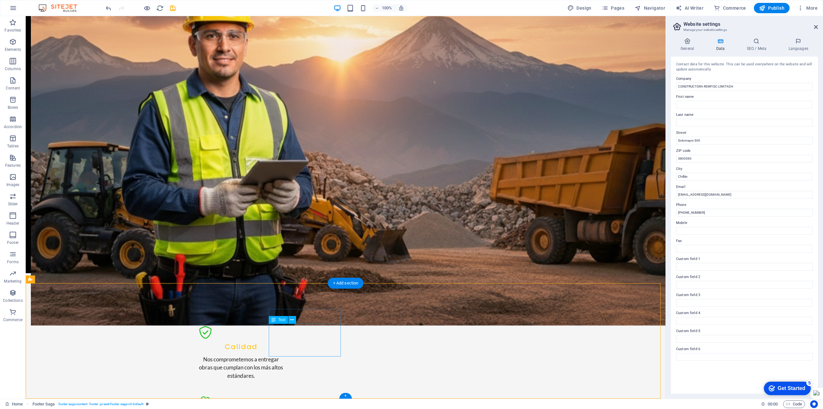
click at [477, 322] on div "Text" at bounding box center [455, 320] width 48 height 8
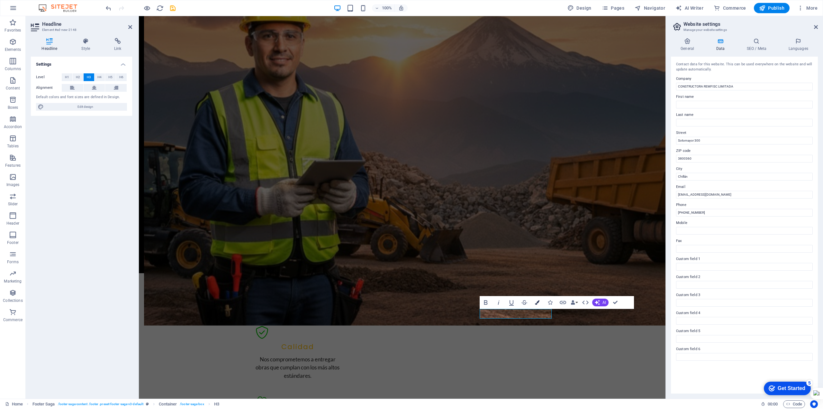
click at [538, 303] on icon "button" at bounding box center [537, 302] width 5 height 5
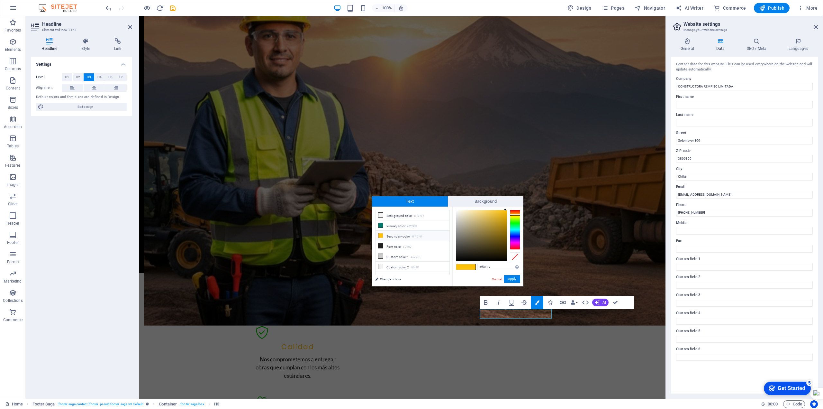
drag, startPoint x: 497, startPoint y: 265, endPoint x: 467, endPoint y: 265, distance: 30.6
click at [467, 265] on div "#ffc107 Supported formats #0852ed rgb(8, 82, 237) rgba(8, 82, 237, 90%) hsv(221…" at bounding box center [487, 292] width 71 height 173
type input "#00bf00"
click at [510, 278] on button "Apply" at bounding box center [512, 279] width 16 height 8
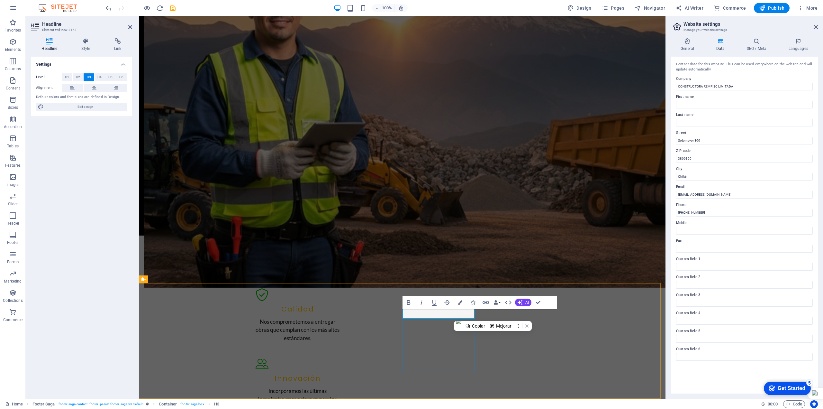
drag, startPoint x: 453, startPoint y: 314, endPoint x: 393, endPoint y: 312, distance: 59.5
select select "rem"
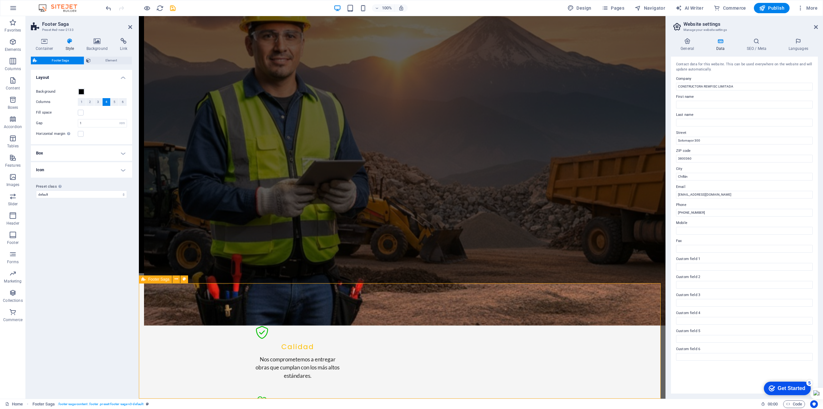
drag, startPoint x: 556, startPoint y: 339, endPoint x: 557, endPoint y: 335, distance: 3.6
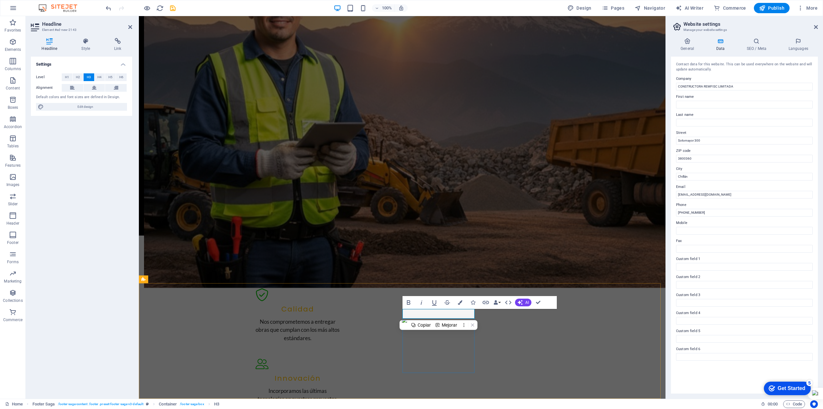
drag, startPoint x: 450, startPoint y: 313, endPoint x: 417, endPoint y: 311, distance: 32.5
click at [462, 302] on div "Mejorar" at bounding box center [467, 303] width 15 height 5
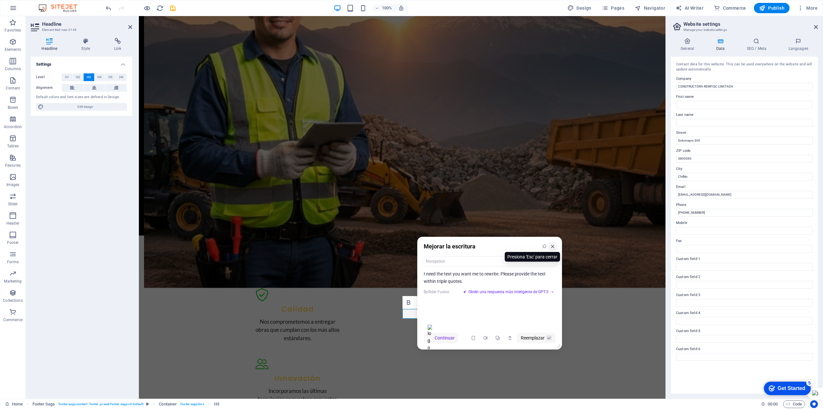
click at [551, 246] on icon at bounding box center [553, 246] width 5 height 5
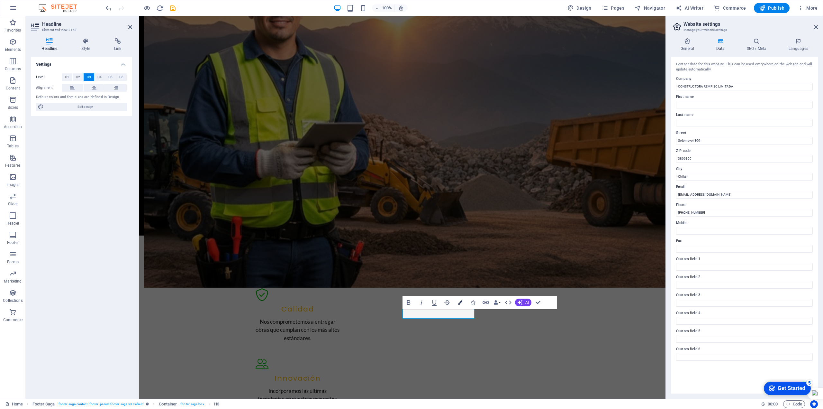
click at [460, 302] on icon "button" at bounding box center [460, 302] width 5 height 5
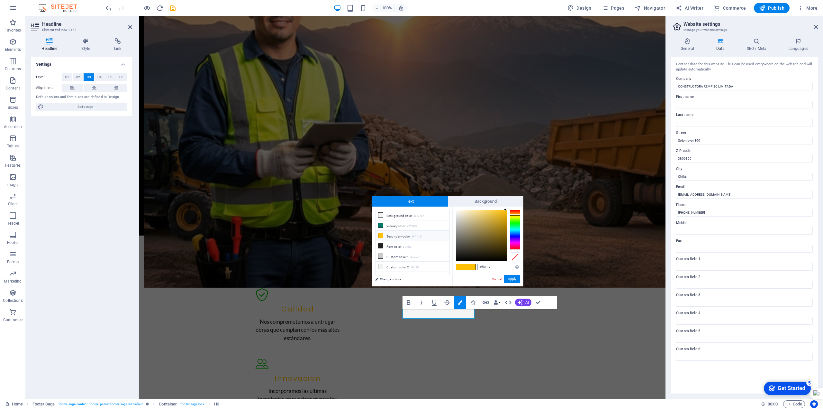
click at [499, 265] on input "#ffc107" at bounding box center [499, 267] width 43 height 6
drag, startPoint x: 499, startPoint y: 265, endPoint x: 479, endPoint y: 267, distance: 19.4
click at [479, 267] on input "#ffc107" at bounding box center [499, 267] width 43 height 6
type input "#00bf00"
drag, startPoint x: 497, startPoint y: 267, endPoint x: 476, endPoint y: 268, distance: 21.2
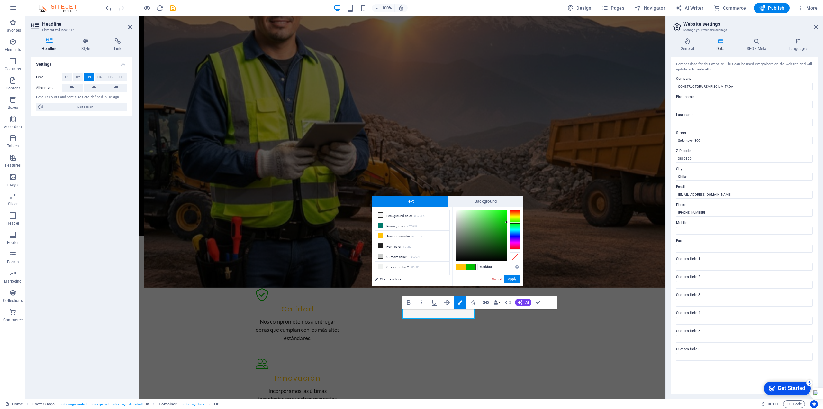
click at [476, 268] on div "#00bf00 Supported formats #0852ed rgb(8, 82, 237) rgba(8, 82, 237, 90%) hsv(221…" at bounding box center [487, 292] width 71 height 173
click at [494, 267] on input "#00bf00" at bounding box center [499, 267] width 43 height 6
drag, startPoint x: 496, startPoint y: 267, endPoint x: 474, endPoint y: 267, distance: 22.5
click at [474, 267] on div "#00bf00 Supported formats #0852ed rgb(8, 82, 237) rgba(8, 82, 237, 90%) hsv(221…" at bounding box center [487, 292] width 71 height 173
click at [510, 278] on button "Apply" at bounding box center [512, 279] width 16 height 8
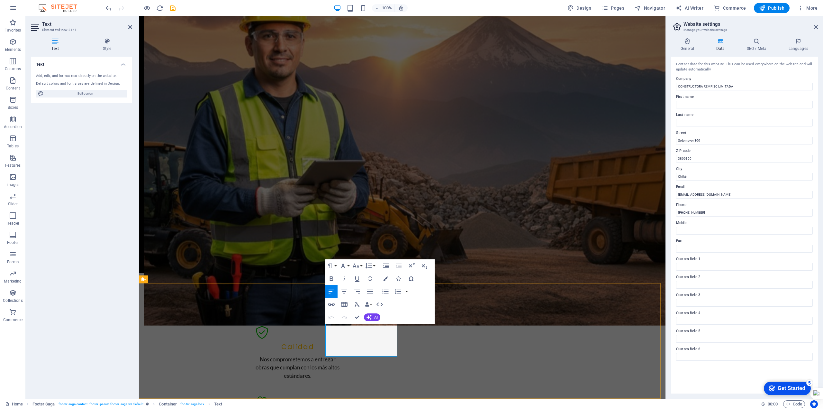
drag, startPoint x: 391, startPoint y: 350, endPoint x: 371, endPoint y: 352, distance: 20.0
click at [385, 278] on icon "button" at bounding box center [385, 278] width 5 height 5
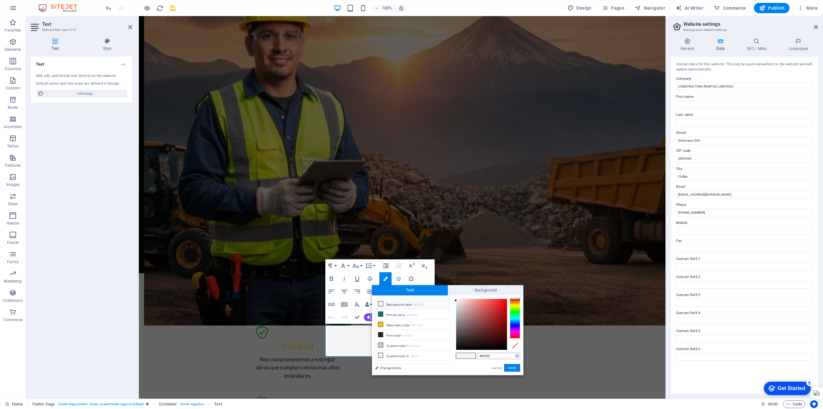
click at [495, 355] on input "#f5f5f5" at bounding box center [499, 355] width 43 height 6
drag, startPoint x: 487, startPoint y: 355, endPoint x: 475, endPoint y: 356, distance: 12.2
click at [475, 356] on div "#f5f5f5 Supported formats #0852ed rgb(8, 82, 237) rgba(8, 82, 237, 90%) hsv(221…" at bounding box center [487, 381] width 71 height 173
type input "#00bf00"
click at [508, 367] on button "Apply" at bounding box center [512, 368] width 16 height 8
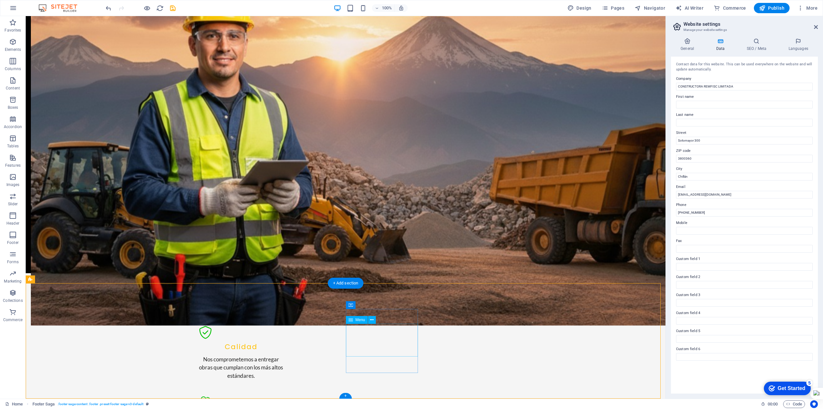
select select
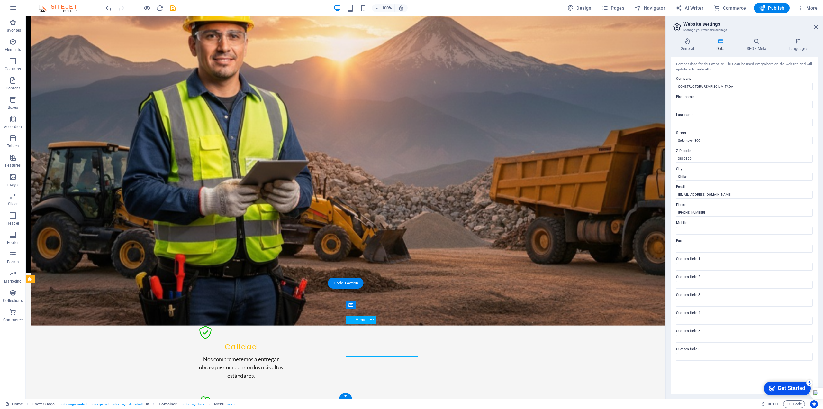
select select
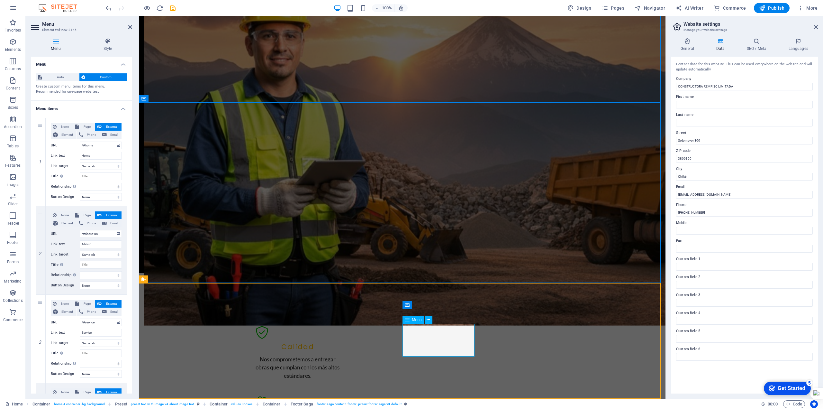
scroll to position [15, 0]
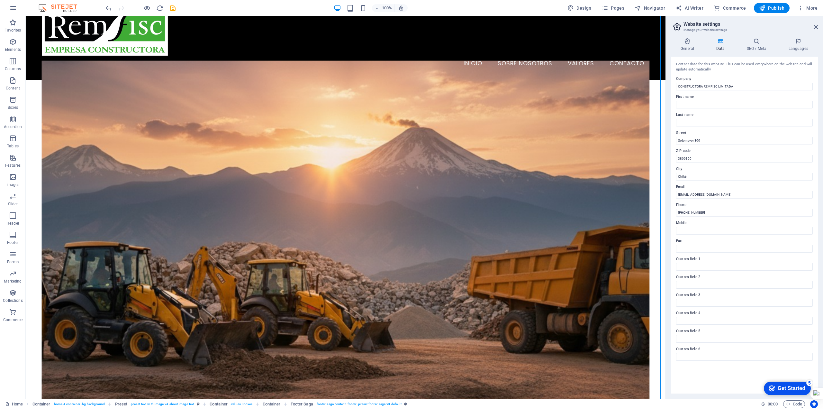
click at [428, 338] on figure at bounding box center [346, 235] width 608 height 348
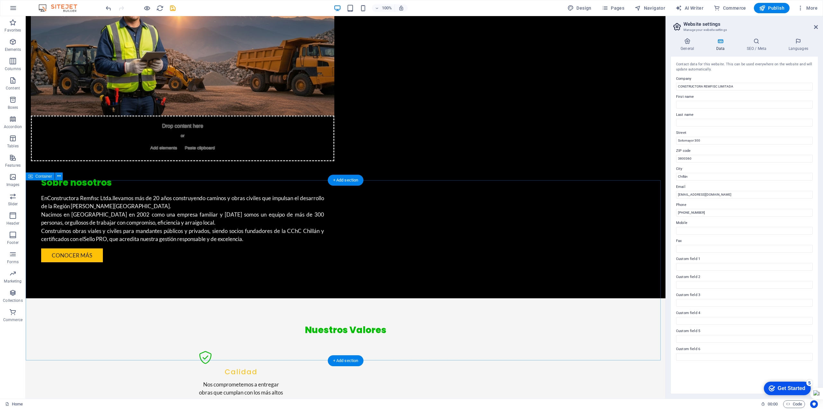
scroll to position [671, 0]
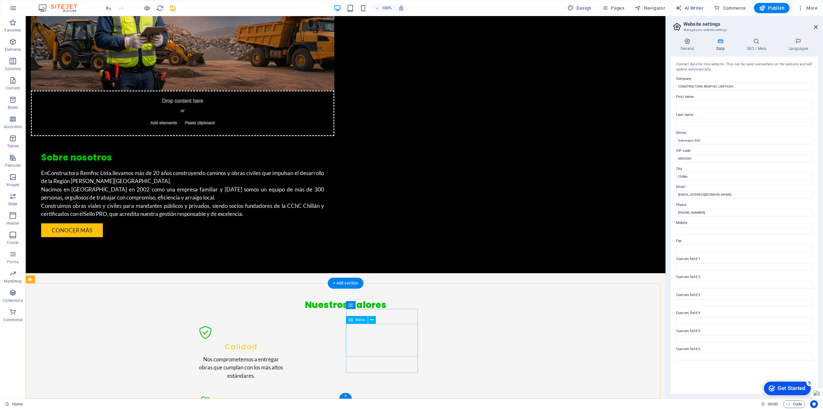
select select
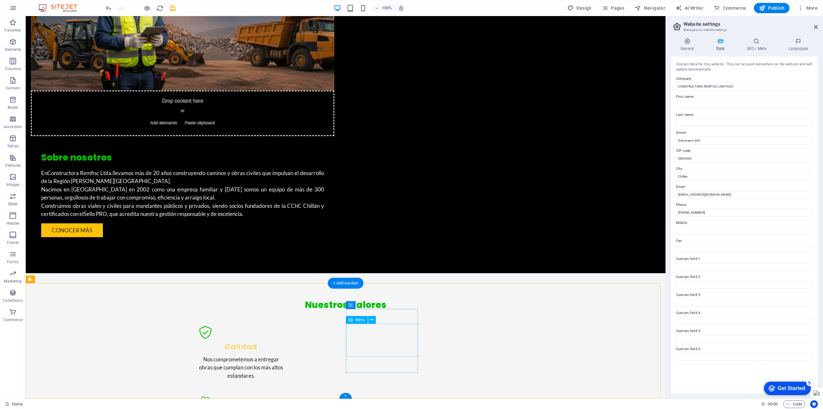
select select
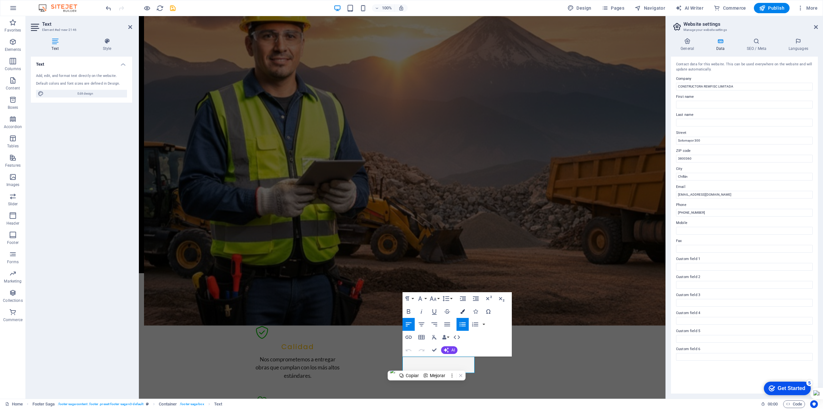
click at [460, 310] on button "Colors" at bounding box center [463, 311] width 12 height 13
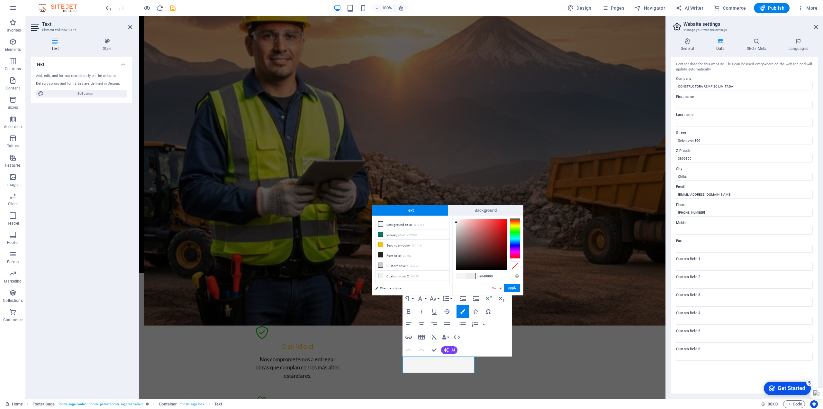
type input "#000000"
drag, startPoint x: 456, startPoint y: 222, endPoint x: 385, endPoint y: 267, distance: 84.3
click at [536, 283] on body "CONSTRUCTORA REMFISC LIMITADA Home Favorites Elements Columns Content Boxes Acc…" at bounding box center [411, 204] width 823 height 409
click at [507, 288] on button "Apply" at bounding box center [512, 288] width 16 height 8
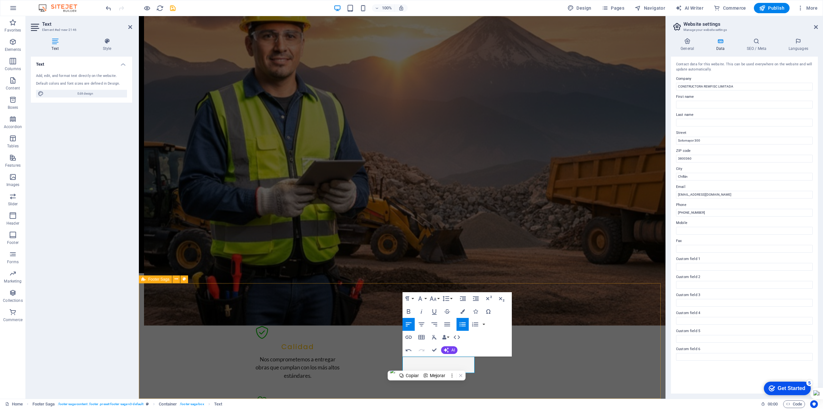
drag, startPoint x: 507, startPoint y: 375, endPoint x: 622, endPoint y: 379, distance: 114.6
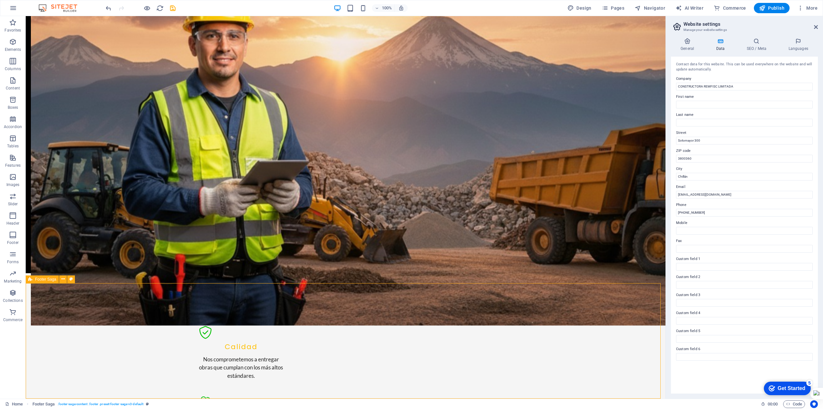
click at [436, 339] on icon at bounding box center [436, 336] width 5 height 8
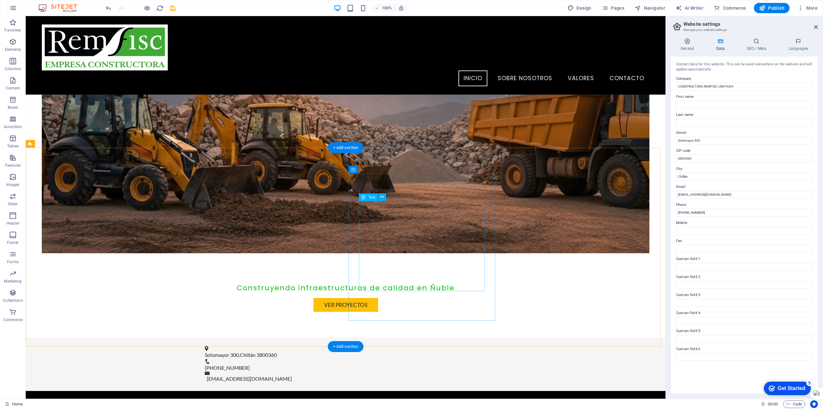
scroll to position [62, 0]
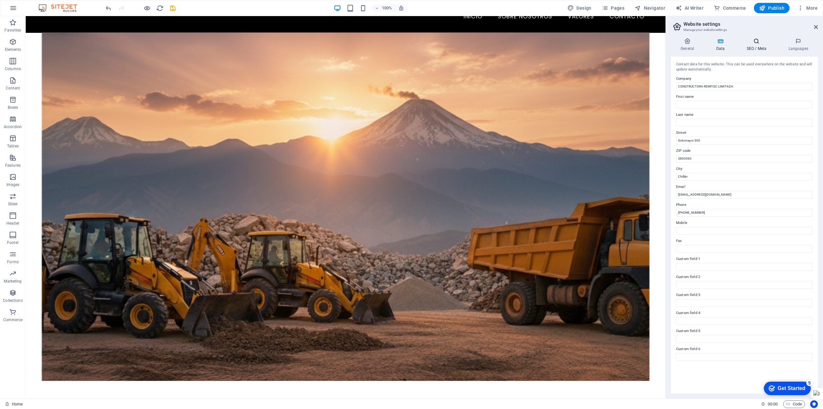
click at [754, 45] on h4 "SEO / Meta" at bounding box center [758, 45] width 42 height 14
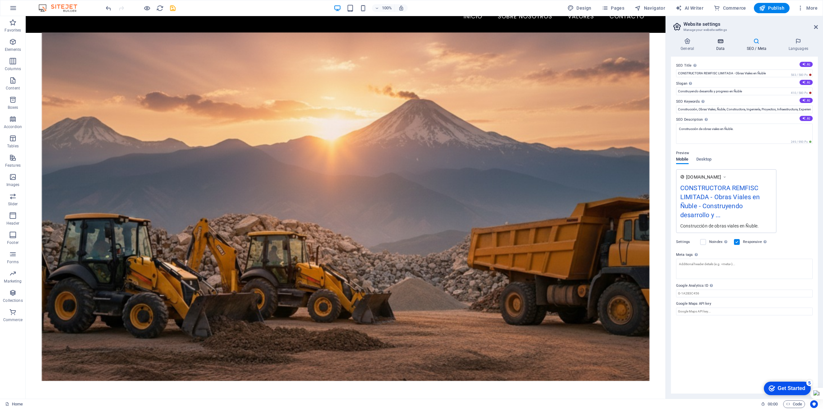
click at [725, 45] on h4 "Data" at bounding box center [721, 45] width 31 height 14
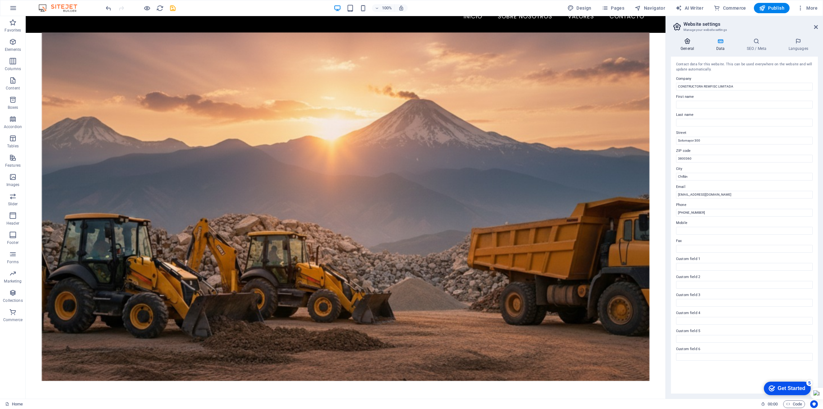
click at [688, 47] on h4 "General" at bounding box center [688, 45] width 35 height 14
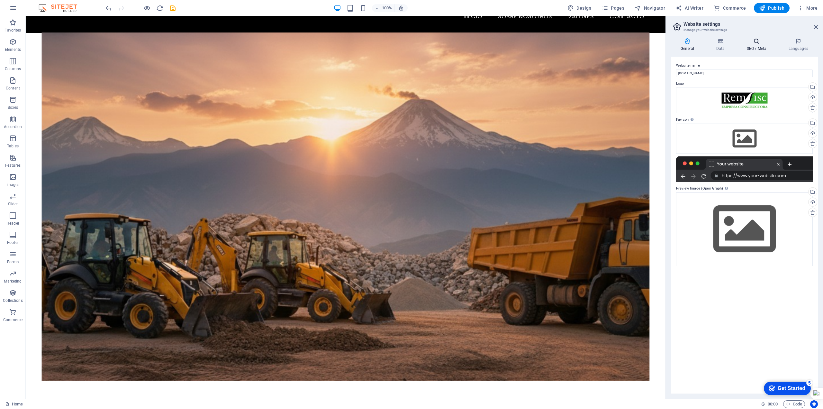
click at [756, 44] on h4 "SEO / Meta" at bounding box center [758, 45] width 42 height 14
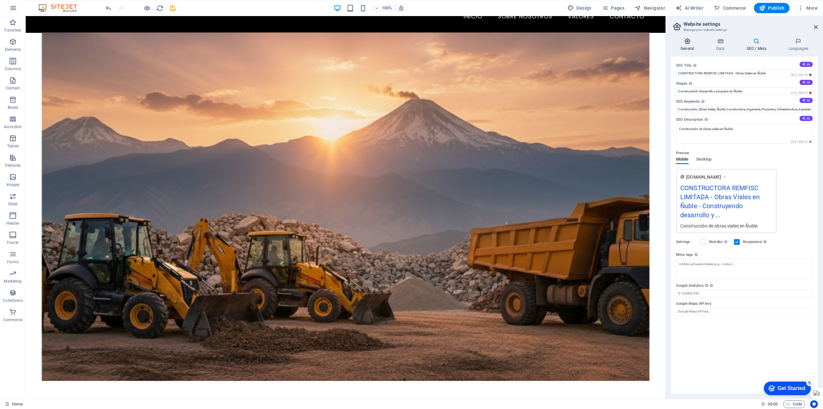
click at [690, 42] on icon at bounding box center [687, 41] width 33 height 6
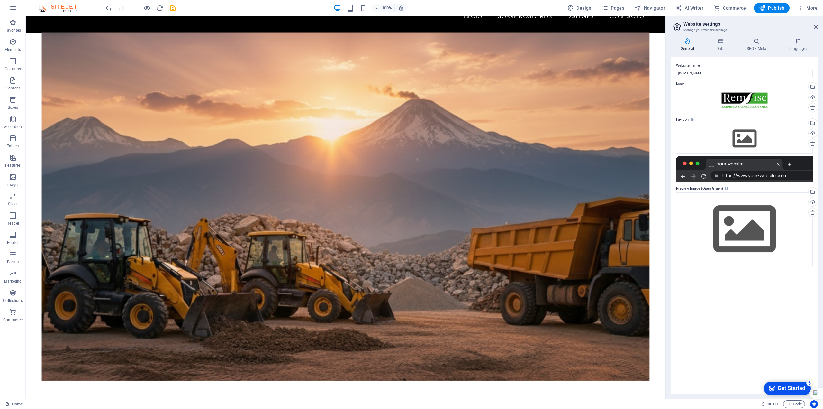
click at [687, 42] on icon at bounding box center [687, 41] width 33 height 6
click at [799, 45] on h4 "Languages" at bounding box center [798, 45] width 39 height 14
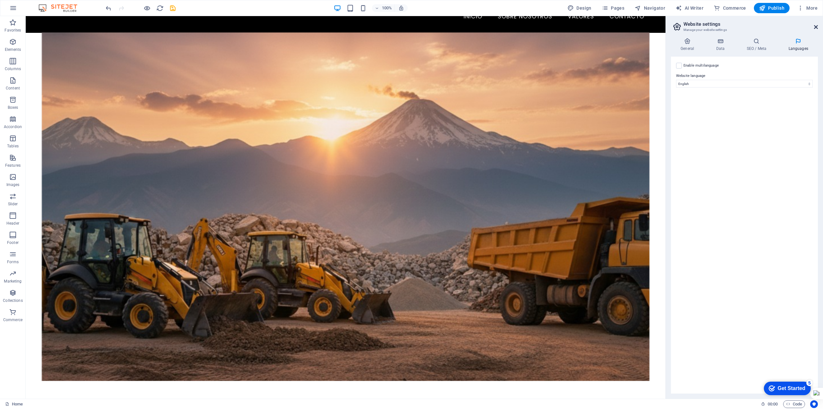
click at [813, 25] on h2 "Website settings" at bounding box center [751, 24] width 134 height 6
click at [818, 25] on aside "Website settings Manage your website settings General Data SEO / Meta Languages…" at bounding box center [745, 207] width 158 height 382
drag, startPoint x: 815, startPoint y: 30, endPoint x: 789, endPoint y: 14, distance: 30.1
click at [815, 30] on link at bounding box center [816, 26] width 4 height 5
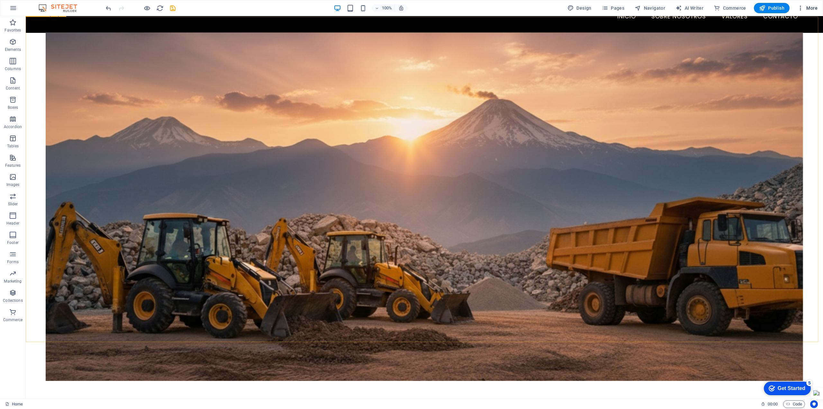
click at [801, 9] on icon "button" at bounding box center [800, 8] width 6 height 6
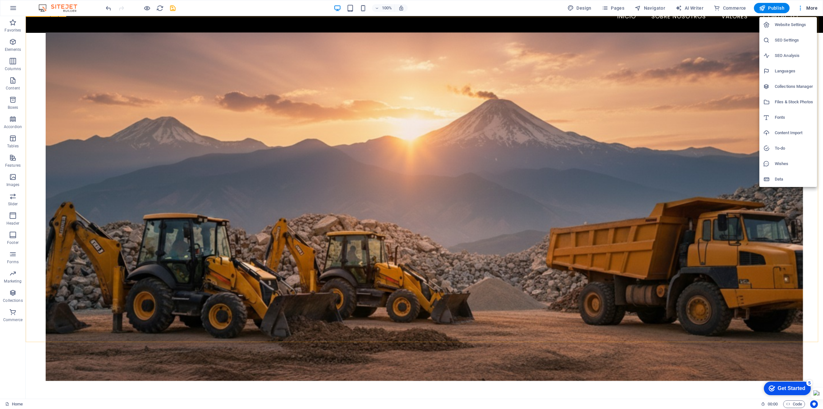
click at [795, 278] on div at bounding box center [411, 204] width 823 height 409
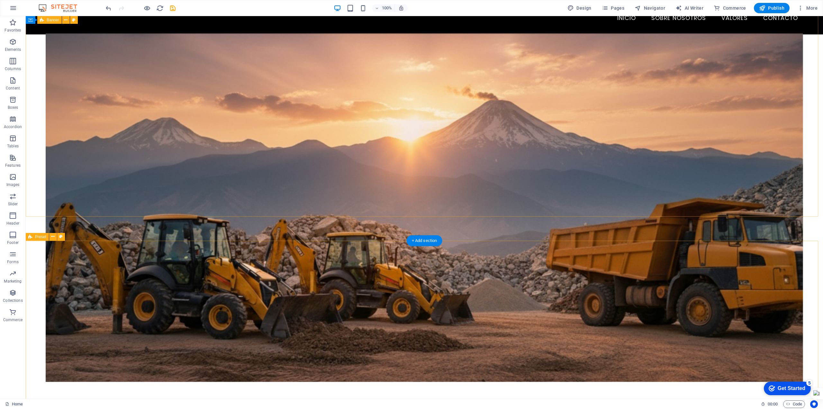
scroll to position [0, 0]
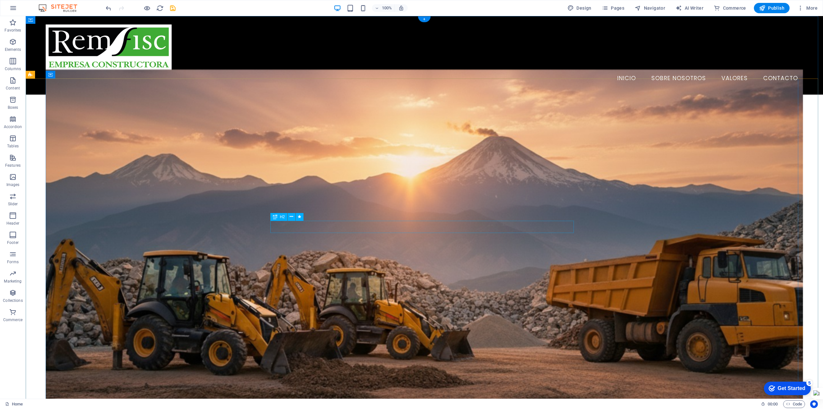
click at [274, 217] on icon at bounding box center [275, 217] width 5 height 8
click at [282, 217] on span "H2" at bounding box center [282, 217] width 5 height 4
click at [293, 218] on icon at bounding box center [292, 216] width 4 height 7
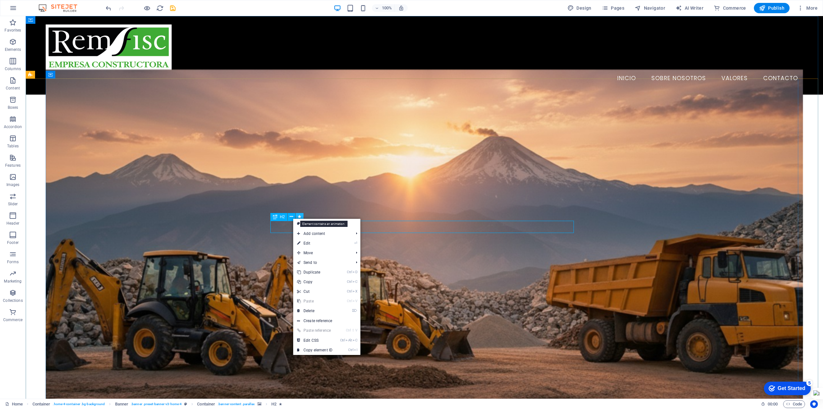
click at [298, 217] on icon at bounding box center [300, 216] width 4 height 7
select select "fade"
select select "s"
select select "onload"
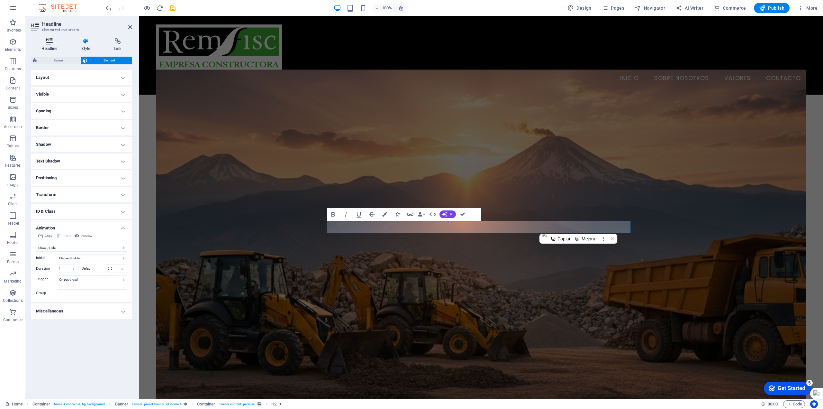
click at [59, 48] on h4 "Headline" at bounding box center [51, 45] width 40 height 14
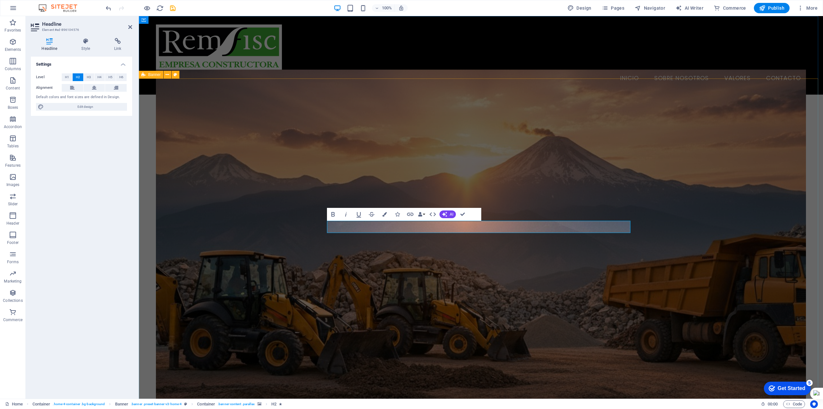
click at [324, 298] on figure at bounding box center [481, 243] width 650 height 348
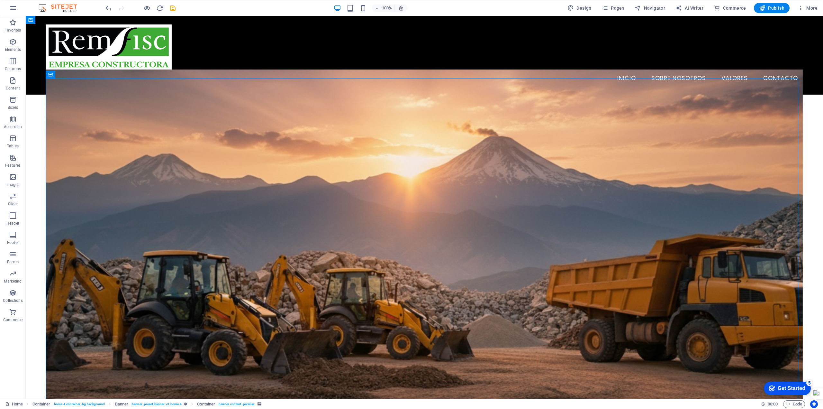
click at [580, 316] on figure at bounding box center [425, 243] width 758 height 348
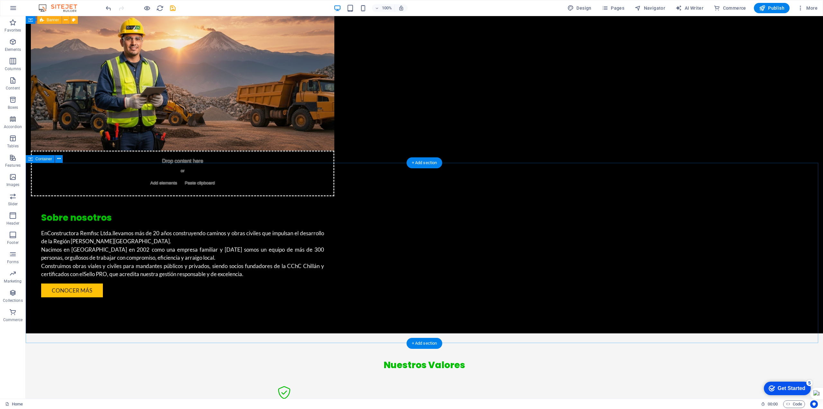
scroll to position [671, 0]
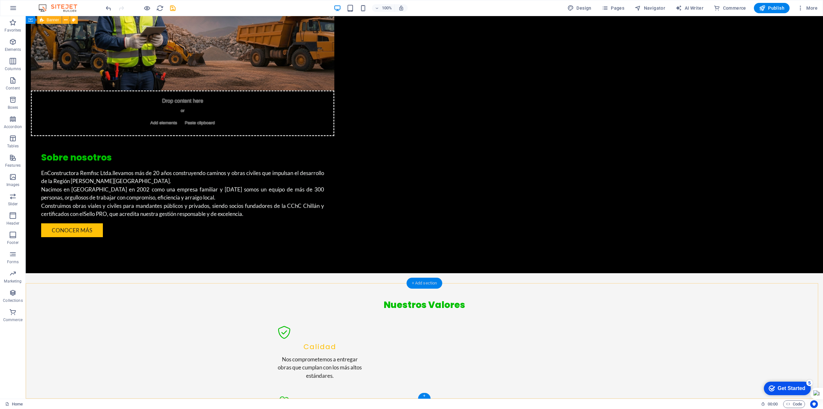
click at [420, 284] on div "+ Add section" at bounding box center [425, 283] width 36 height 11
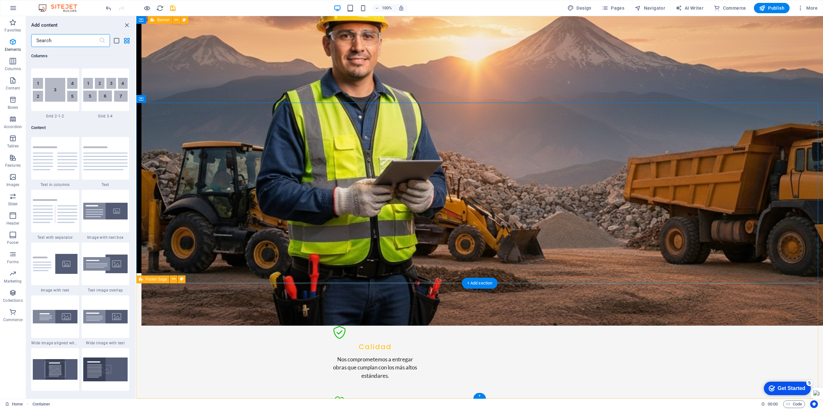
scroll to position [1125, 0]
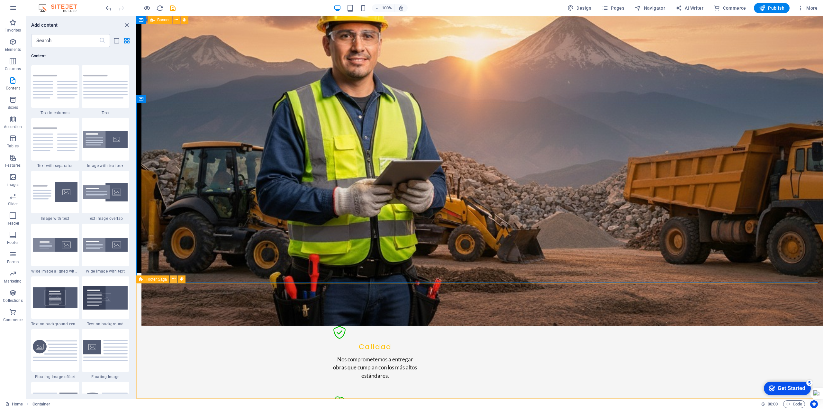
click at [174, 280] on icon at bounding box center [174, 279] width 4 height 7
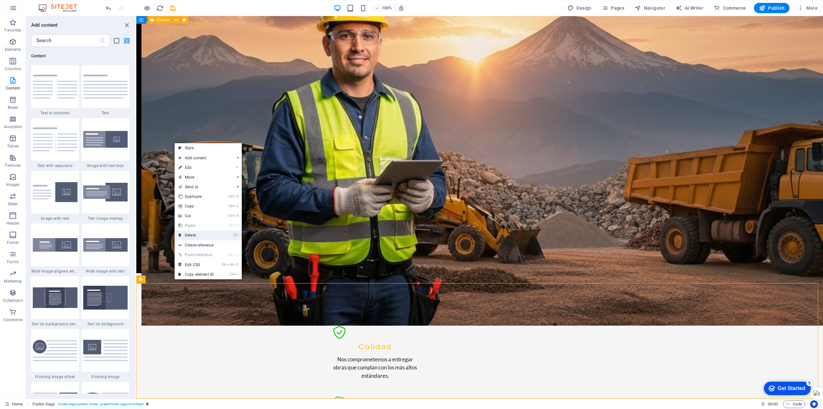
click at [201, 236] on link "⌦ Delete" at bounding box center [196, 235] width 43 height 10
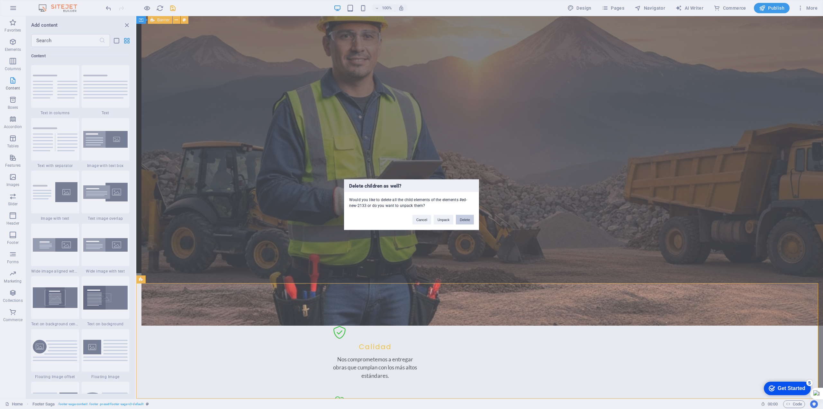
click at [469, 220] on button "Delete" at bounding box center [465, 219] width 18 height 10
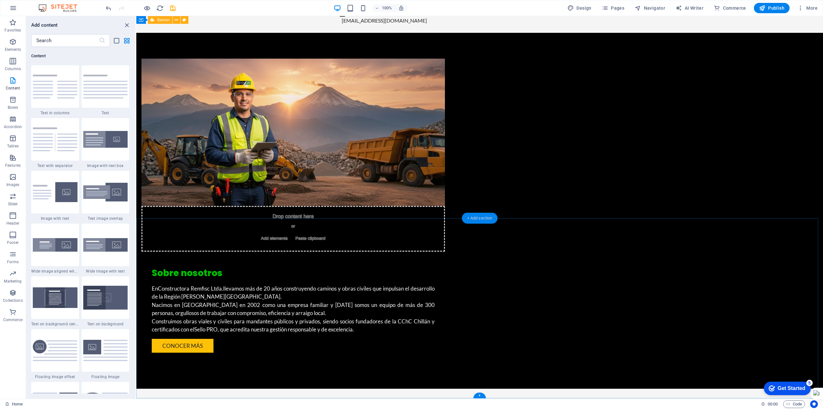
click at [483, 219] on div "+ Add section" at bounding box center [480, 218] width 36 height 11
click at [472, 219] on div "+ Add section" at bounding box center [480, 218] width 36 height 11
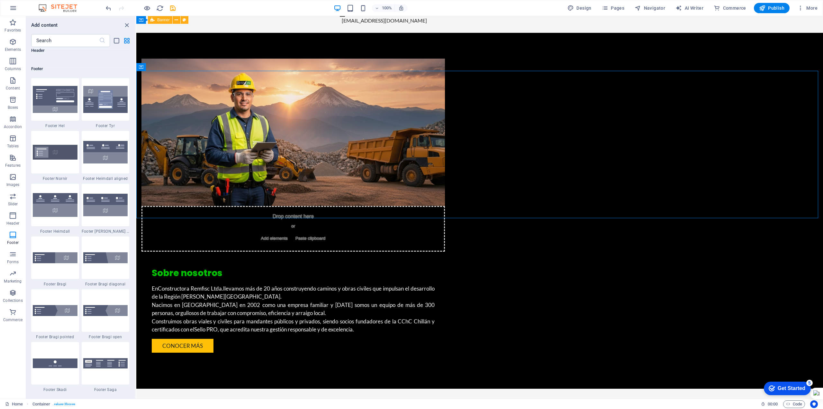
scroll to position [4341, 0]
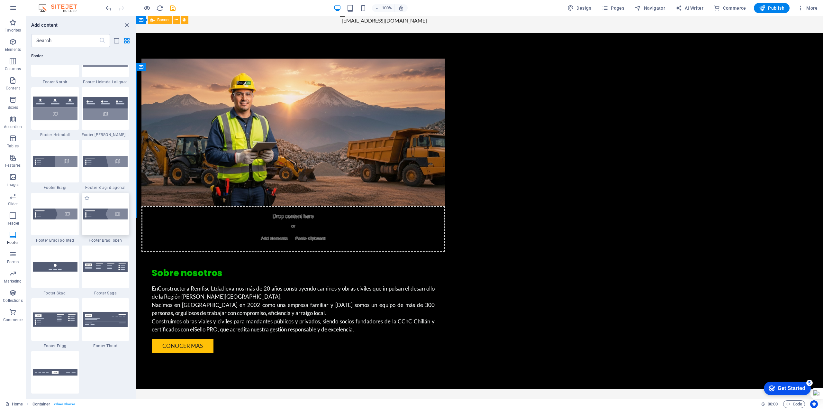
click at [106, 218] on img at bounding box center [105, 213] width 45 height 11
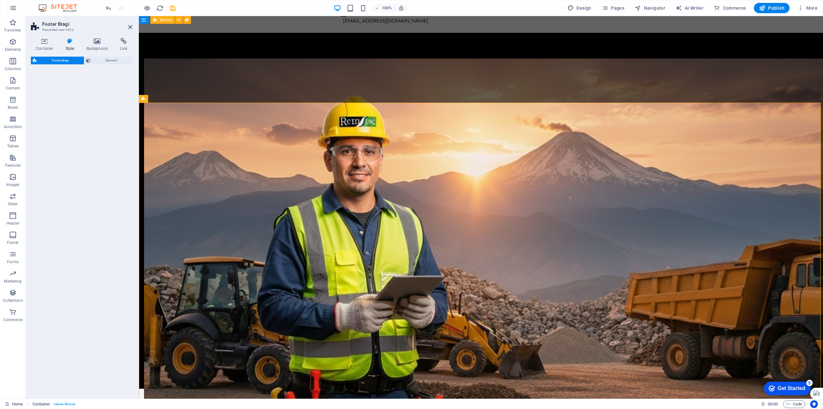
scroll to position [671, 0]
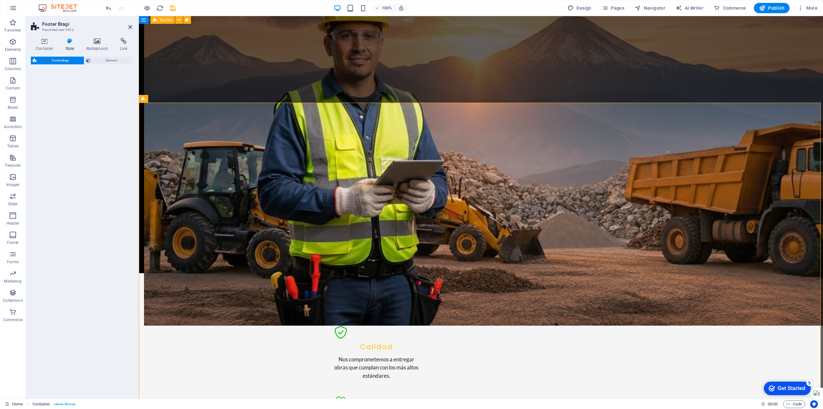
select select "%"
select select "rem"
select select "px"
select select "rem"
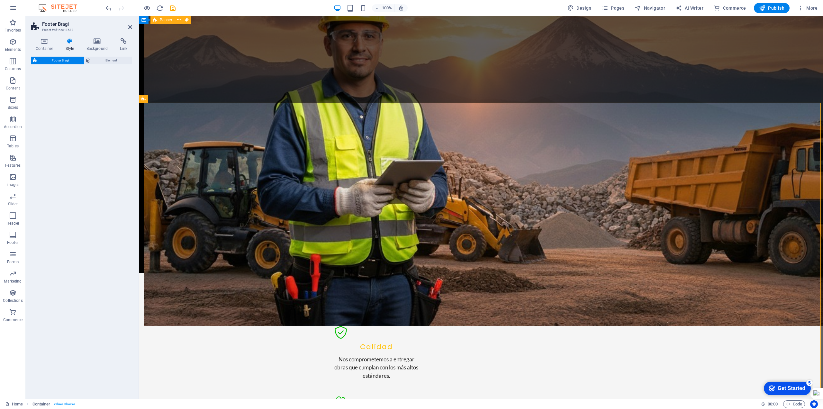
select select "rem"
select select "preset-footer-bragi-v3-triangle-invert"
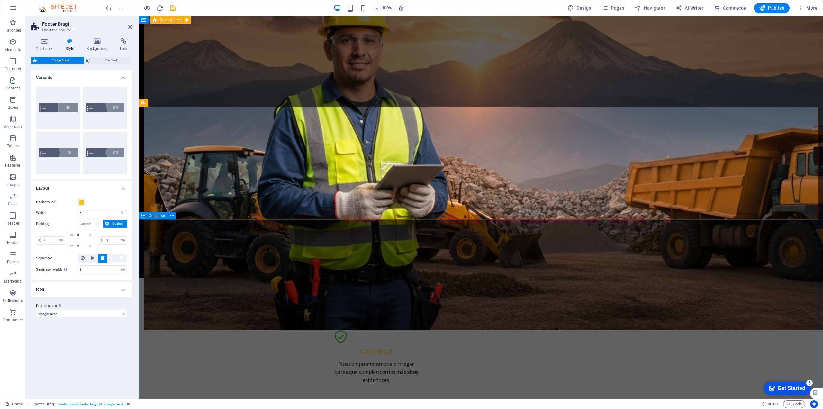
scroll to position [668, 0]
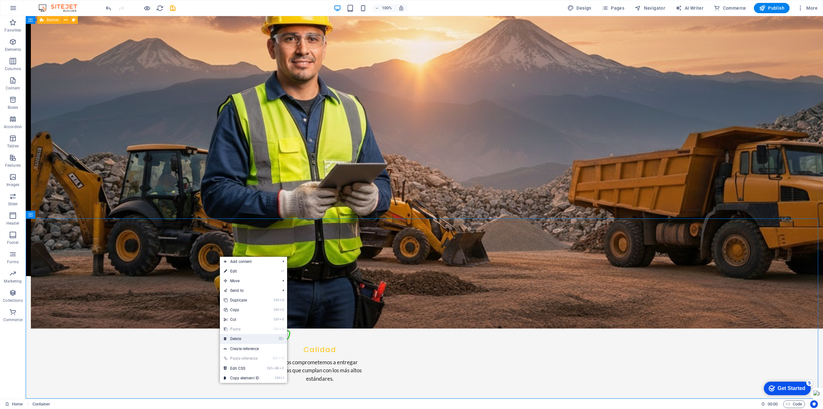
click at [242, 338] on link "⌦ Delete" at bounding box center [241, 339] width 43 height 10
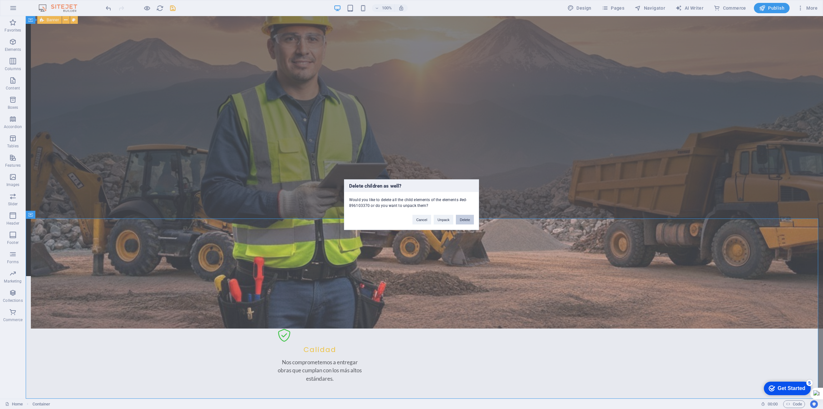
click at [460, 218] on button "Delete" at bounding box center [465, 219] width 18 height 10
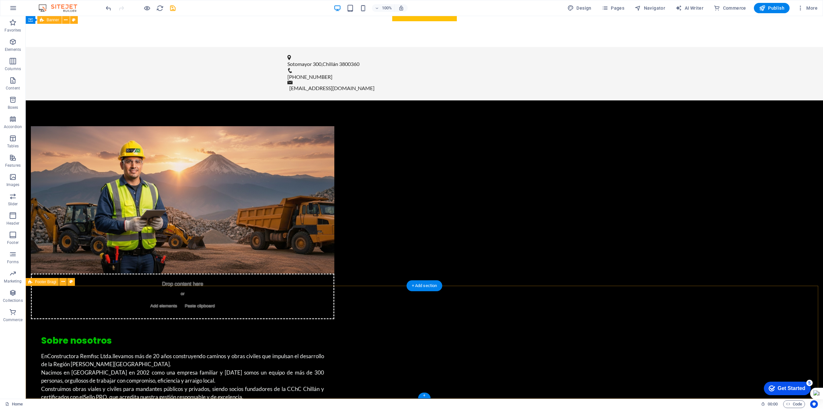
click at [39, 283] on span "Footer Bragi" at bounding box center [45, 282] width 21 height 4
select select "%"
select select "rem"
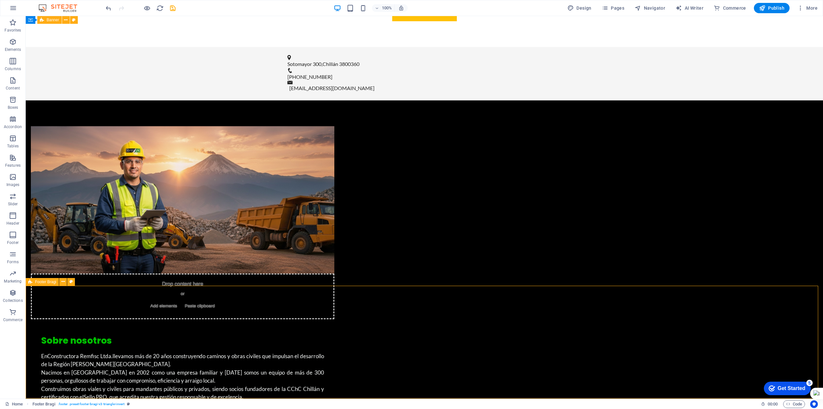
select select "px"
select select "rem"
select select "preset-footer-bragi-v3-triangle-invert"
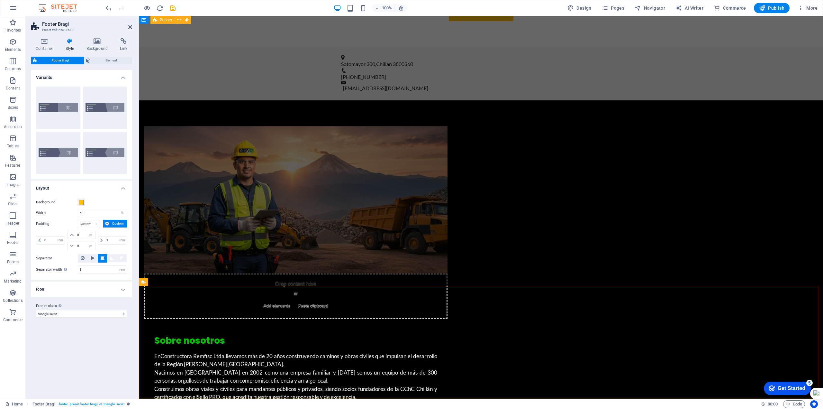
click at [93, 203] on div "Background" at bounding box center [81, 202] width 91 height 8
click at [81, 203] on span at bounding box center [81, 202] width 5 height 5
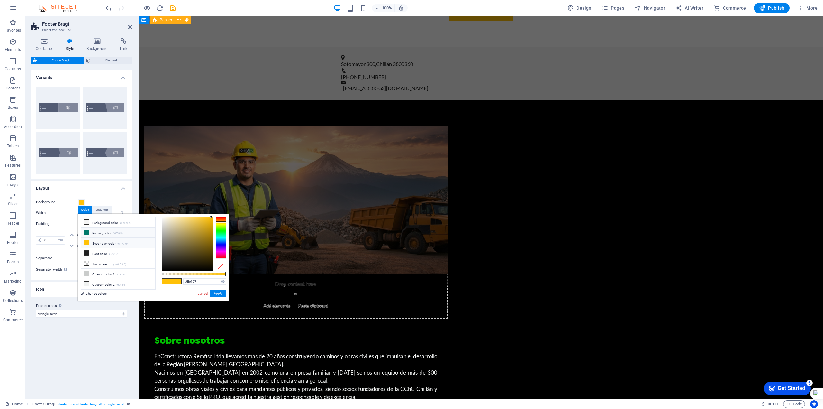
click at [106, 234] on li "Primary color #00796B" at bounding box center [118, 232] width 74 height 10
type input "#00796b"
drag, startPoint x: 215, startPoint y: 293, endPoint x: 77, endPoint y: 278, distance: 139.1
click at [215, 293] on button "Apply" at bounding box center [218, 293] width 16 height 8
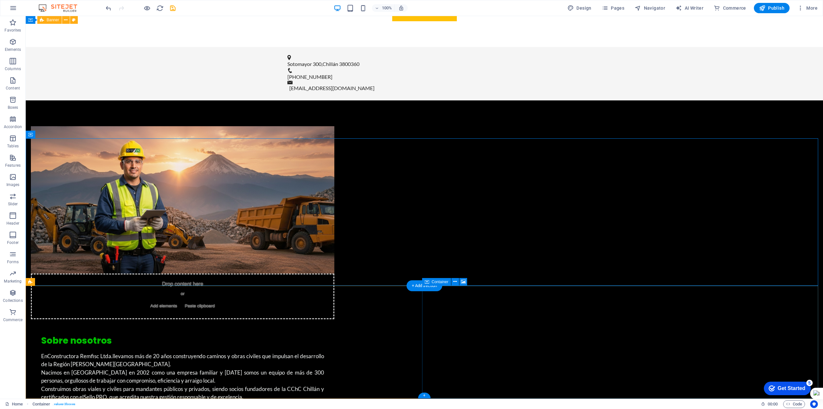
select select "px"
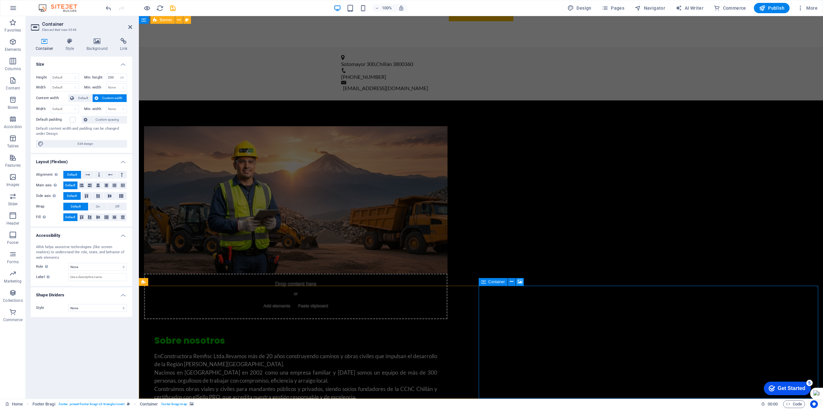
click at [520, 283] on icon at bounding box center [520, 281] width 5 height 7
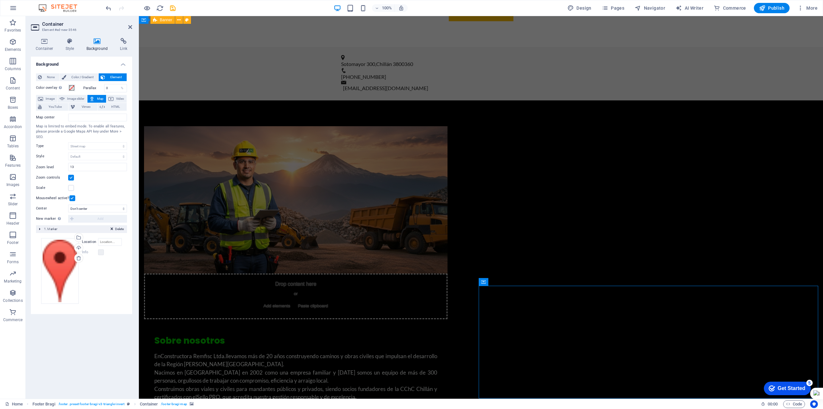
click at [94, 99] on icon at bounding box center [91, 99] width 5 height 8
click at [82, 99] on span "Image slider" at bounding box center [76, 99] width 18 height 8
select select "ms"
select select "s"
select select "progressive"
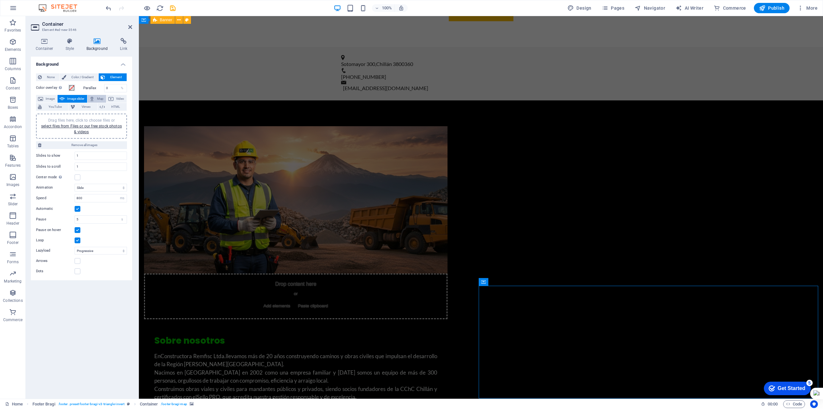
click at [96, 99] on button "Map" at bounding box center [96, 99] width 19 height 8
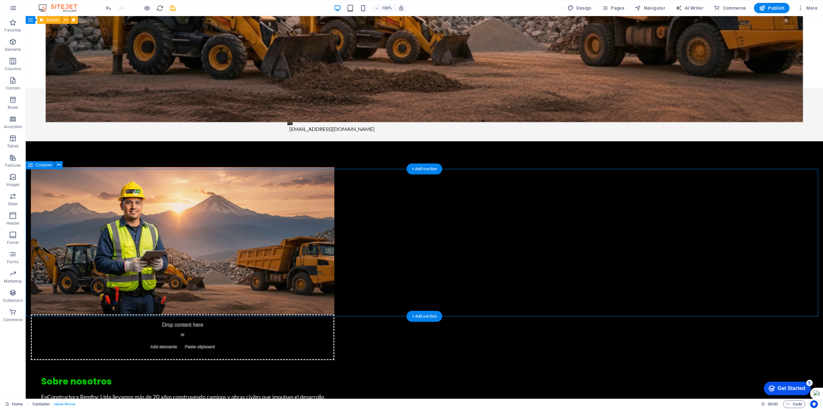
scroll to position [458, 0]
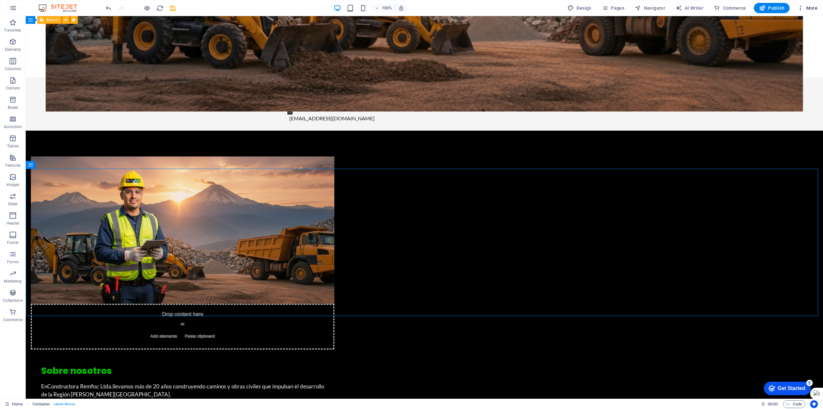
click at [804, 9] on icon "button" at bounding box center [800, 8] width 6 height 6
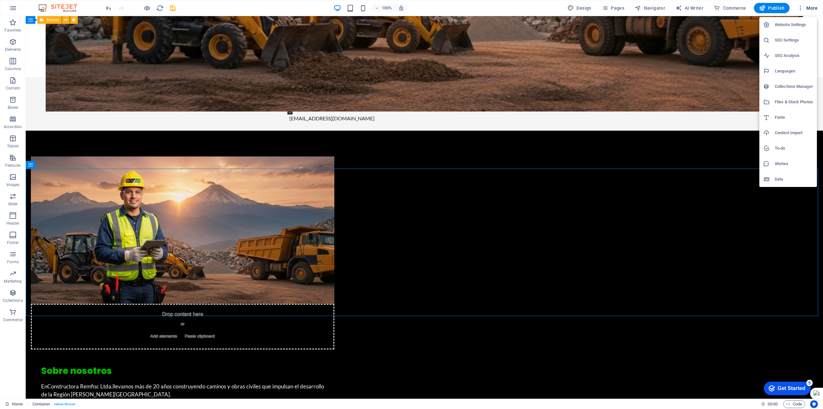
click at [148, 11] on div at bounding box center [411, 204] width 823 height 409
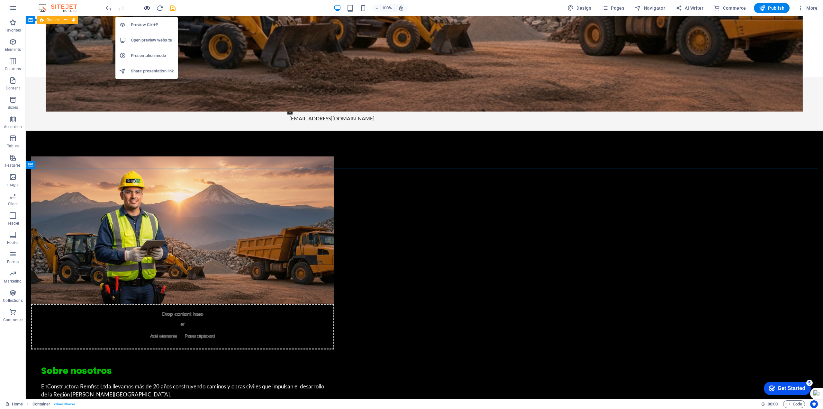
click at [150, 8] on icon "button" at bounding box center [146, 8] width 7 height 7
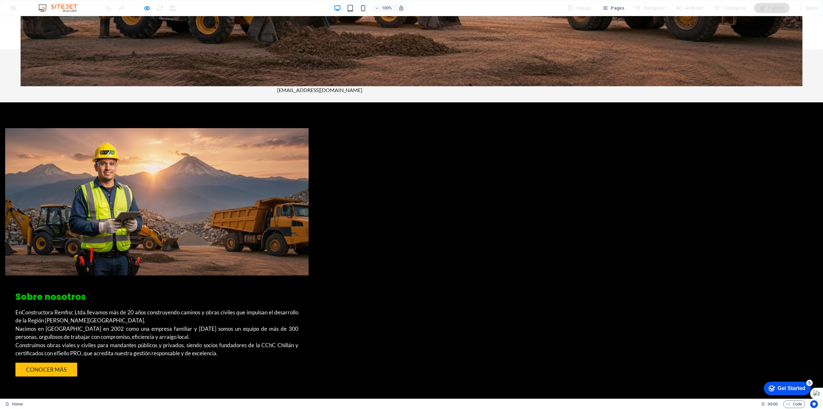
scroll to position [488, 0]
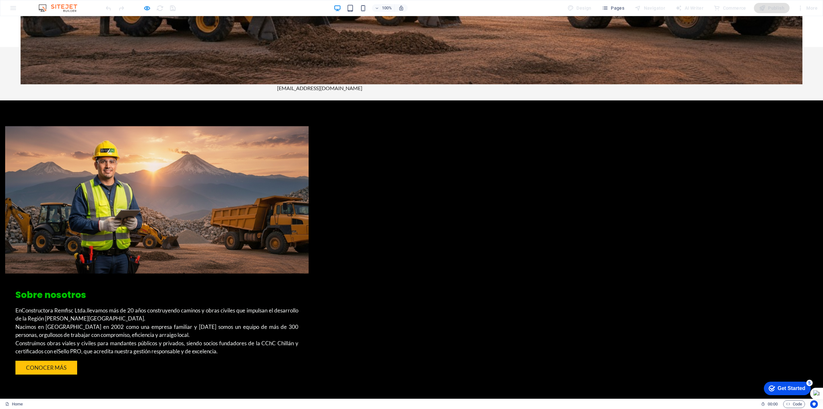
drag, startPoint x: 565, startPoint y: 338, endPoint x: 609, endPoint y: 345, distance: 44.9
drag, startPoint x: 633, startPoint y: 342, endPoint x: 618, endPoint y: 354, distance: 19.5
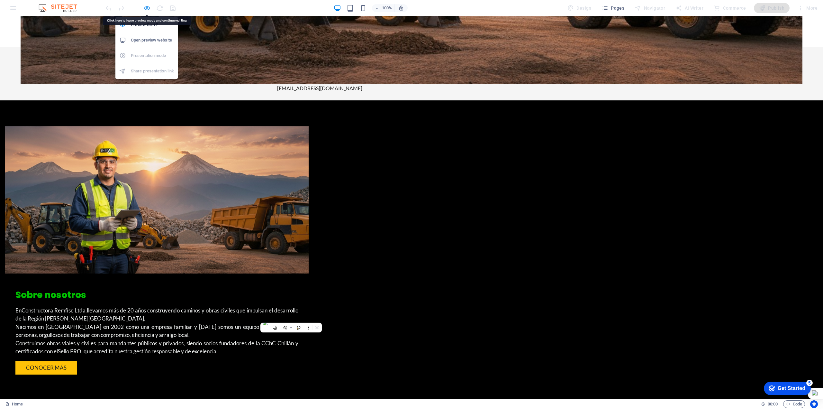
click at [143, 8] on icon "button" at bounding box center [146, 8] width 7 height 7
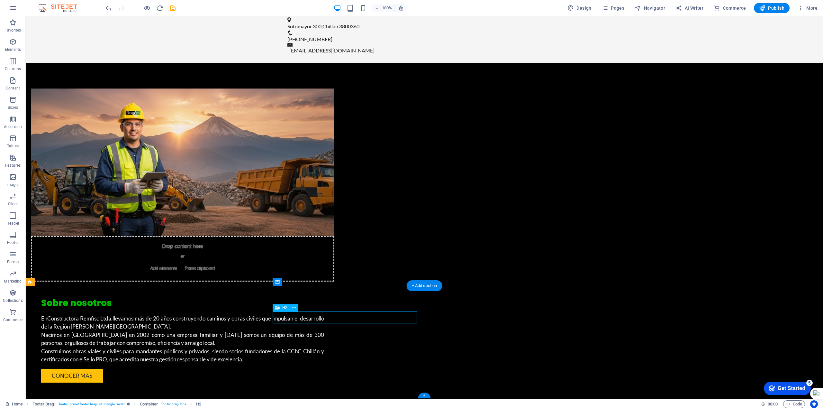
scroll to position [476, 0]
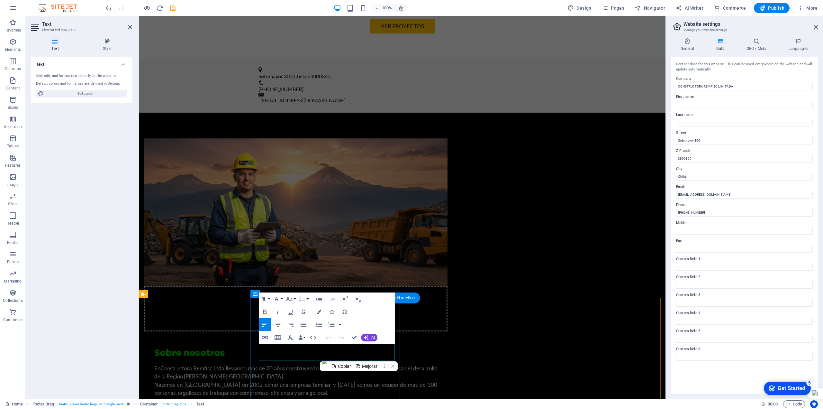
drag, startPoint x: 281, startPoint y: 355, endPoint x: 252, endPoint y: 355, distance: 29.6
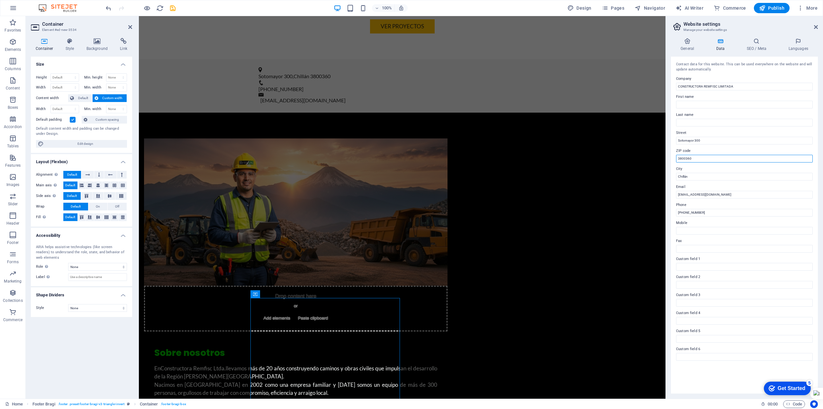
click at [702, 161] on input "3800360" at bounding box center [744, 159] width 137 height 8
drag, startPoint x: 696, startPoint y: 159, endPoint x: 670, endPoint y: 159, distance: 26.7
click at [670, 159] on div "General Data SEO / Meta Languages Website name remfisc.com Logo Drag files here…" at bounding box center [744, 216] width 157 height 366
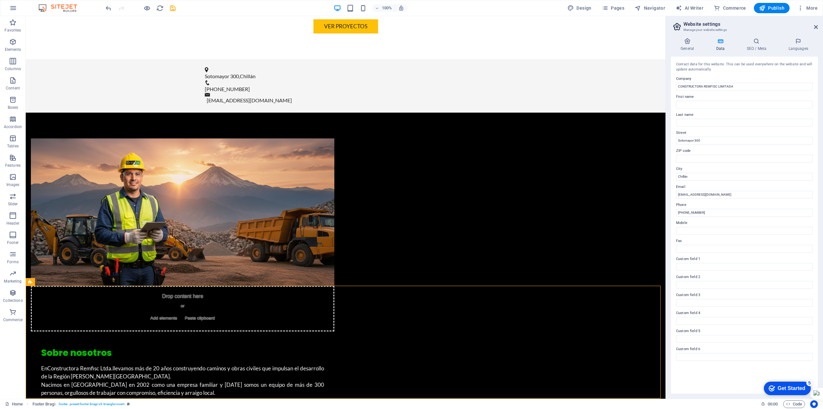
scroll to position [488, 0]
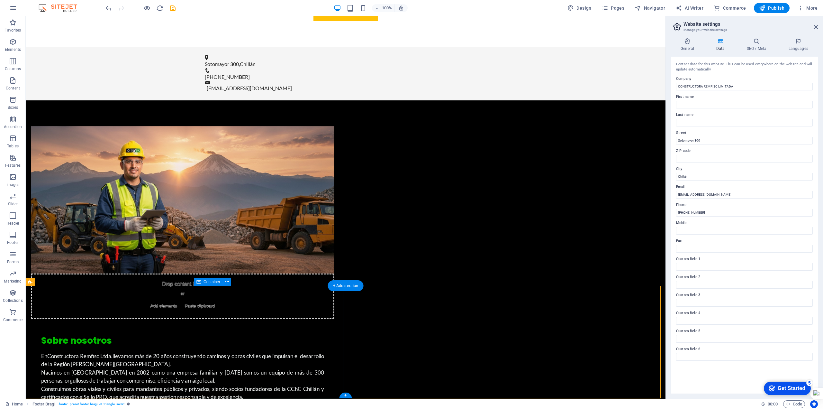
click at [51, 282] on span "Footer Bragi" at bounding box center [45, 282] width 21 height 4
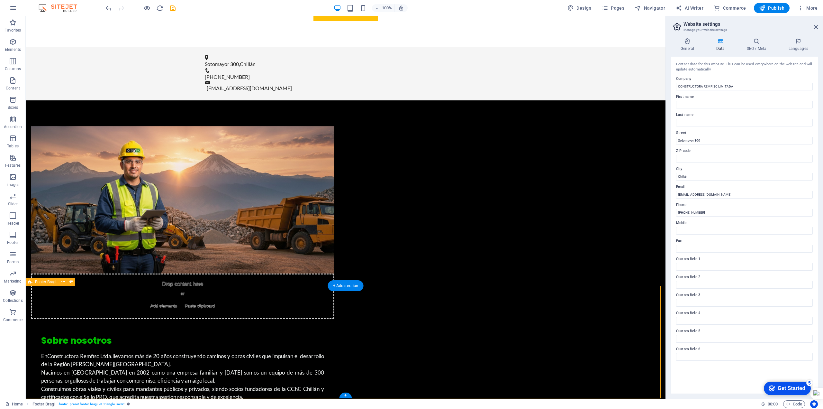
select select "%"
select select "rem"
select select "px"
select select "rem"
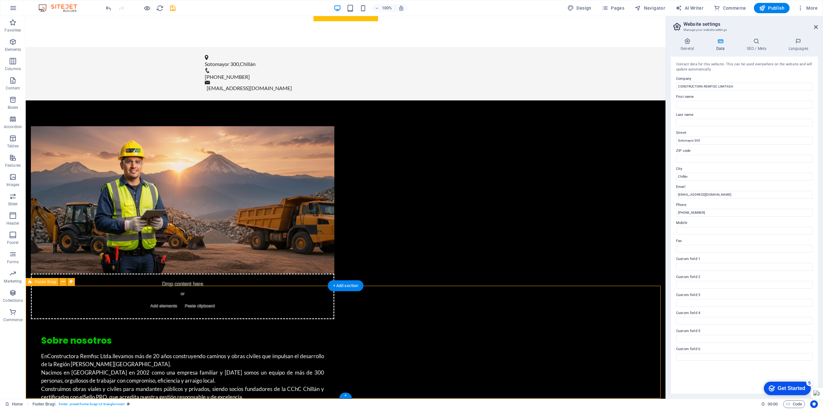
select select "rem"
select select "preset-footer-bragi-v3-triangle-invert"
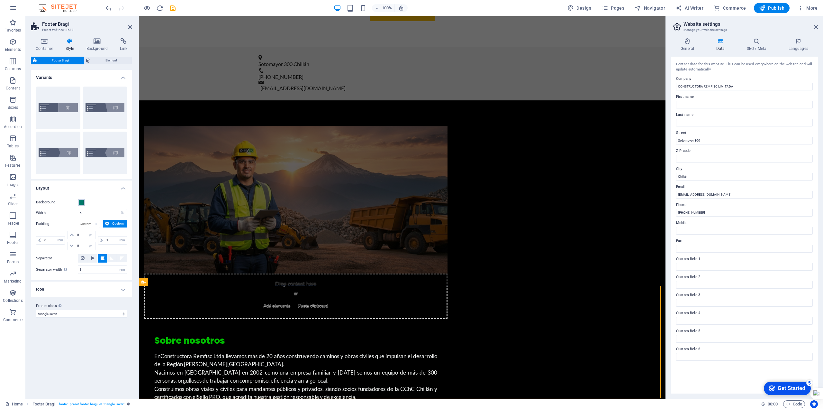
click at [82, 203] on span at bounding box center [81, 202] width 5 height 5
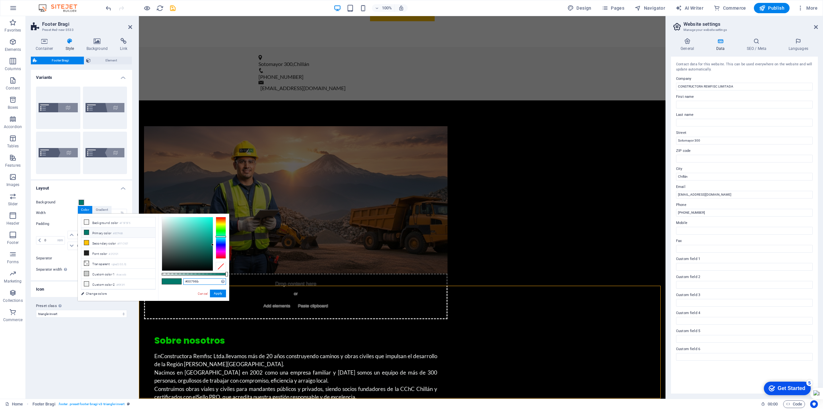
click at [200, 280] on input "#00796b" at bounding box center [204, 281] width 43 height 6
drag, startPoint x: 183, startPoint y: 280, endPoint x: 170, endPoint y: 278, distance: 13.4
click at [170, 278] on div "#00796b Supported formats #0852ed rgb(8, 82, 237) rgba(8, 82, 237, 90%) hsv(221…" at bounding box center [193, 304] width 71 height 180
paste input "bf00"
type input "#00bf00"
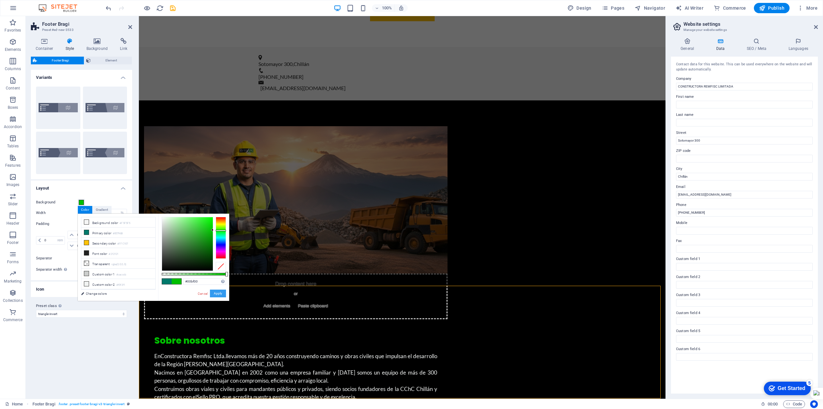
click at [218, 293] on button "Apply" at bounding box center [218, 293] width 16 height 8
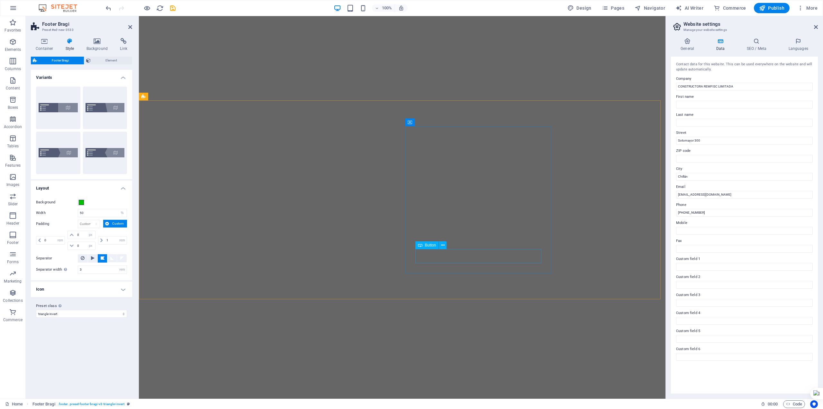
select select "%"
select select "rem"
select select "px"
select select "rem"
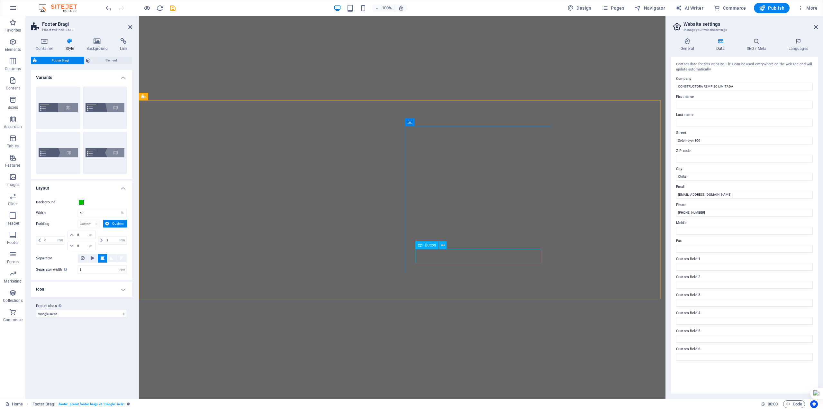
select select "rem"
select select "preset-footer-bragi-v3-triangle-invert"
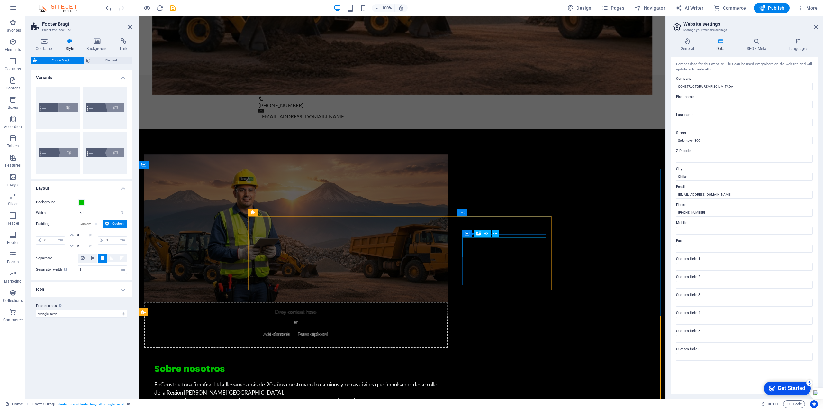
scroll to position [488, 0]
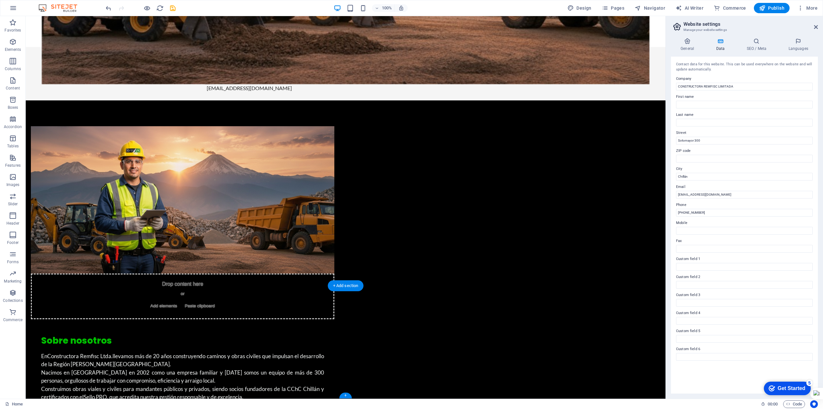
drag, startPoint x: 489, startPoint y: 339, endPoint x: 494, endPoint y: 355, distance: 16.8
drag, startPoint x: 491, startPoint y: 347, endPoint x: 446, endPoint y: 344, distance: 45.1
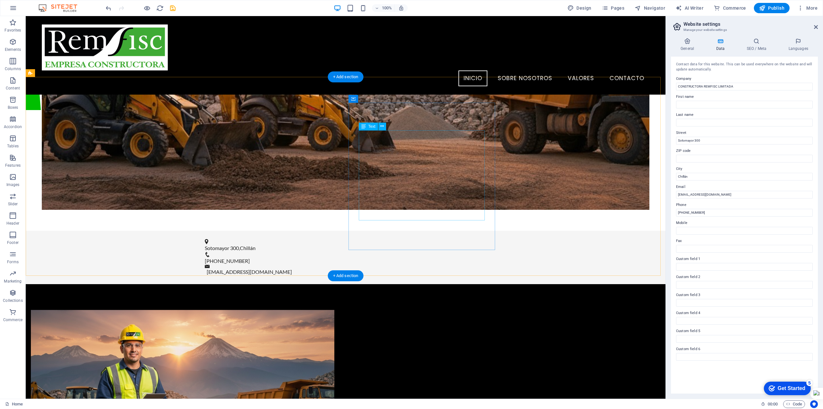
scroll to position [233, 0]
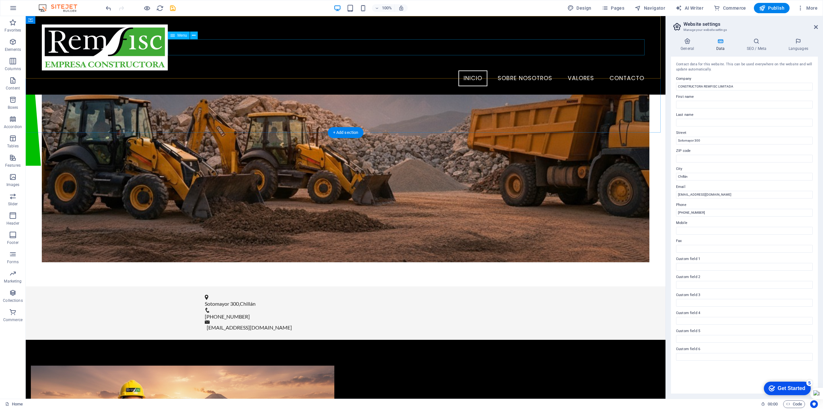
click at [509, 70] on nav "Inicio Sobre Nosotros Valores Contacto" at bounding box center [346, 78] width 608 height 16
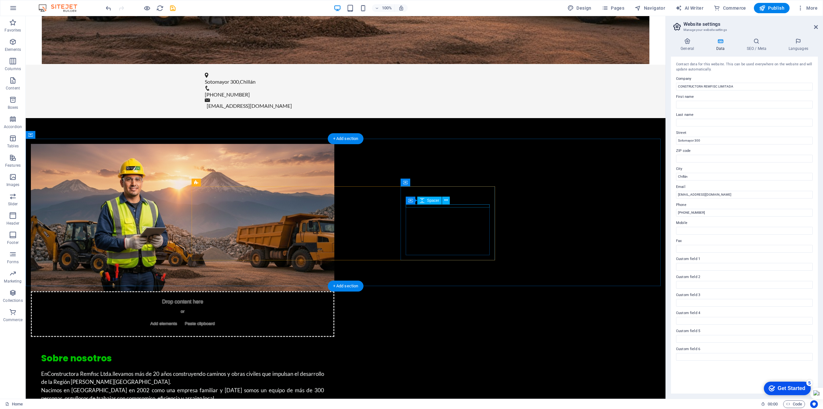
scroll to position [488, 0]
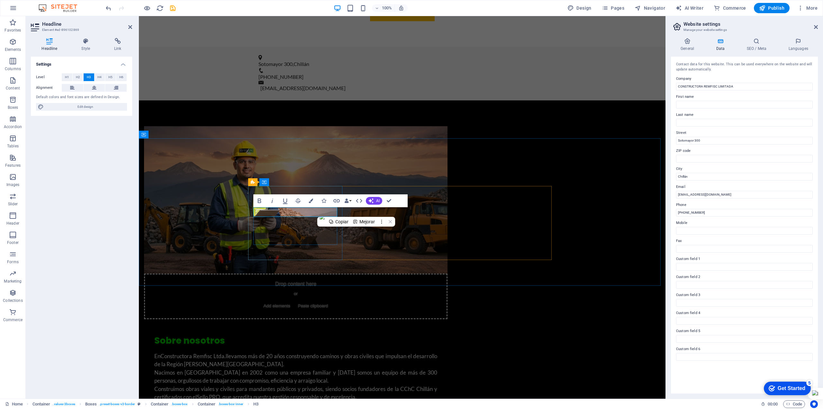
drag, startPoint x: 314, startPoint y: 213, endPoint x: 277, endPoint y: 213, distance: 37.6
click at [312, 200] on icon "button" at bounding box center [311, 200] width 5 height 5
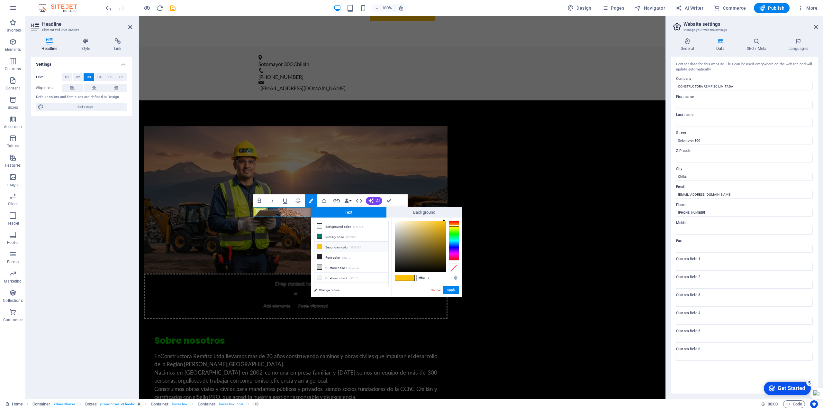
click at [435, 278] on input "#ffc107" at bounding box center [437, 278] width 43 height 6
drag, startPoint x: 436, startPoint y: 278, endPoint x: 413, endPoint y: 277, distance: 22.9
click at [413, 277] on div "#ffc107 Supported formats #0852ed rgb(8, 82, 237) rgba(8, 82, 237, 90%) hsv(221…" at bounding box center [426, 303] width 71 height 173
type input "#00bf00"
click at [451, 290] on button "Apply" at bounding box center [451, 290] width 16 height 8
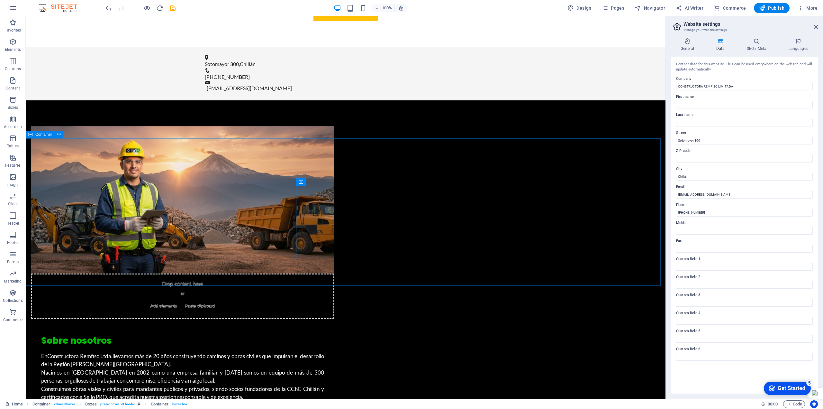
drag, startPoint x: 165, startPoint y: 217, endPoint x: 171, endPoint y: 217, distance: 6.4
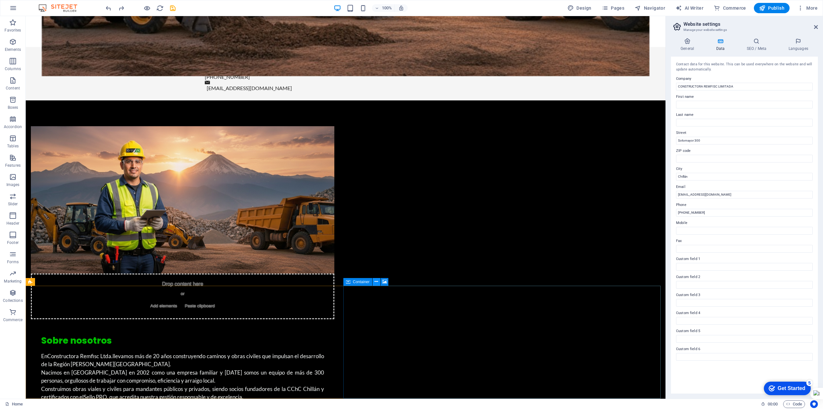
click at [376, 283] on icon at bounding box center [377, 281] width 4 height 7
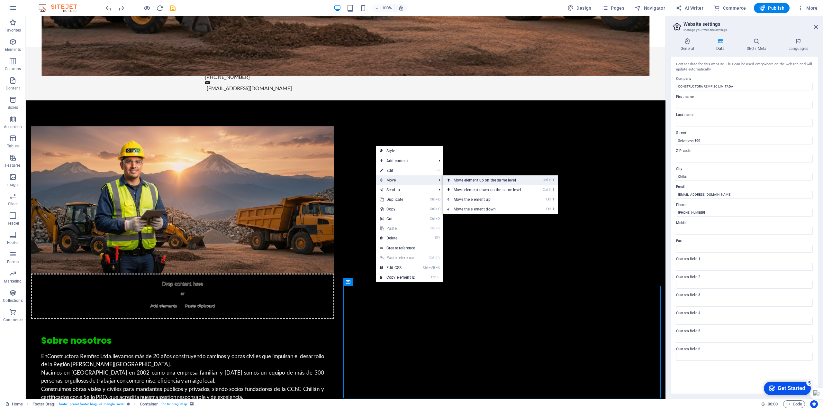
click at [465, 180] on link "Ctrl ⇧ ⬆ Move element up on the same level" at bounding box center [488, 180] width 91 height 10
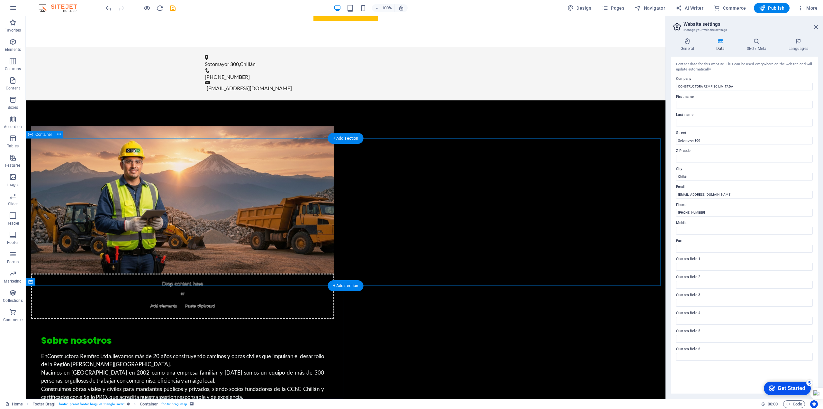
drag, startPoint x: 260, startPoint y: 273, endPoint x: 265, endPoint y: 271, distance: 5.2
click at [68, 283] on icon at bounding box center [70, 281] width 4 height 7
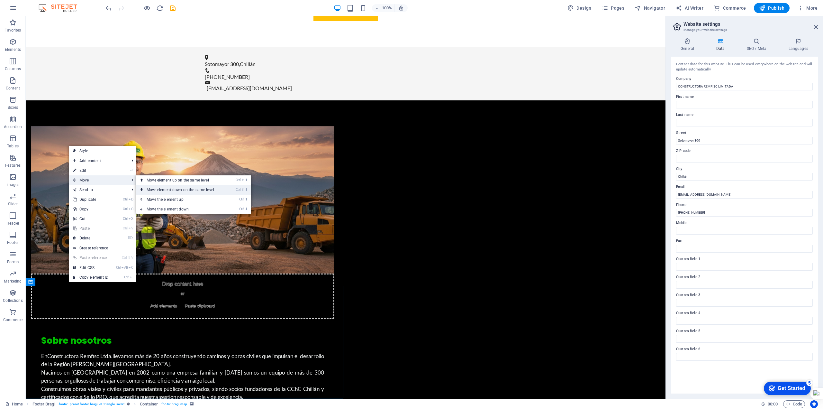
click at [184, 189] on link "Ctrl ⇧ ⬇ Move element down on the same level" at bounding box center [181, 190] width 91 height 10
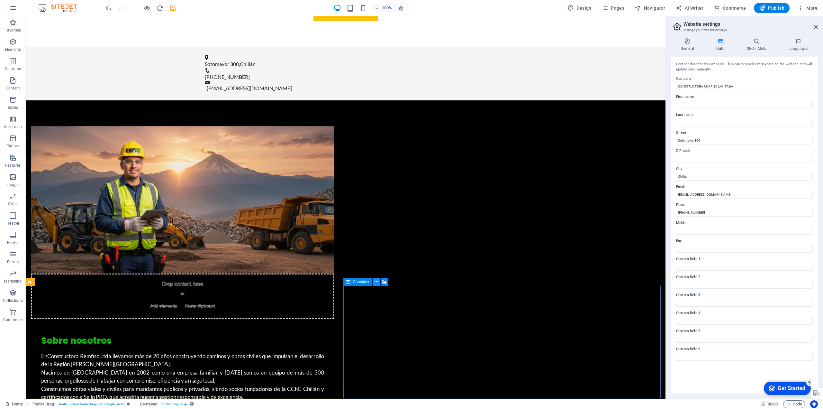
click at [377, 281] on icon at bounding box center [377, 281] width 4 height 7
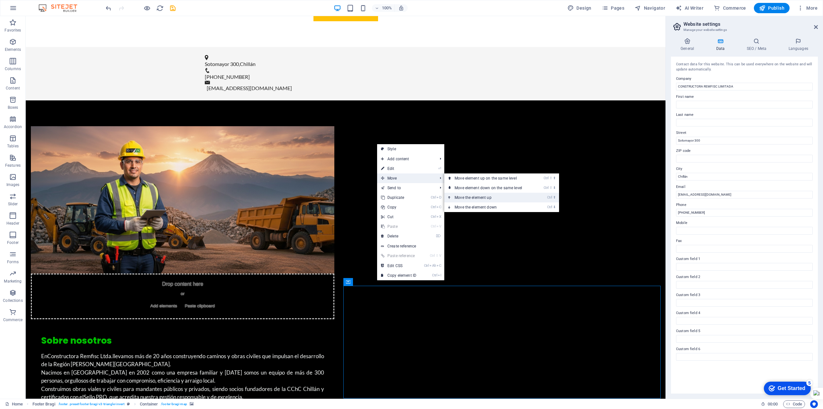
click at [480, 198] on link "Ctrl ⬆ Move the element up" at bounding box center [489, 198] width 91 height 10
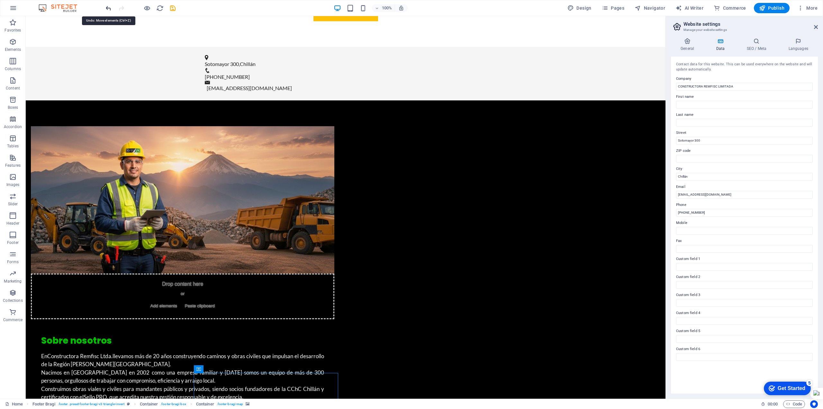
click at [107, 7] on icon "undo" at bounding box center [108, 8] width 7 height 7
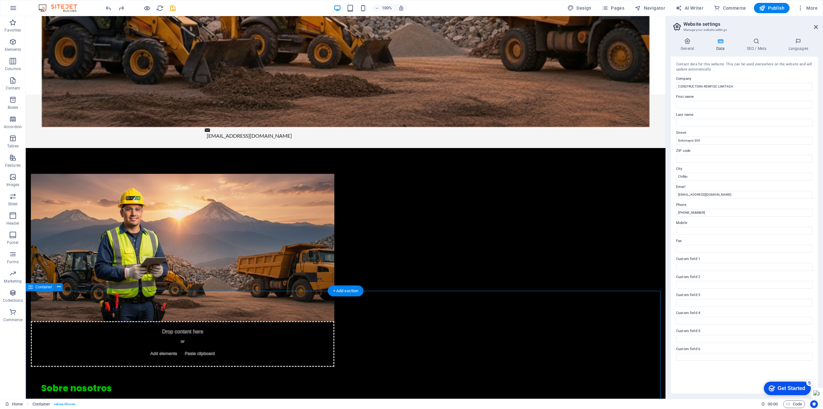
scroll to position [459, 0]
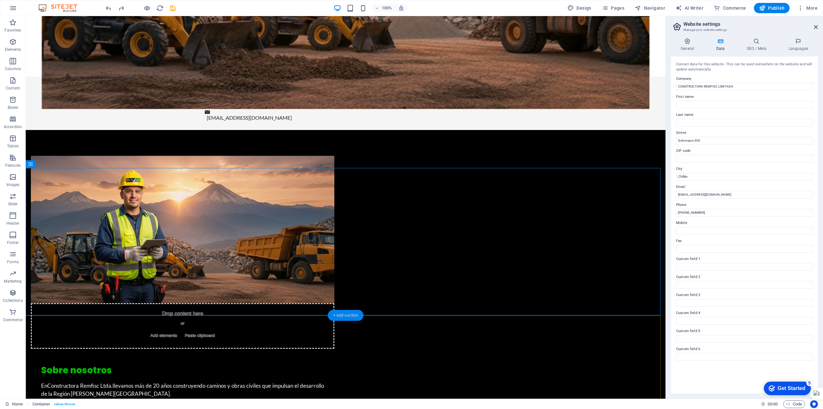
click at [340, 315] on div "+ Add section" at bounding box center [346, 315] width 36 height 11
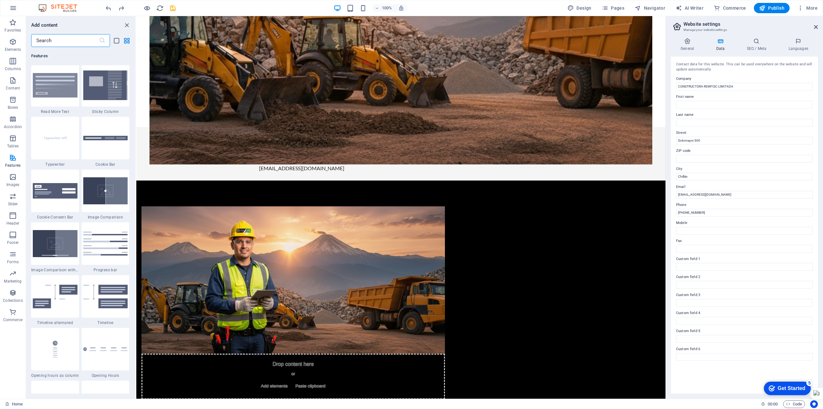
scroll to position [488, 0]
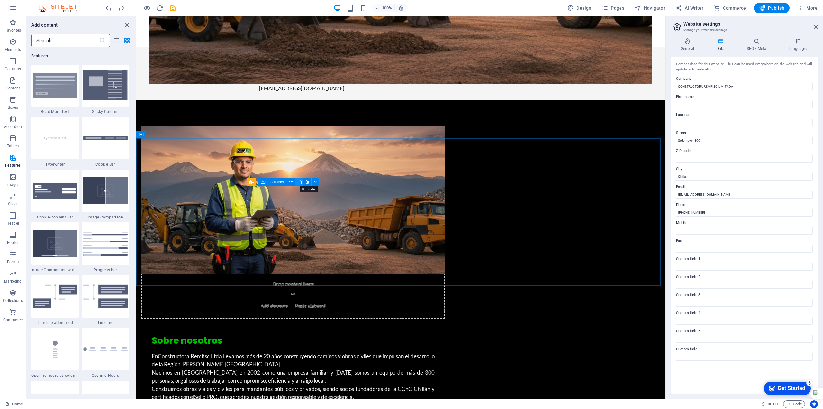
click at [299, 183] on icon at bounding box center [299, 181] width 5 height 7
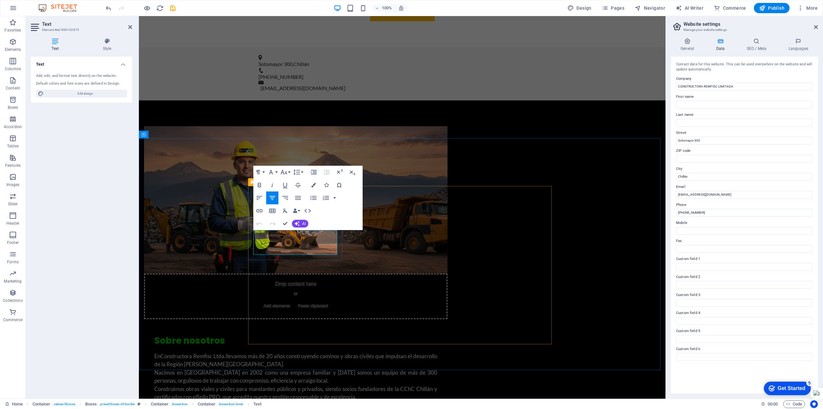
drag, startPoint x: 305, startPoint y: 249, endPoint x: 251, endPoint y: 232, distance: 56.6
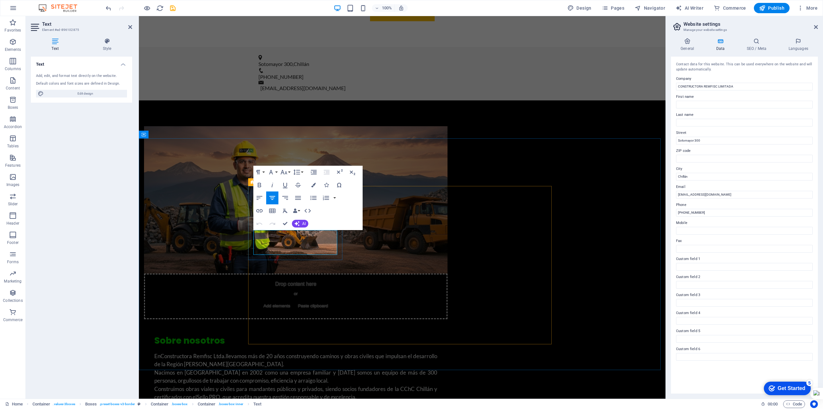
drag, startPoint x: 258, startPoint y: 234, endPoint x: 254, endPoint y: 235, distance: 3.7
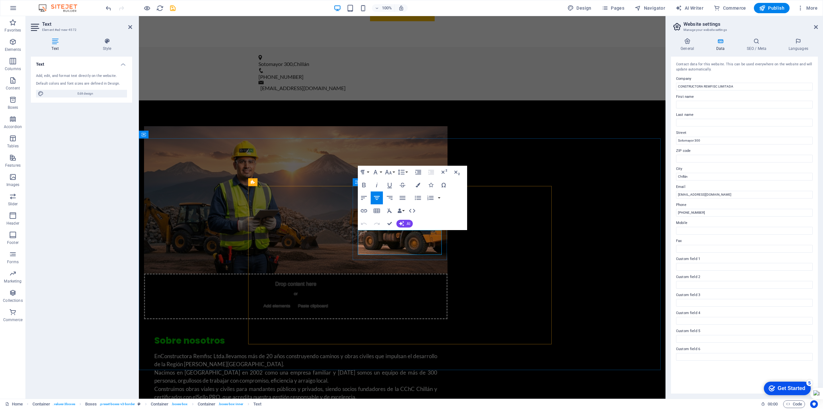
drag, startPoint x: 429, startPoint y: 251, endPoint x: 358, endPoint y: 236, distance: 72.8
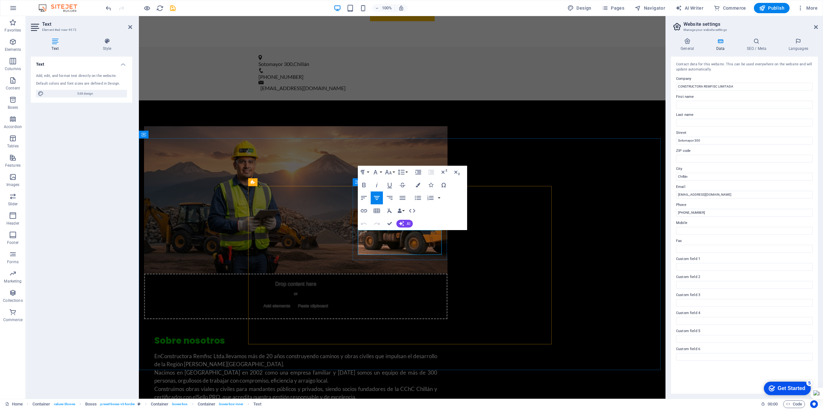
drag, startPoint x: 374, startPoint y: 235, endPoint x: 371, endPoint y: 235, distance: 3.2
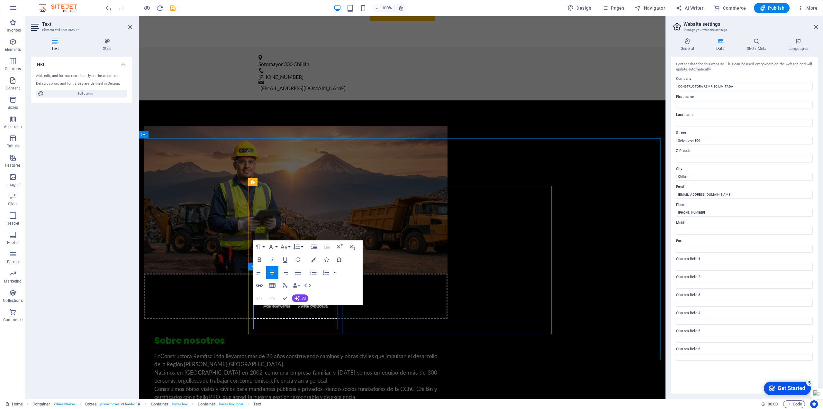
drag, startPoint x: 313, startPoint y: 325, endPoint x: 260, endPoint y: 309, distance: 55.0
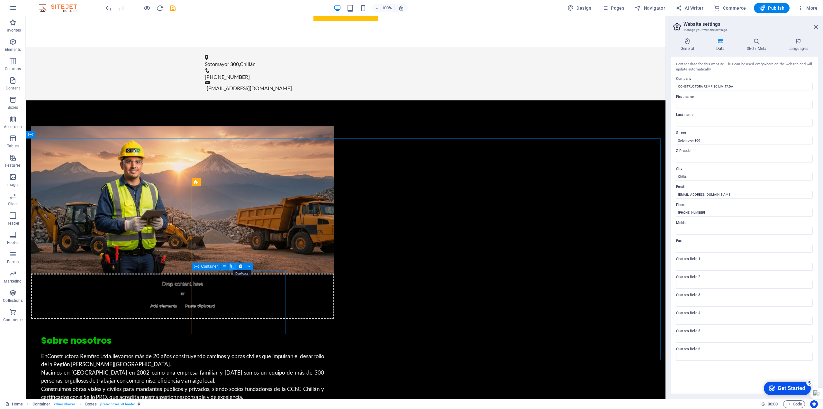
click at [233, 266] on icon at bounding box center [233, 266] width 5 height 7
click at [338, 268] on icon at bounding box center [337, 266] width 5 height 7
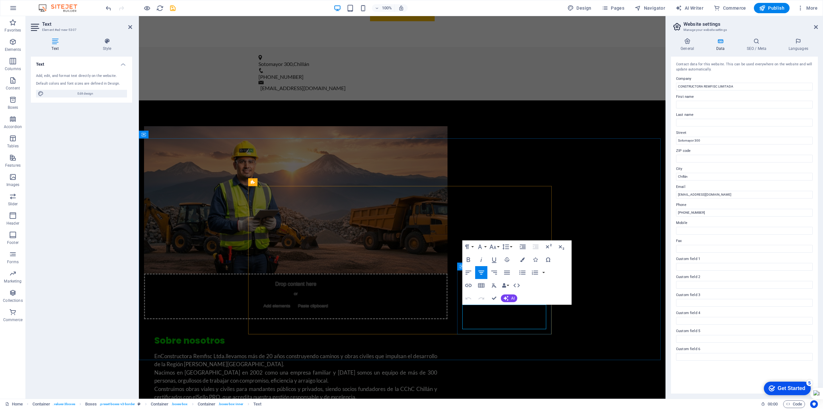
drag, startPoint x: 521, startPoint y: 325, endPoint x: 469, endPoint y: 310, distance: 53.6
drag, startPoint x: 463, startPoint y: 308, endPoint x: 467, endPoint y: 308, distance: 3.9
drag, startPoint x: 578, startPoint y: 332, endPoint x: 691, endPoint y: 330, distance: 113.2
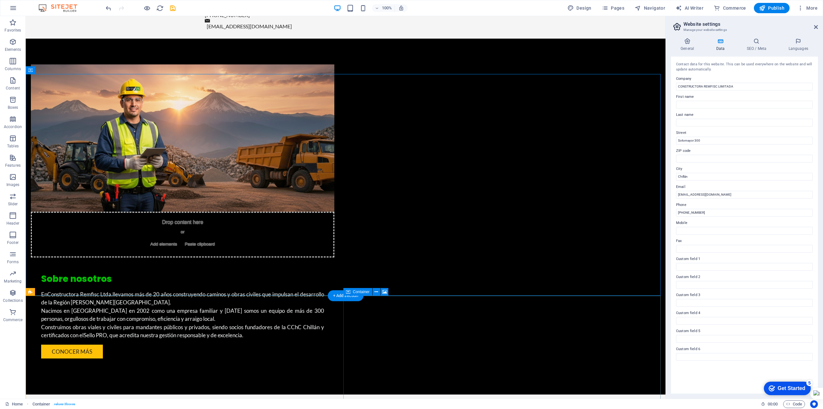
scroll to position [552, 0]
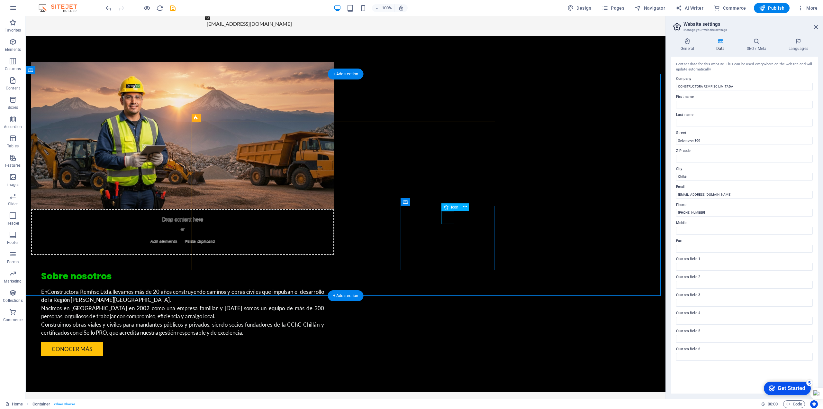
select select "xMidYMid"
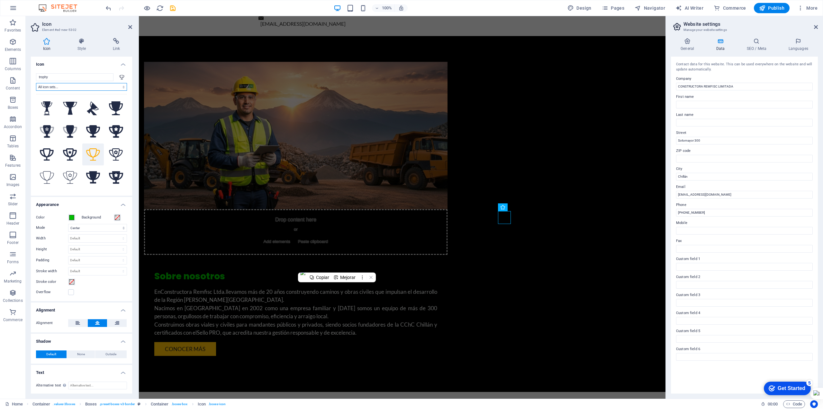
click at [80, 89] on select "All icon sets... IcoFont Ionicons FontAwesome Brands FontAwesome Duotone FontAw…" at bounding box center [81, 87] width 91 height 8
click at [81, 86] on select "All icon sets... IcoFont Ionicons FontAwesome Brands FontAwesome Duotone FontAw…" at bounding box center [81, 87] width 91 height 8
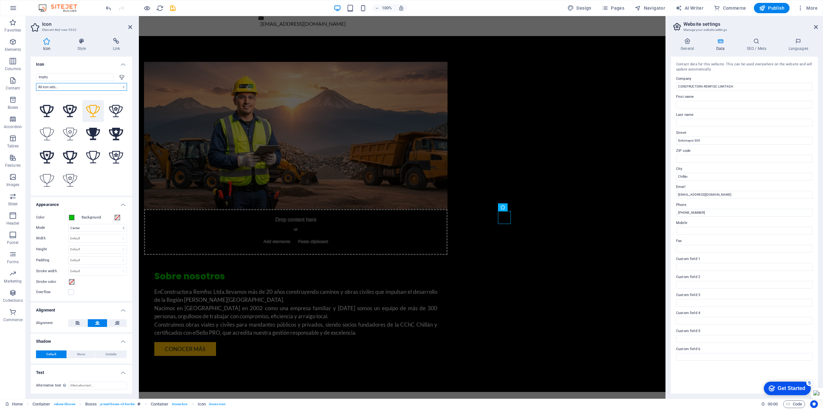
click at [103, 86] on select "All icon sets... IcoFont Ionicons FontAwesome Brands FontAwesome Duotone FontAw…" at bounding box center [81, 87] width 91 height 8
click at [81, 81] on div "trophy All icon sets... IcoFont Ionicons FontAwesome Brands FontAwesome Duotone…" at bounding box center [81, 131] width 91 height 117
click at [84, 78] on input "trophy" at bounding box center [74, 77] width 77 height 8
drag, startPoint x: 76, startPoint y: 79, endPoint x: 20, endPoint y: 78, distance: 55.6
click at [20, 78] on section "Favorites Elements Columns Content Boxes Accordion Tables Features Images Slide…" at bounding box center [333, 207] width 666 height 382
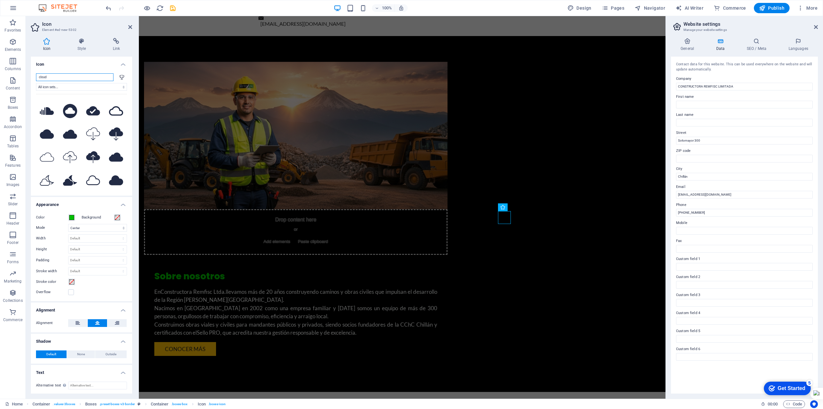
drag, startPoint x: 52, startPoint y: 76, endPoint x: 35, endPoint y: 78, distance: 17.2
click at [35, 78] on div "cloud All icon sets... IcoFont Ionicons FontAwesome Brands FontAwesome Duotone …" at bounding box center [81, 131] width 101 height 127
type input "ar"
